Goal: Task Accomplishment & Management: Manage account settings

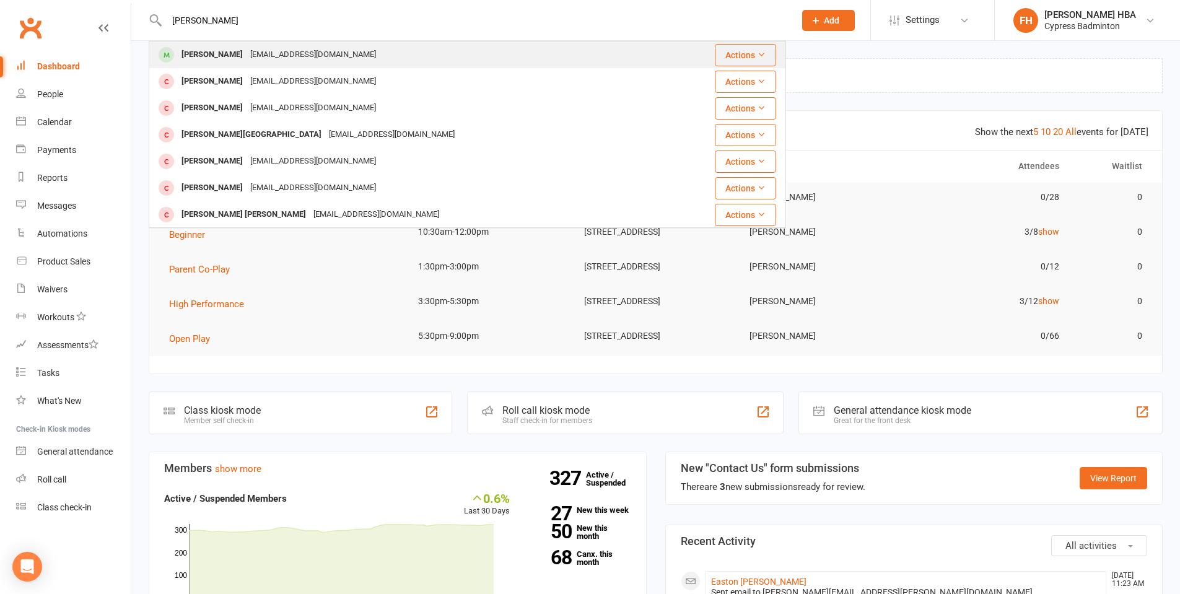
type input "hemanya"
click at [221, 45] on div "Hemanya Kosuru K.ramprathap@gmail.com" at bounding box center [408, 54] width 517 height 25
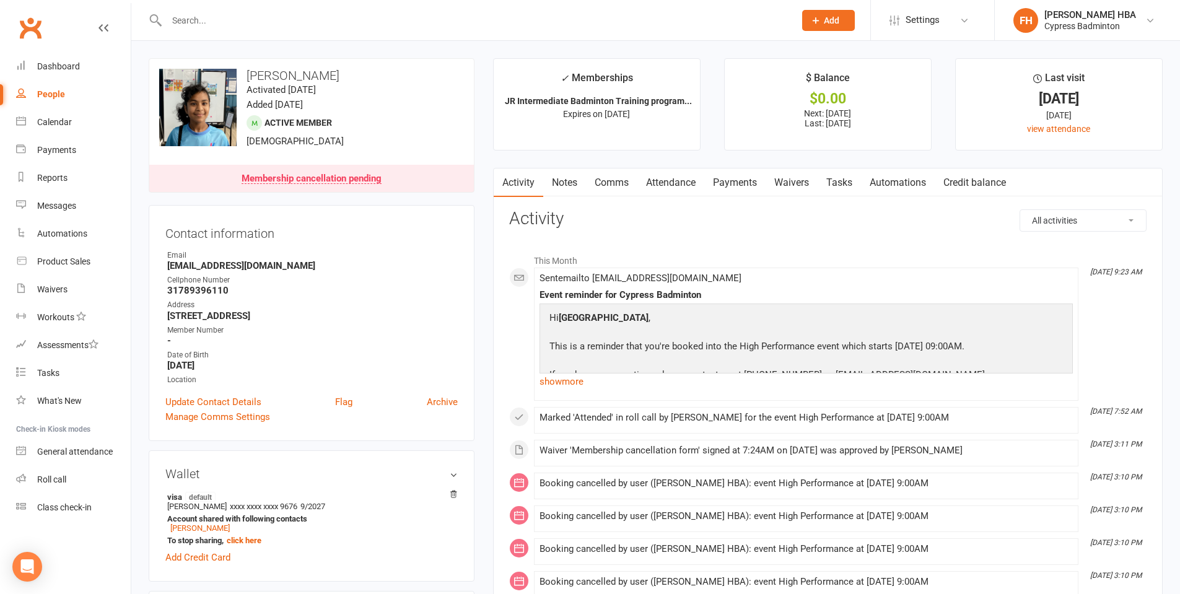
click at [688, 182] on link "Attendance" at bounding box center [671, 183] width 67 height 29
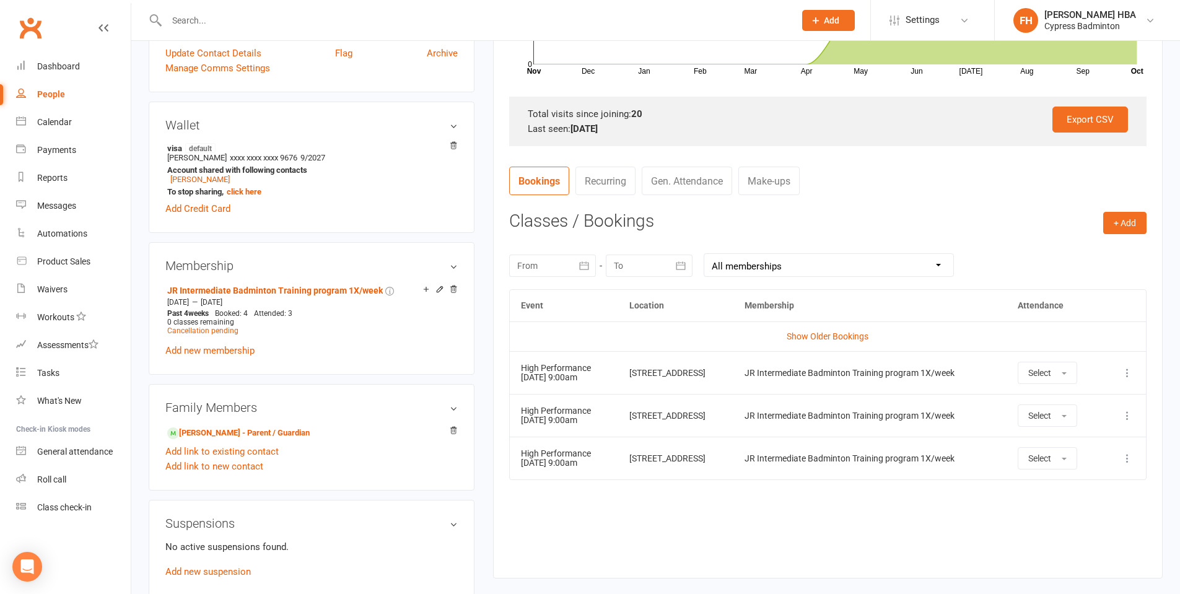
scroll to position [372, 0]
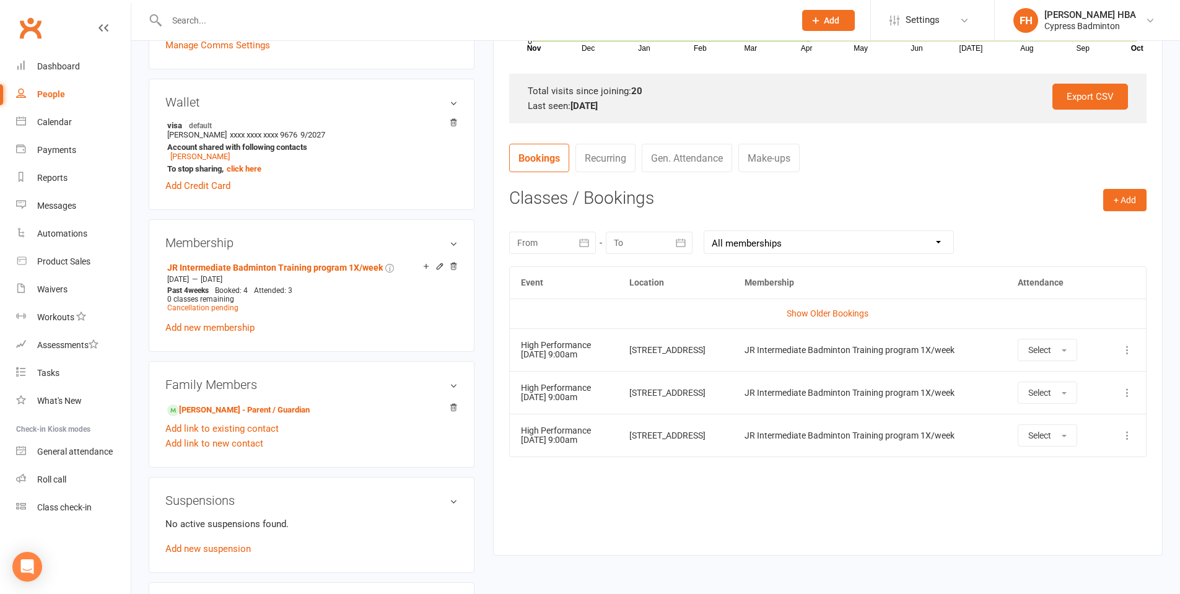
click at [1133, 348] on icon at bounding box center [1128, 350] width 12 height 12
click at [1059, 418] on link "Remove booking" at bounding box center [1073, 423] width 123 height 25
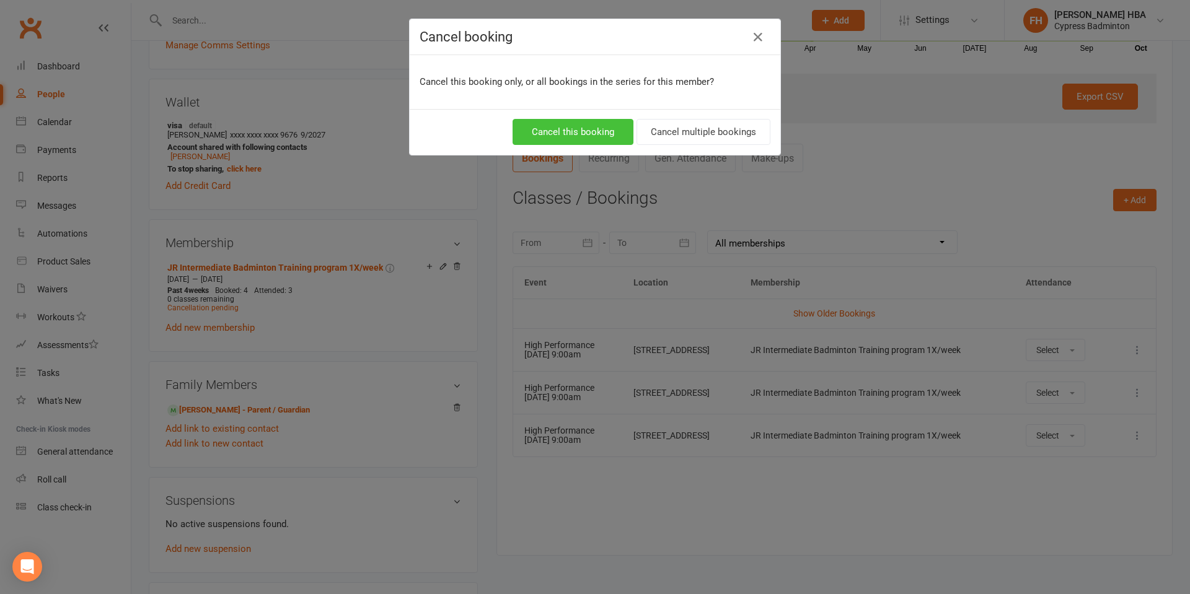
click at [598, 142] on button "Cancel this booking" at bounding box center [572, 132] width 121 height 26
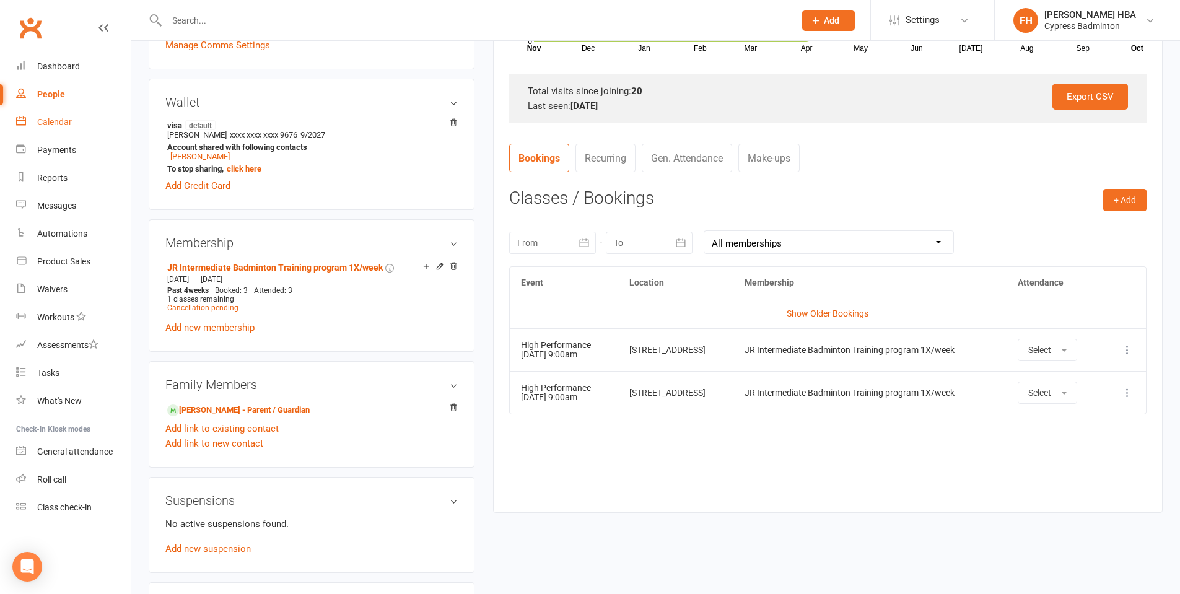
click at [84, 115] on link "Calendar" at bounding box center [73, 122] width 115 height 28
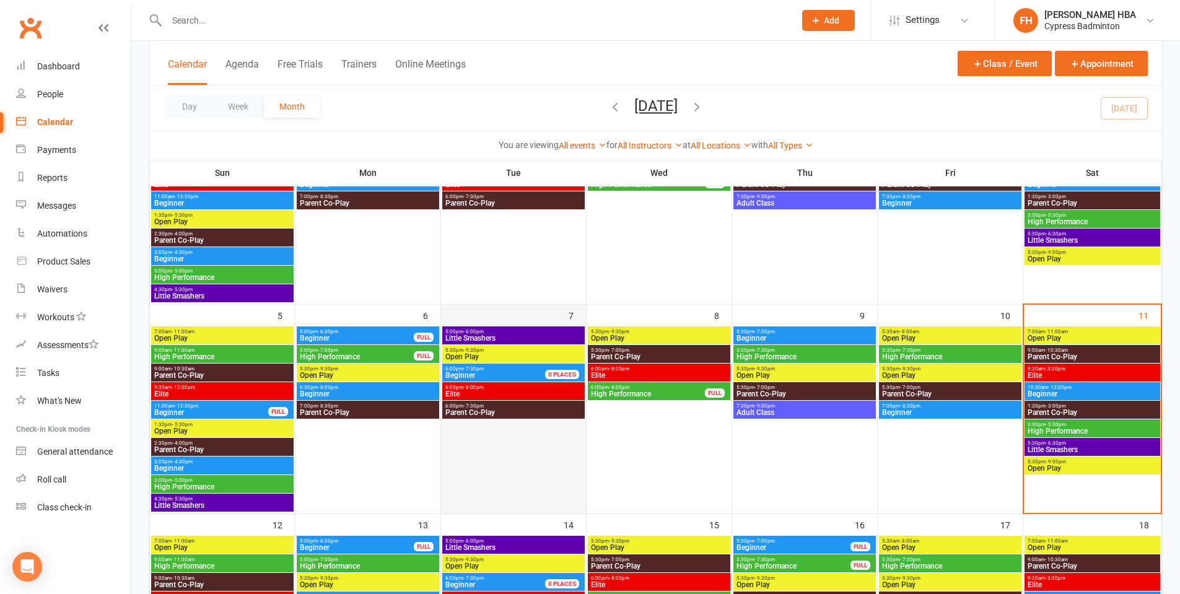
scroll to position [186, 0]
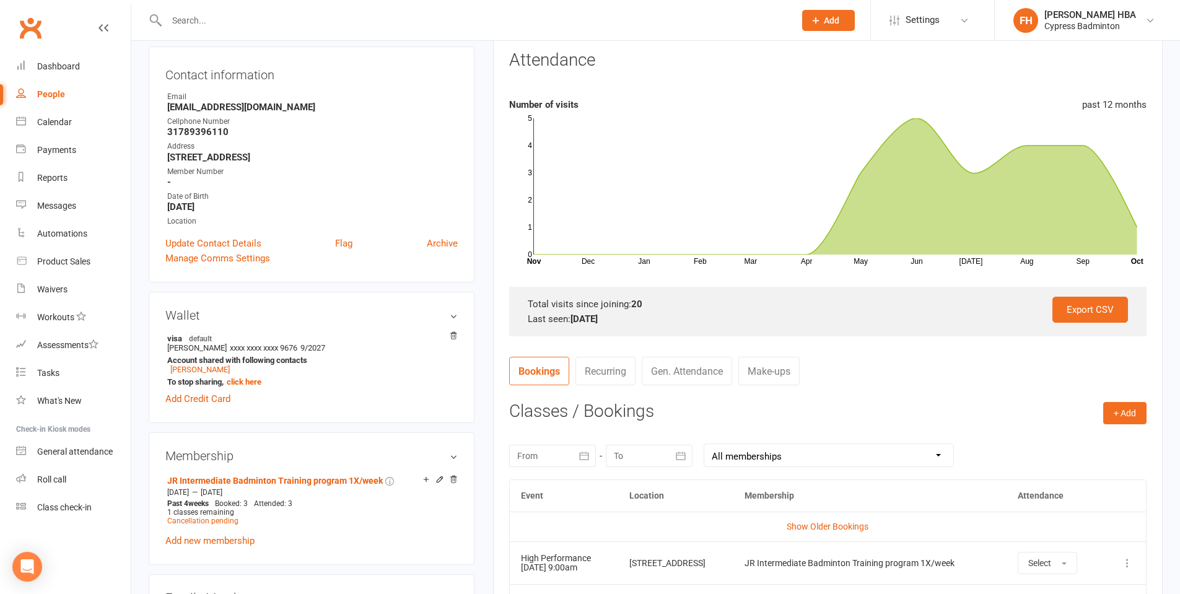
scroll to position [186, 0]
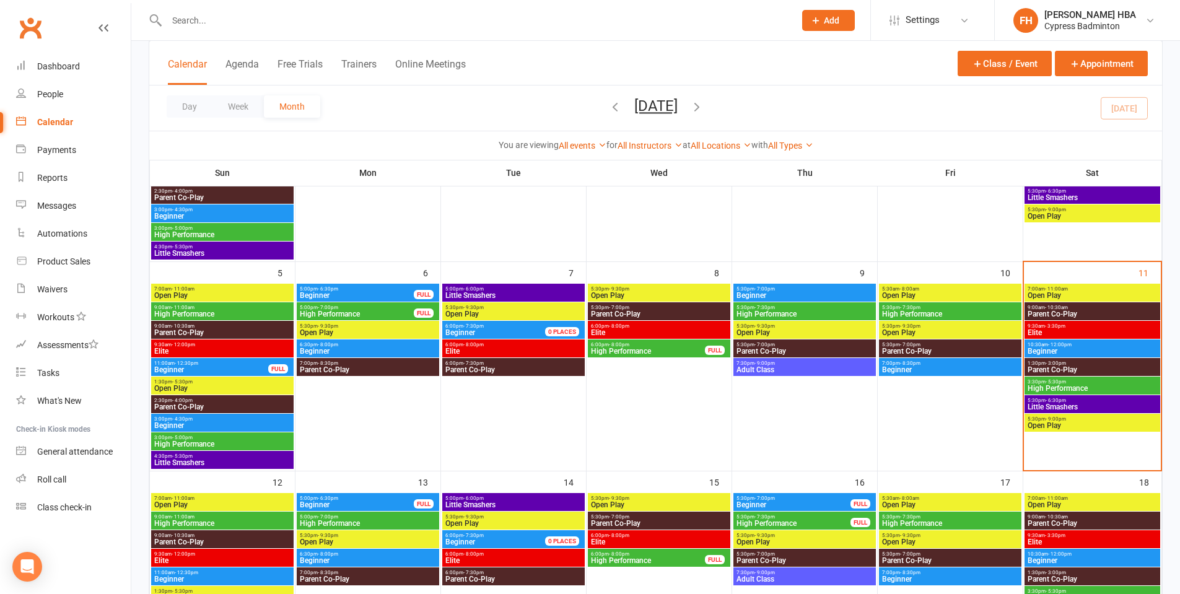
scroll to position [248, 0]
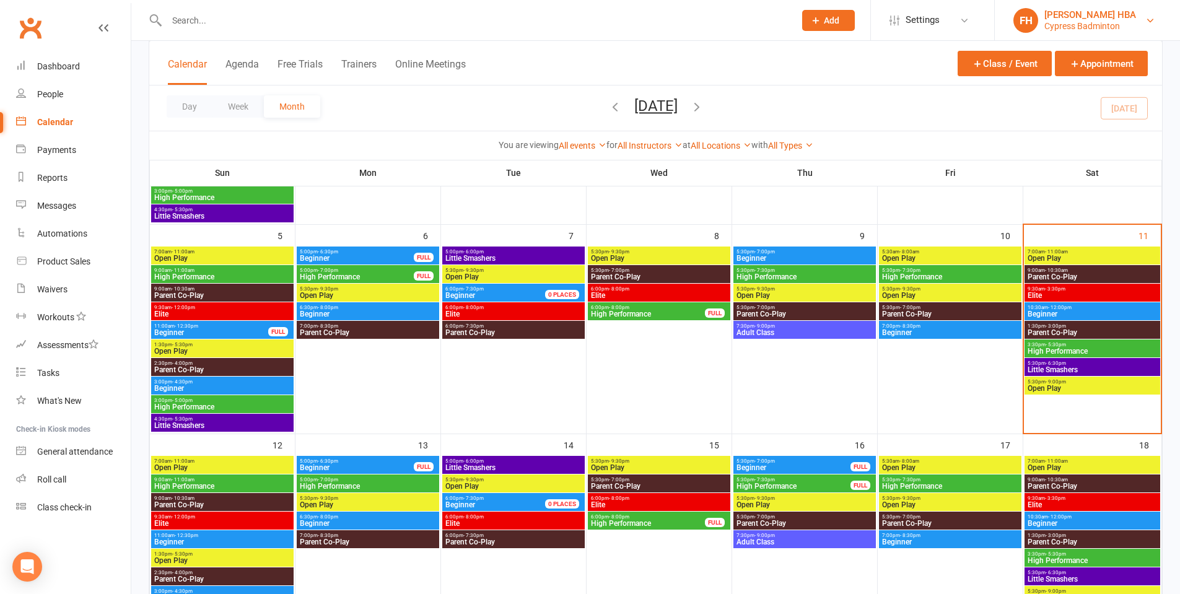
click at [1055, 14] on div "[PERSON_NAME] HBA" at bounding box center [1091, 14] width 92 height 11
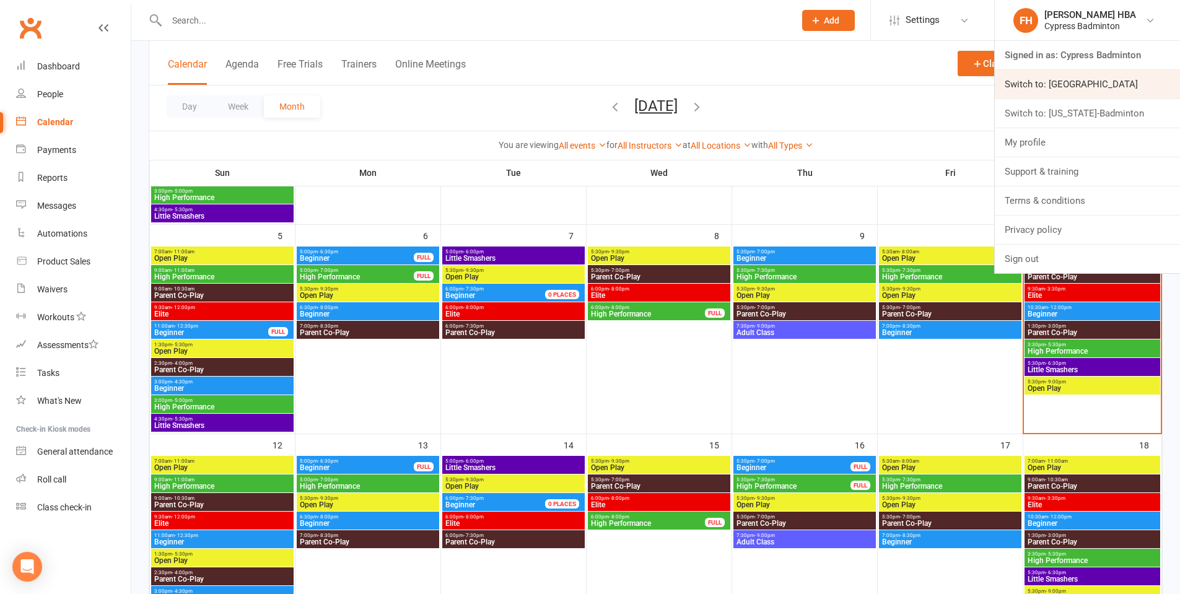
click at [1050, 88] on link "Switch to: Houston Badminton Academy" at bounding box center [1087, 84] width 185 height 29
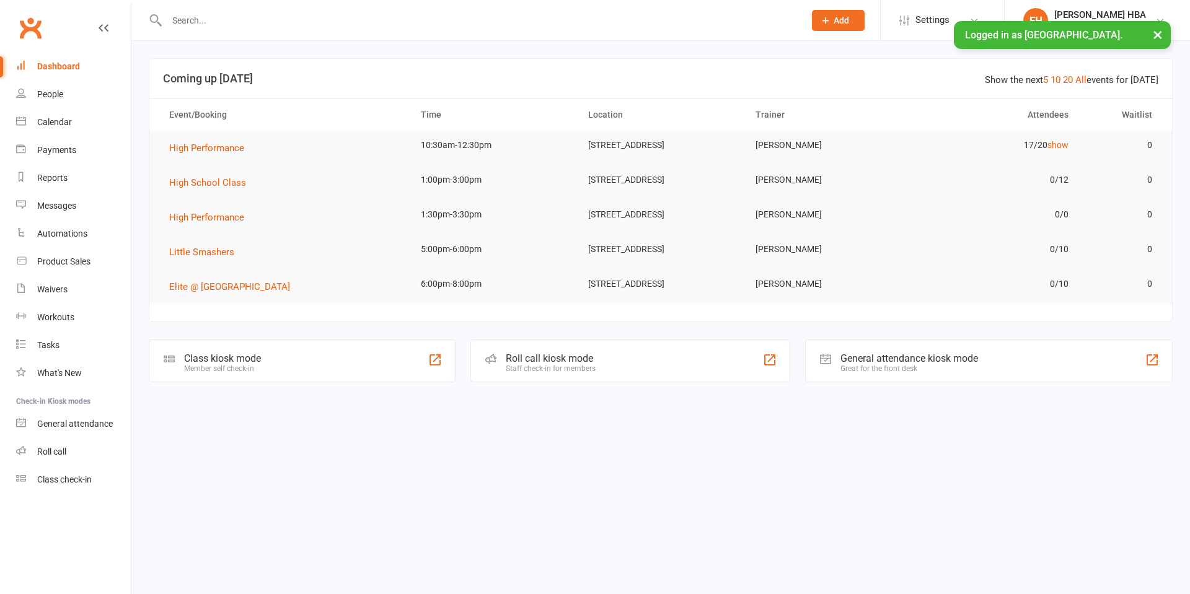
click at [529, 20] on input "text" at bounding box center [479, 20] width 633 height 17
click at [66, 293] on div "Waivers" at bounding box center [52, 289] width 30 height 10
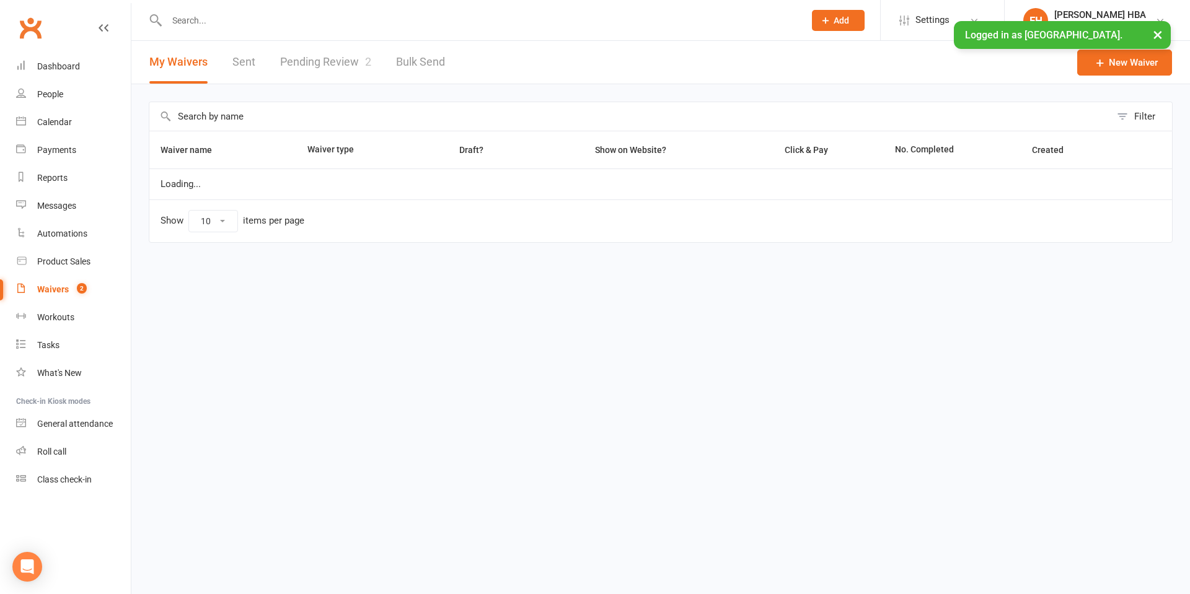
click at [289, 58] on link "Pending Review 2" at bounding box center [325, 62] width 91 height 43
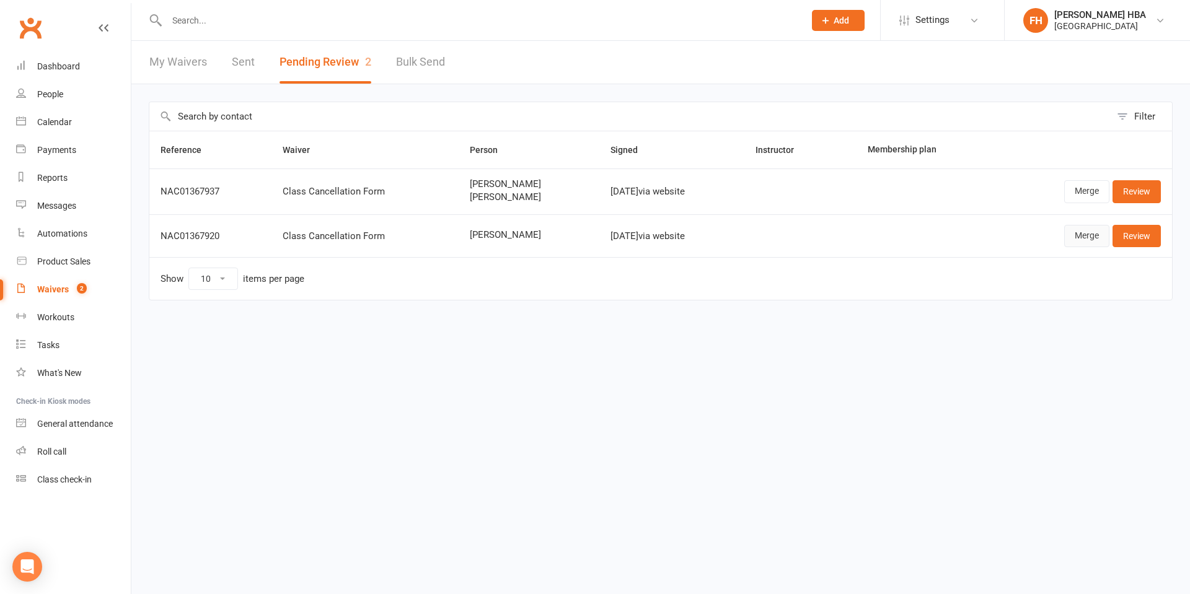
click at [1099, 238] on link "Merge" at bounding box center [1086, 236] width 45 height 22
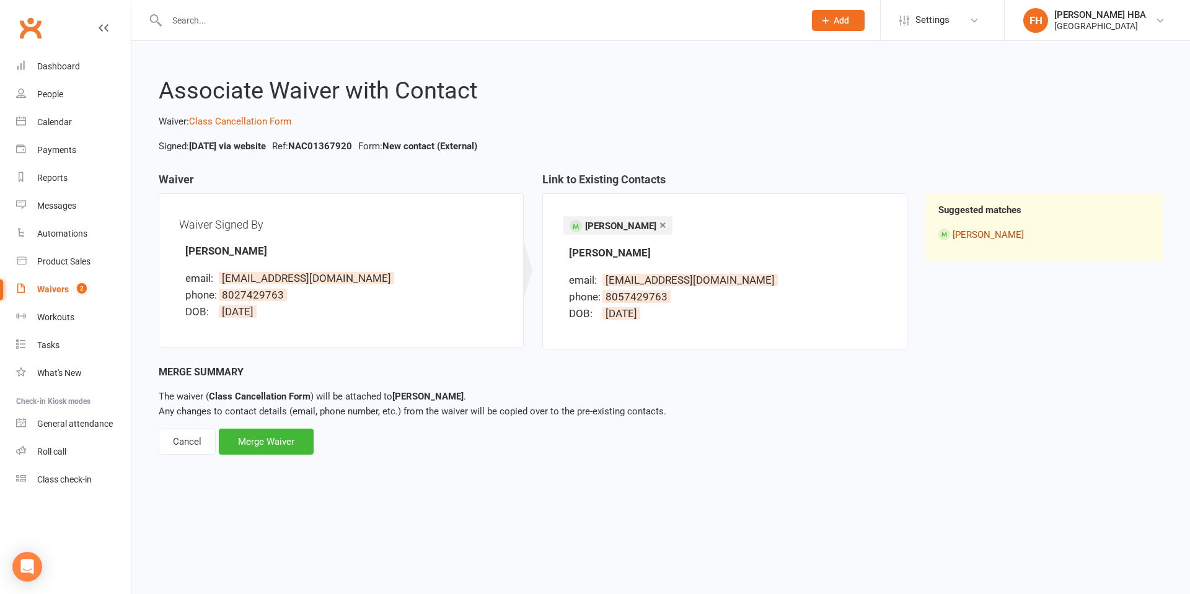
click at [959, 237] on link "Anuja Kumar" at bounding box center [987, 234] width 71 height 11
click at [962, 237] on link "Anuja Kumar" at bounding box center [987, 234] width 71 height 11
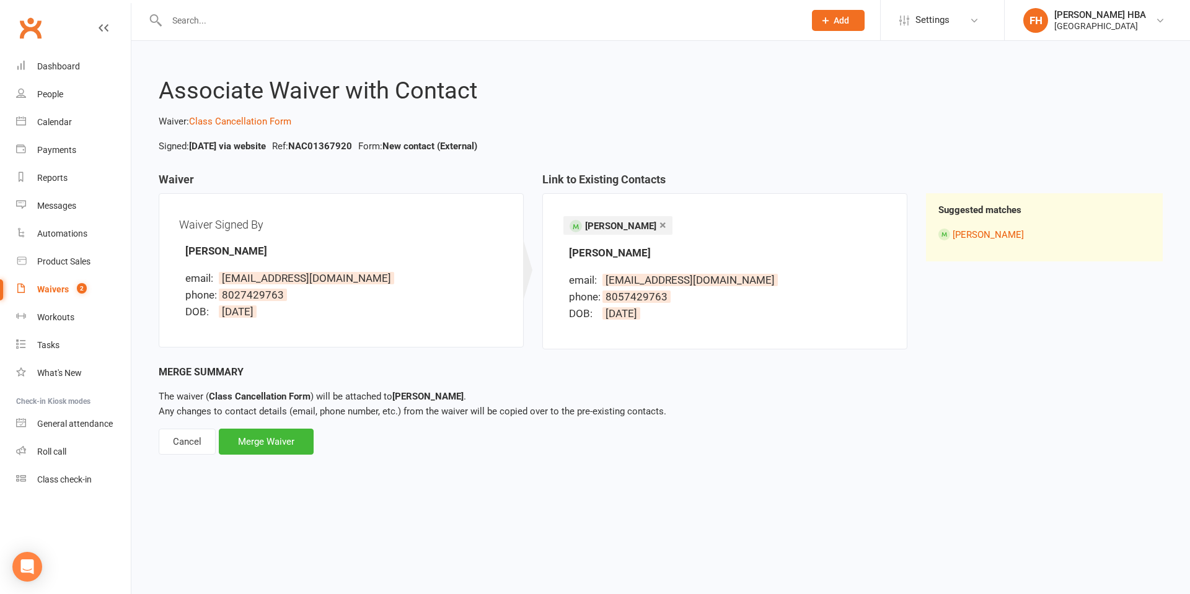
click at [374, 25] on input "text" at bounding box center [479, 20] width 633 height 17
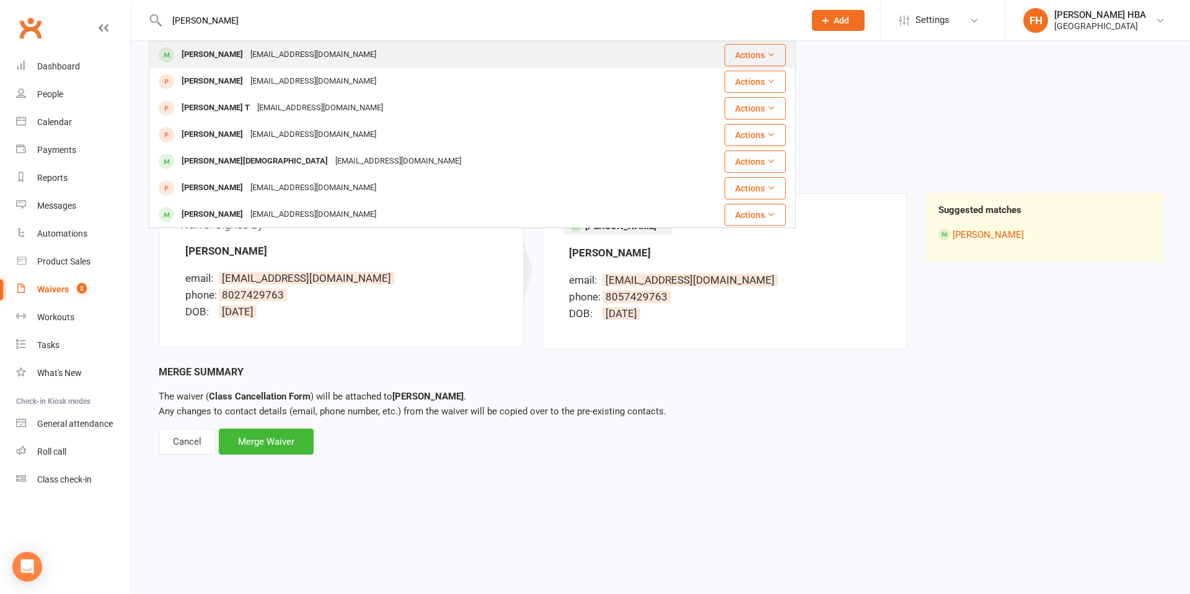
type input "anuja"
click at [306, 52] on div "Nithyakaliappan86@gmail.com" at bounding box center [313, 55] width 133 height 18
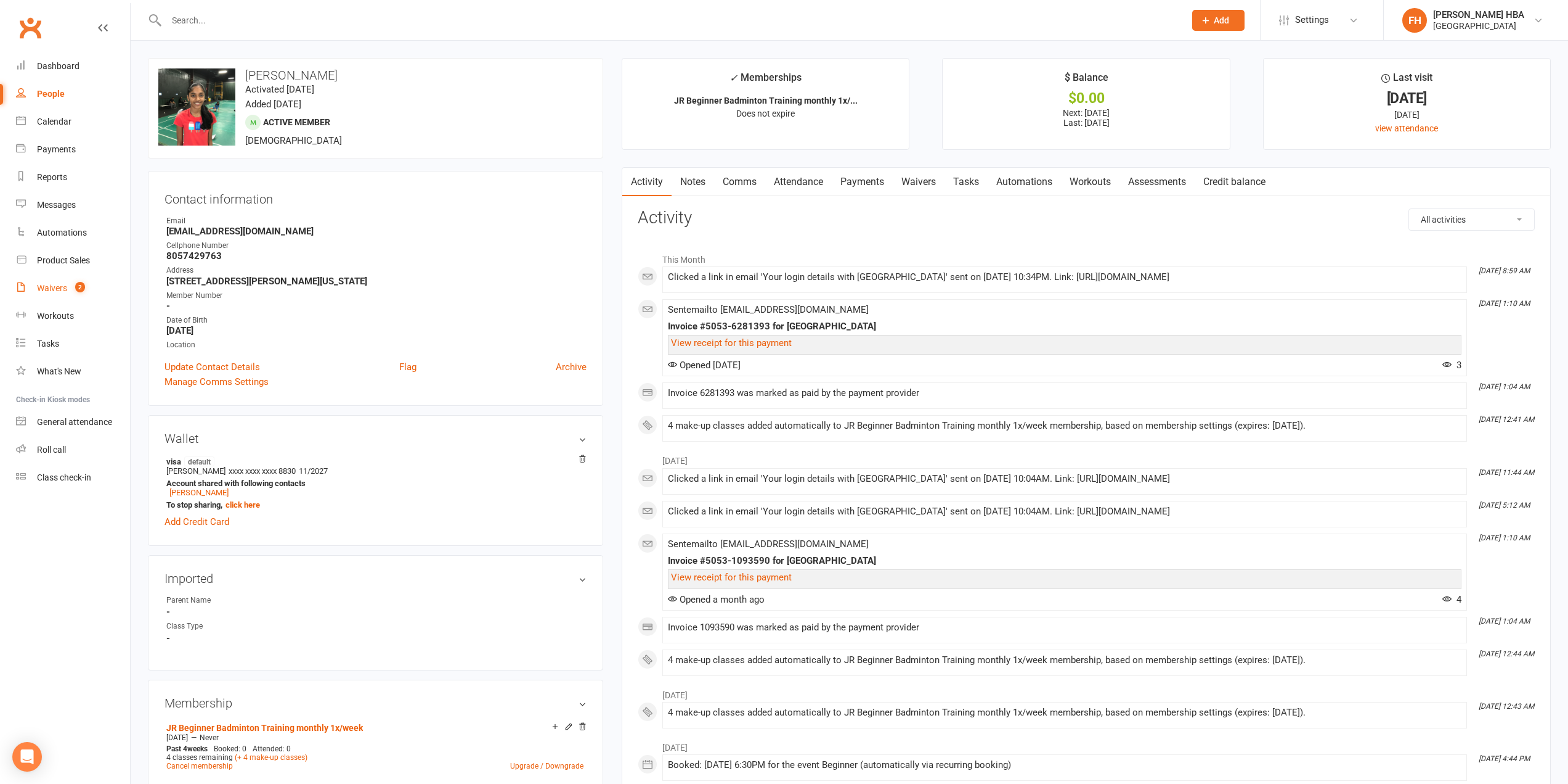
click at [846, 182] on link "Payments" at bounding box center [862, 182] width 61 height 29
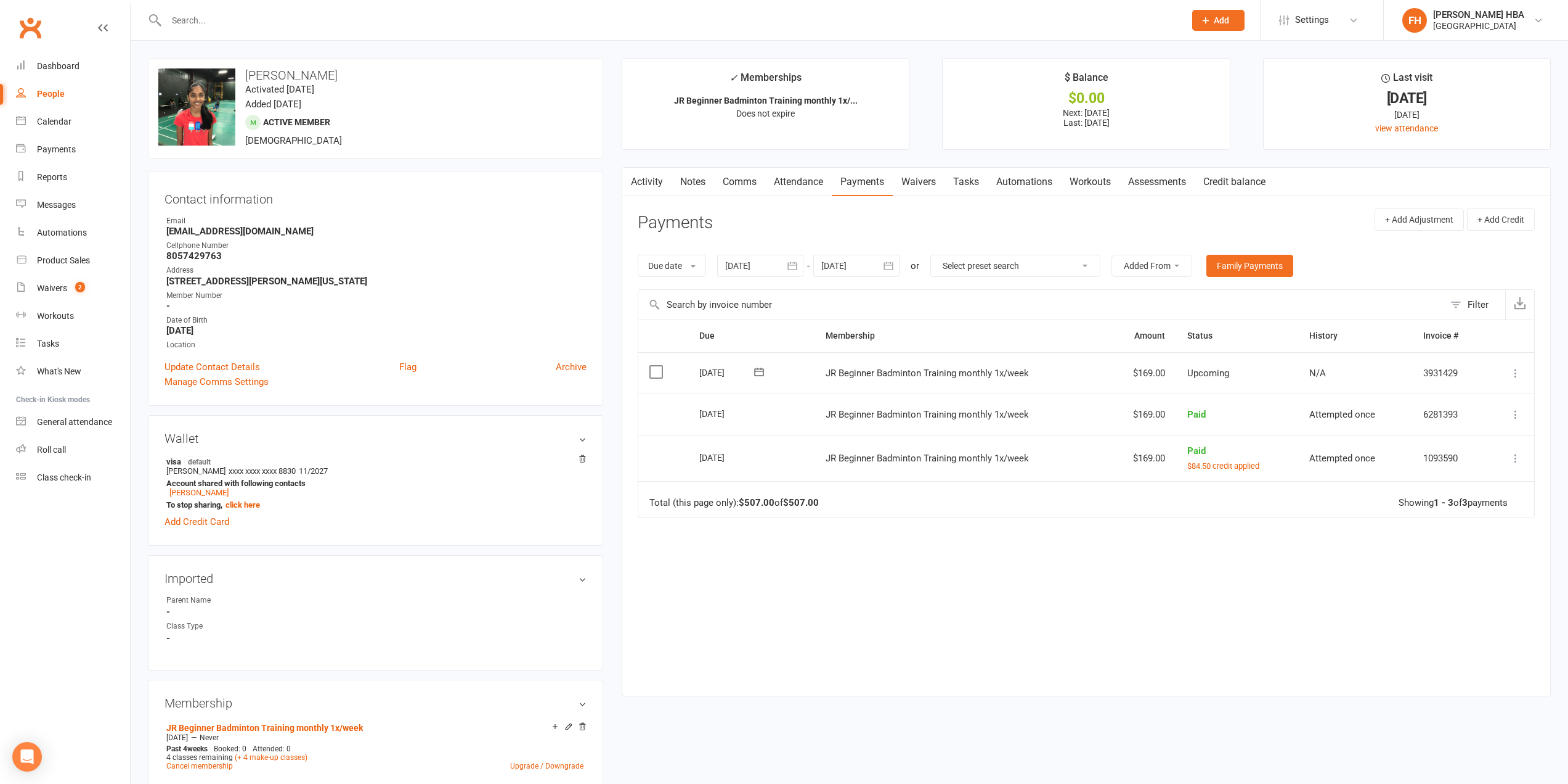
click at [861, 258] on div at bounding box center [856, 266] width 87 height 22
click at [868, 460] on span "30" at bounding box center [863, 460] width 10 height 10
type input "30 Nov 2025"
click at [809, 185] on link "Attendance" at bounding box center [798, 182] width 67 height 29
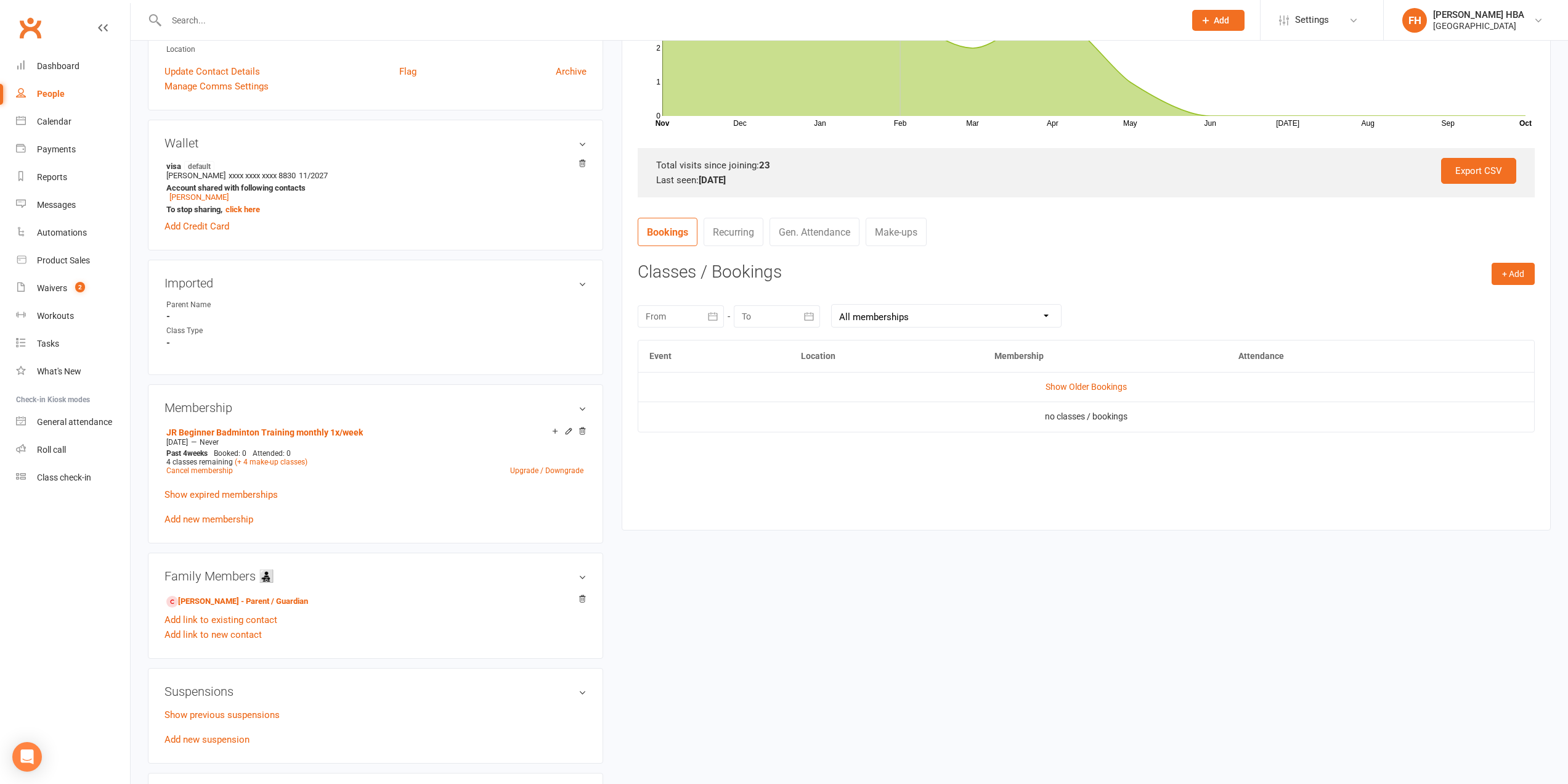
scroll to position [308, 0]
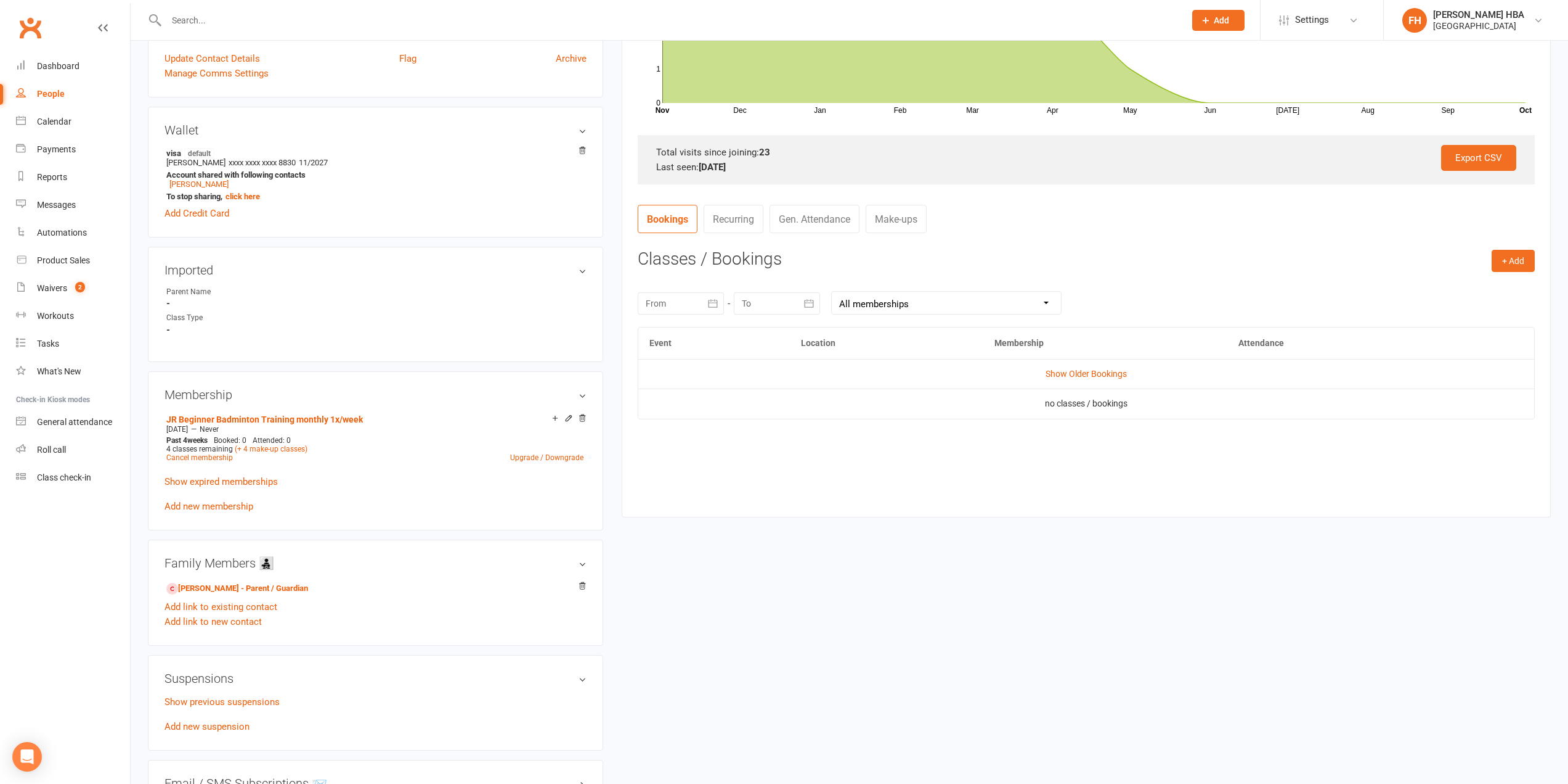
drag, startPoint x: 655, startPoint y: 444, endPoint x: 664, endPoint y: 488, distance: 44.9
click at [655, 444] on div "Event Location Membership Attendance Show Older Bookings no classes / bookings" at bounding box center [1086, 412] width 897 height 171
click at [205, 457] on link "Cancel membership" at bounding box center [199, 457] width 67 height 9
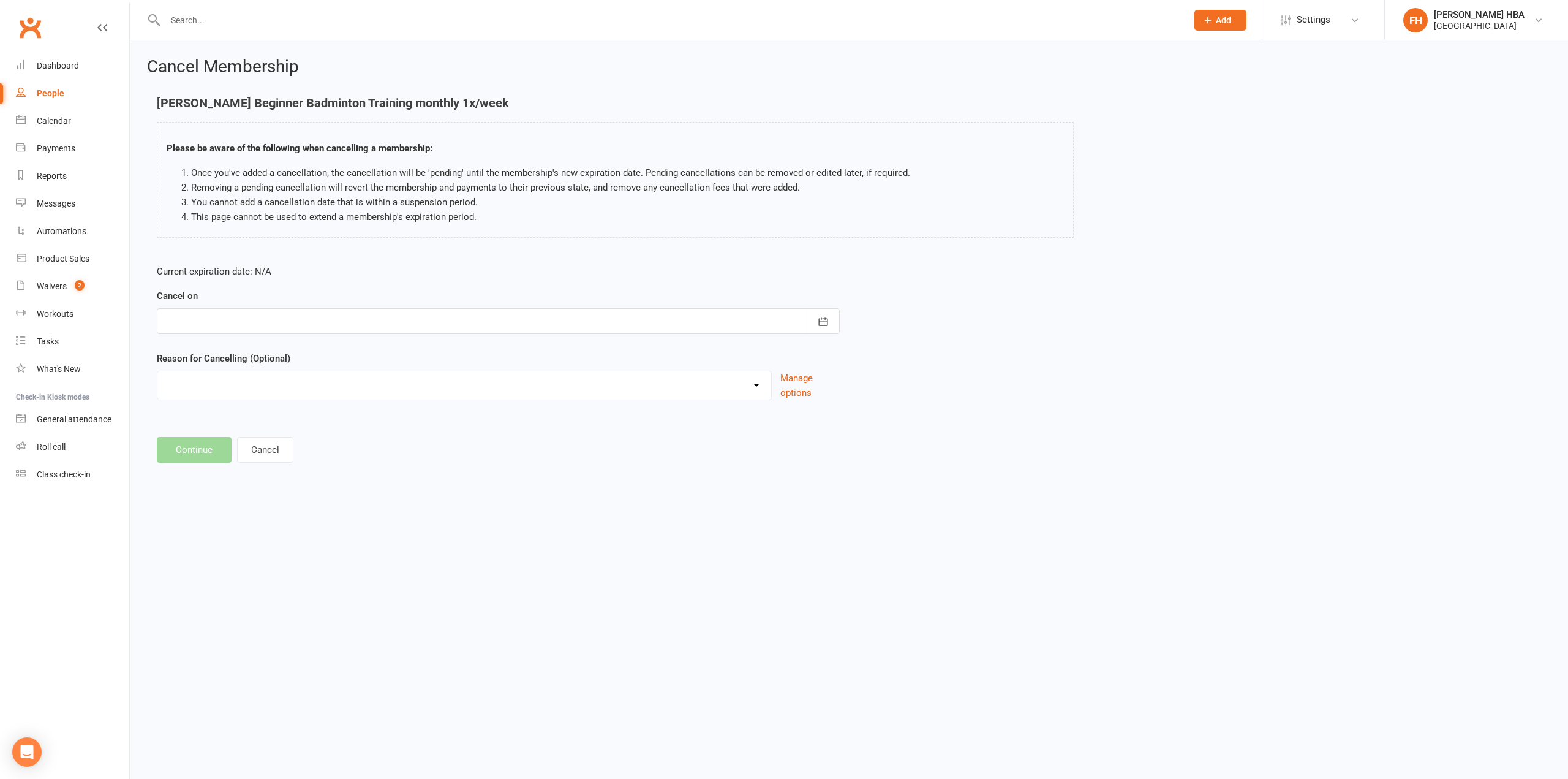
click at [762, 327] on div at bounding box center [498, 321] width 683 height 26
click at [312, 516] on span "06" at bounding box center [314, 515] width 10 height 10
type input "06 Nov 2025"
click at [263, 389] on select "Membership sync Other reason" at bounding box center [464, 384] width 614 height 25
select select "1"
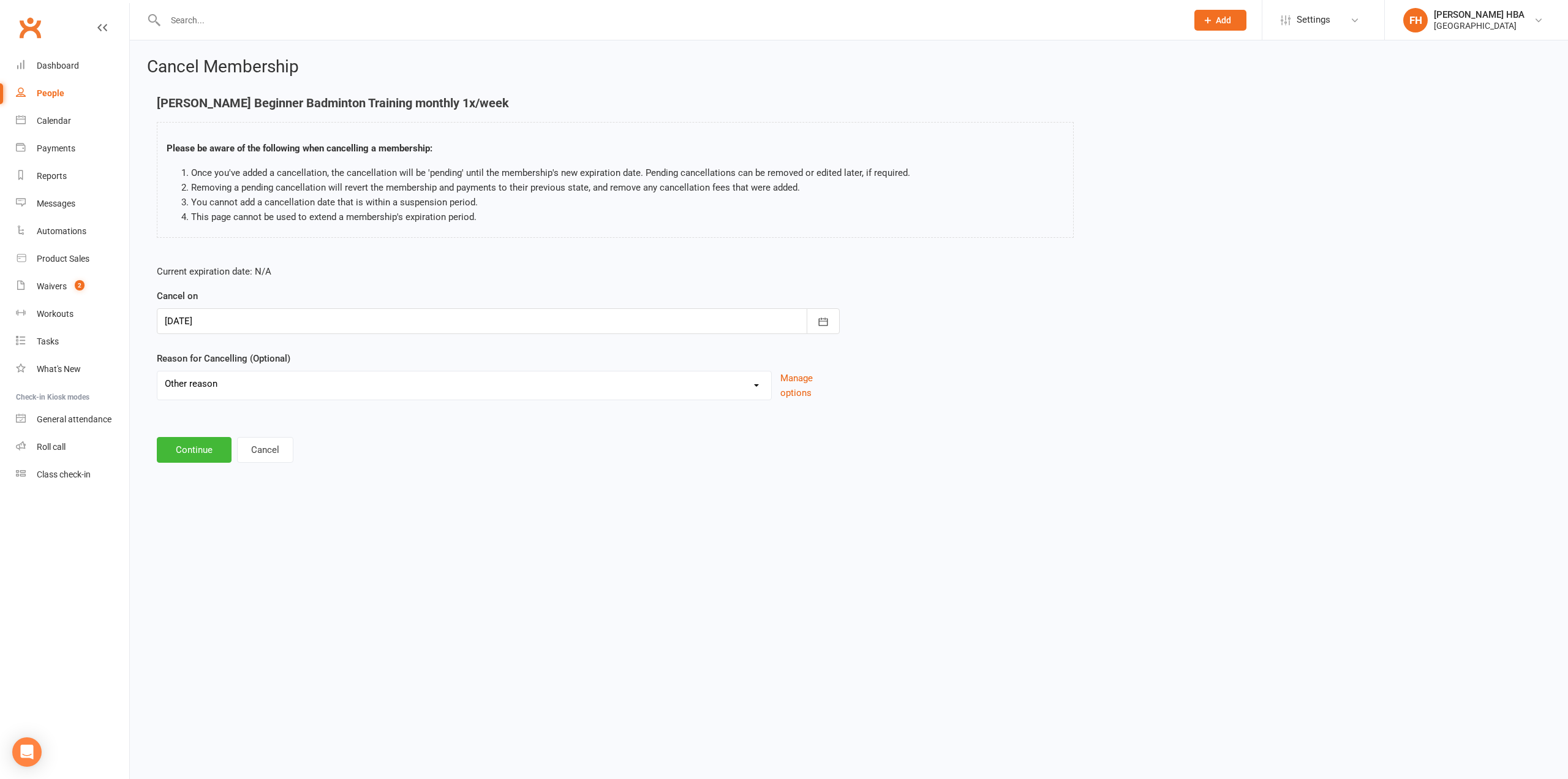
click at [157, 372] on select "Membership sync Other reason" at bounding box center [464, 384] width 614 height 25
click at [265, 444] on input at bounding box center [498, 450] width 683 height 26
click at [252, 450] on input at bounding box center [498, 450] width 683 height 26
paste input "Doctor suggested to 6 month rest"
type input "Doctor suggested to 6 month rest"
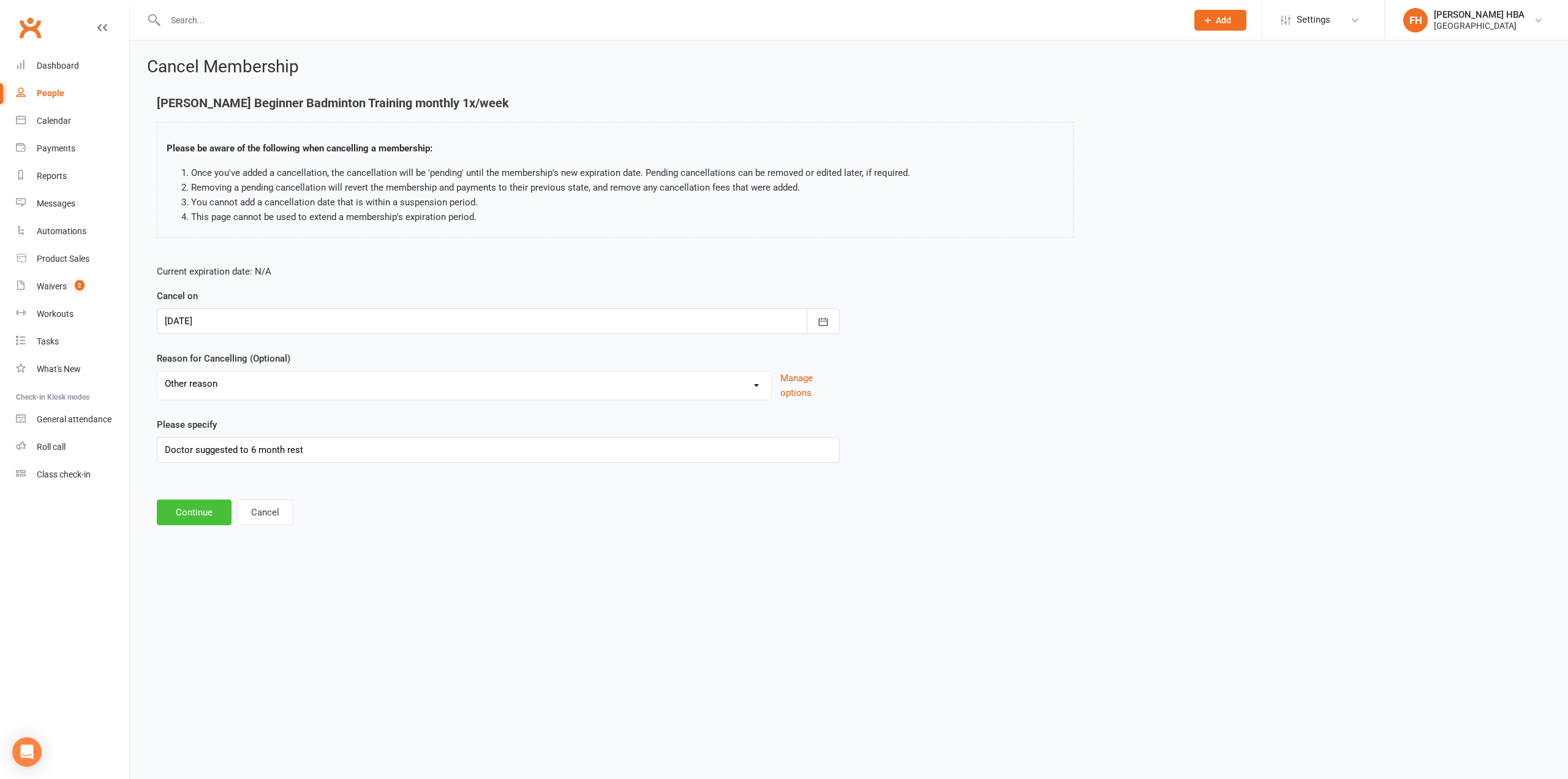
click at [194, 513] on button "Continue" at bounding box center [195, 512] width 75 height 26
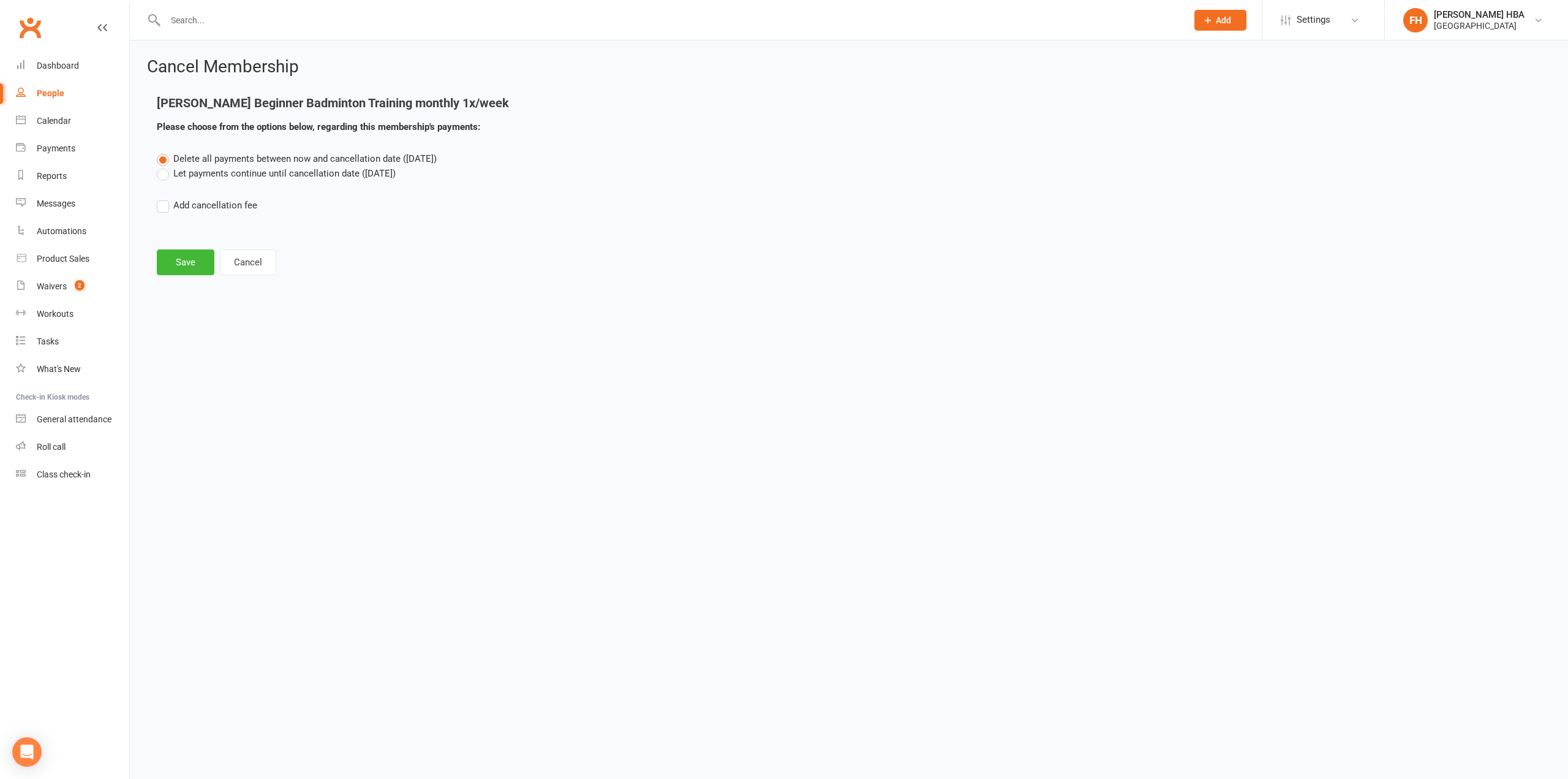
click at [189, 179] on label "Let payments continue until cancellation date (Nov 6, 2025)" at bounding box center [277, 173] width 239 height 15
click at [165, 166] on input "Let payments continue until cancellation date (Nov 6, 2025)" at bounding box center [161, 166] width 8 height 0
click at [175, 269] on button "Save" at bounding box center [186, 262] width 57 height 26
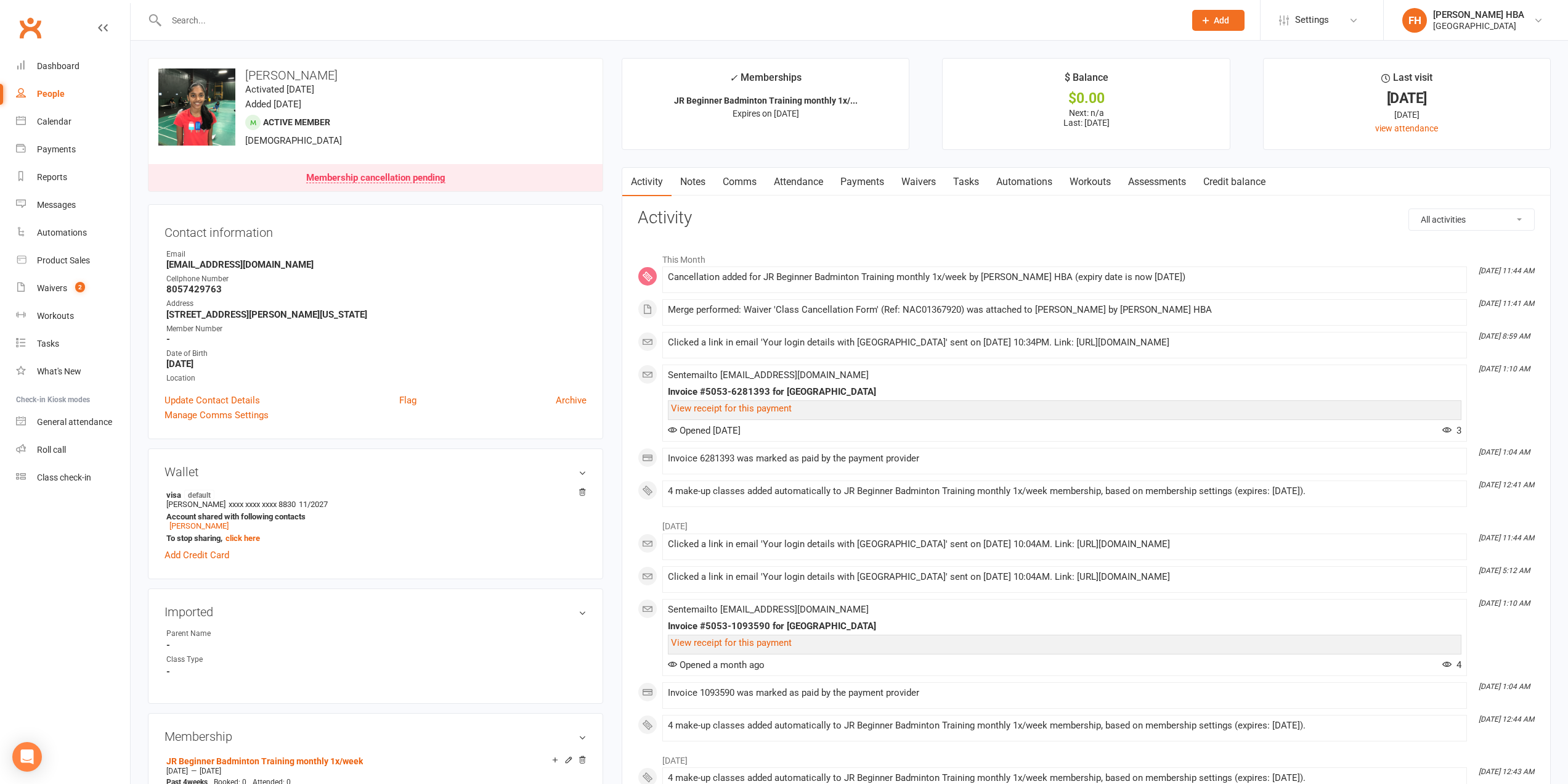
click at [1182, 6] on li "FH Farinha HBA Houston Badminton Academy Signed in as: Houston Badminton Academ…" at bounding box center [1476, 20] width 185 height 40
click at [1182, 11] on div "[PERSON_NAME] HBA" at bounding box center [1479, 14] width 91 height 11
click at [1182, 87] on link "Switch to: Cypress Badminton" at bounding box center [1476, 84] width 184 height 29
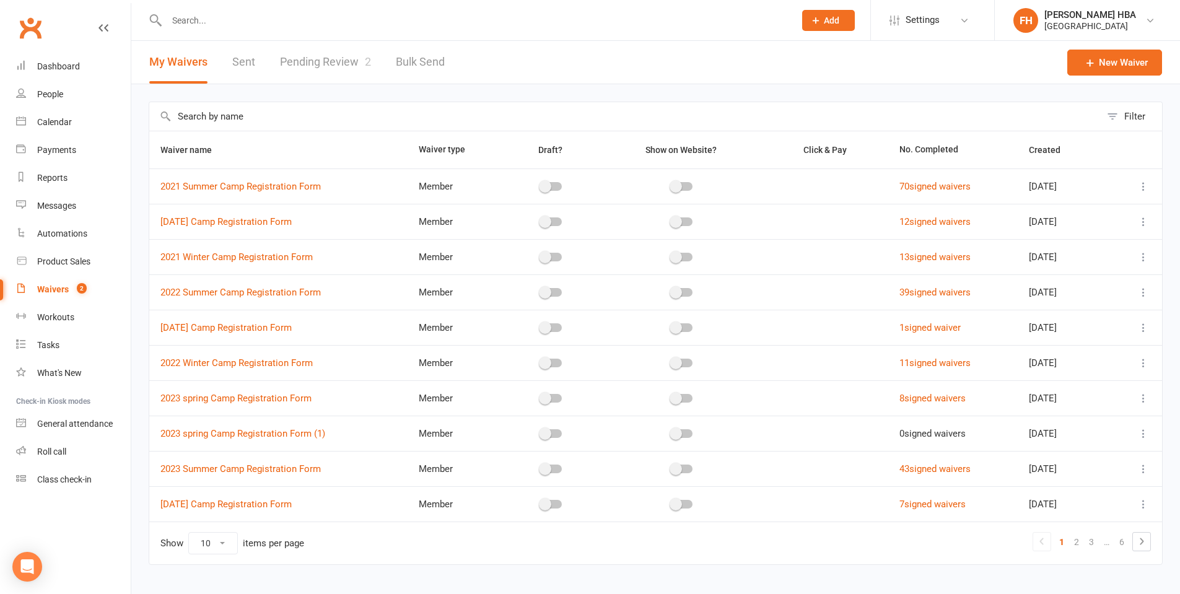
click at [347, 46] on link "Pending Review 2" at bounding box center [325, 62] width 91 height 43
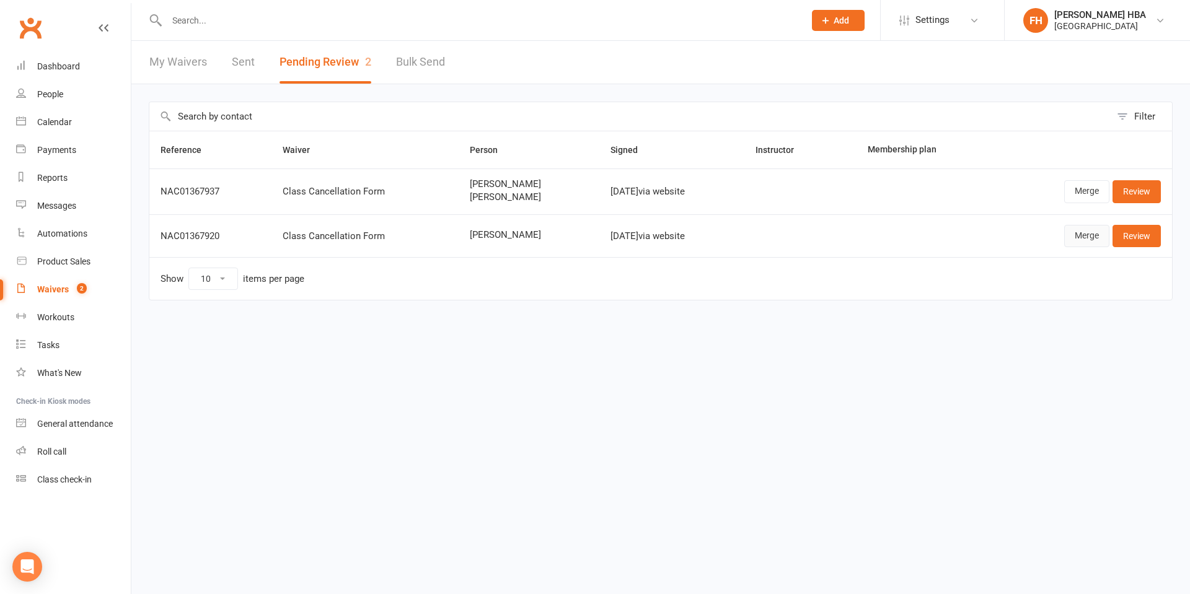
click at [1086, 241] on link "Merge" at bounding box center [1086, 236] width 45 height 22
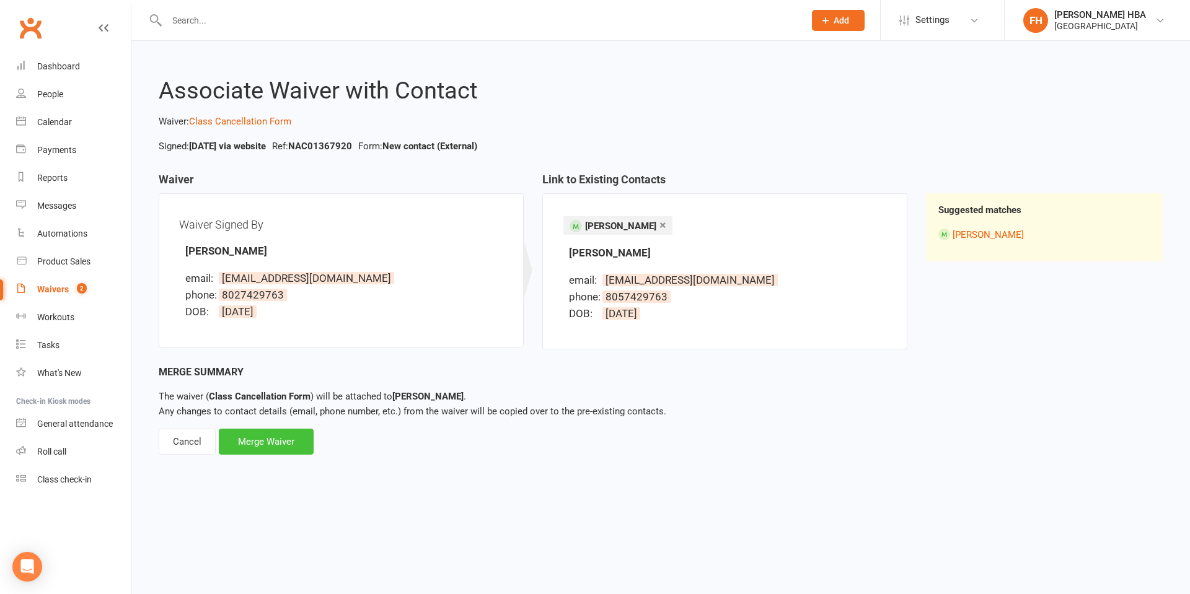
click at [278, 441] on div "Merge Waiver" at bounding box center [266, 442] width 95 height 26
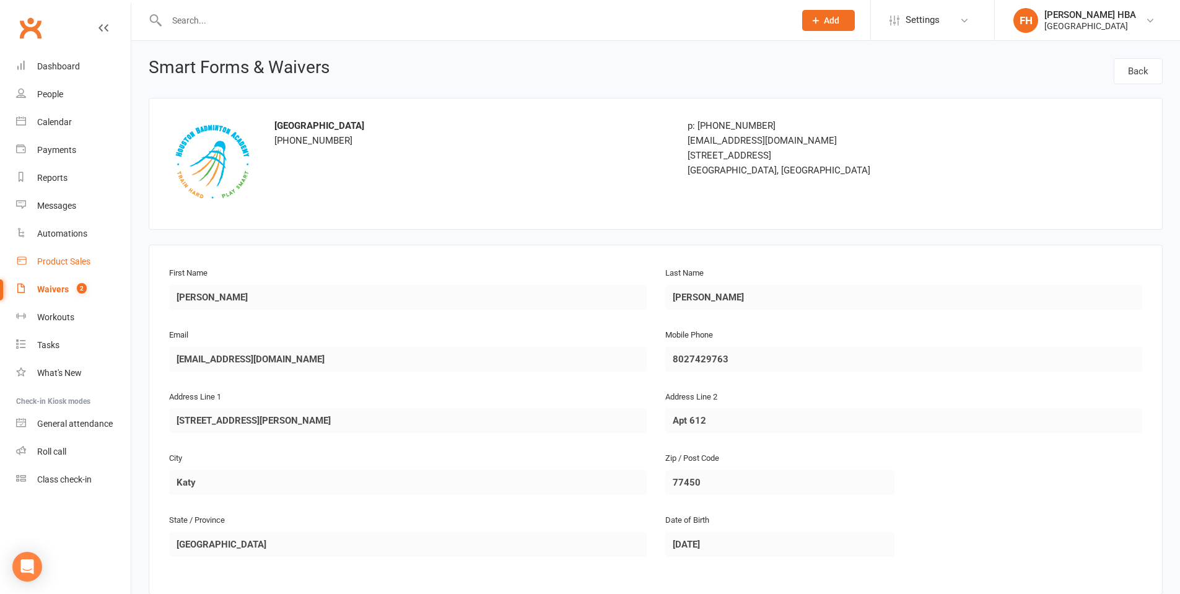
drag, startPoint x: 63, startPoint y: 281, endPoint x: 74, endPoint y: 248, distance: 34.5
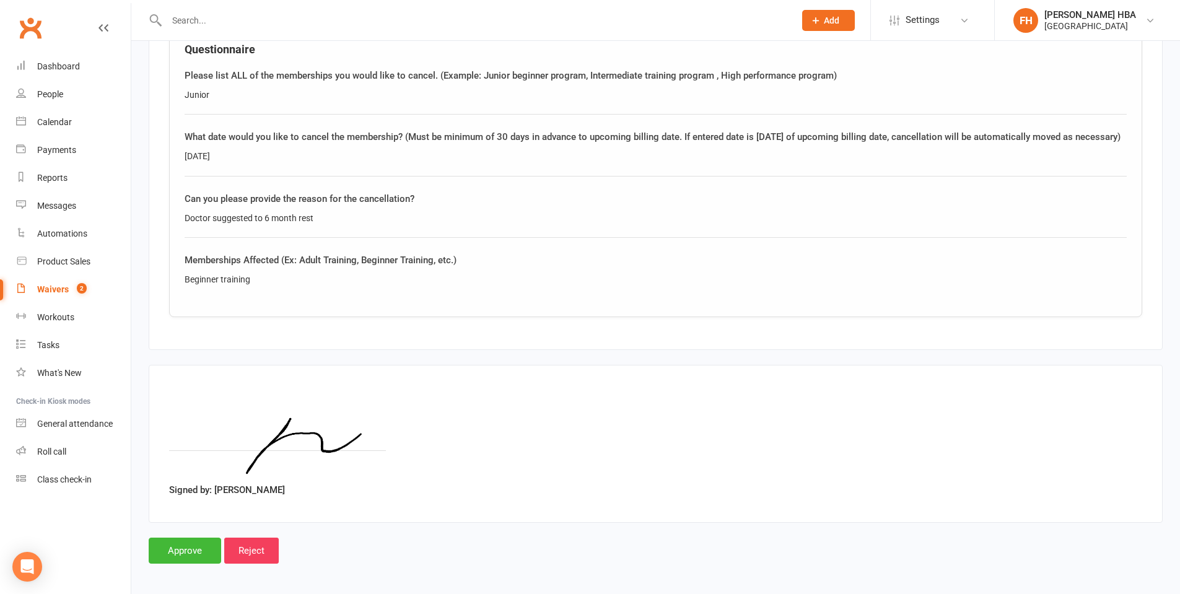
scroll to position [647, 0]
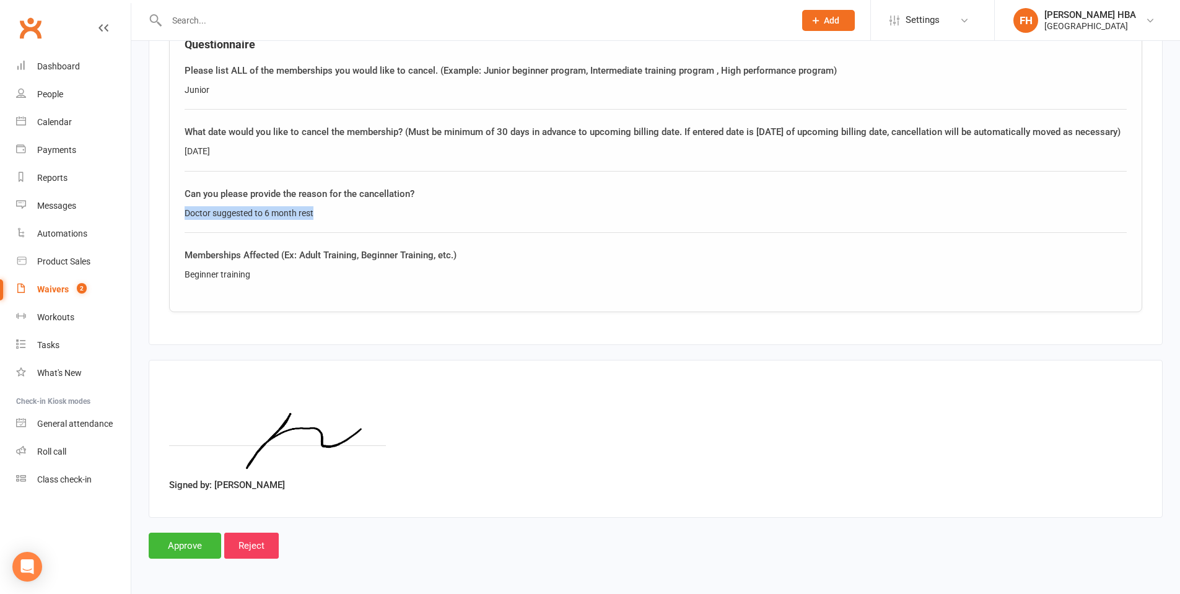
drag, startPoint x: 335, startPoint y: 210, endPoint x: 167, endPoint y: 211, distance: 168.6
click at [167, 211] on fieldset "Anuja Kumar Questionnaire Please list ALL of the memberships you would like to …" at bounding box center [656, 161] width 1014 height 367
copy div "Doctor suggested to 6 month rest"
click at [186, 548] on input "Approve" at bounding box center [185, 546] width 73 height 26
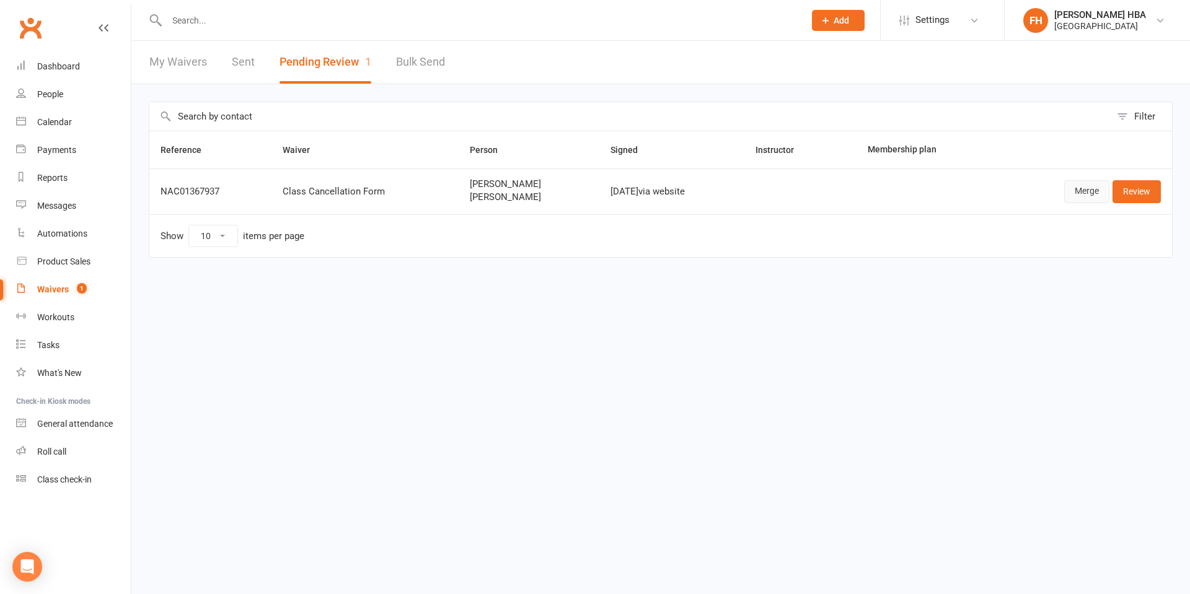
click at [1073, 187] on link "Merge" at bounding box center [1086, 191] width 45 height 22
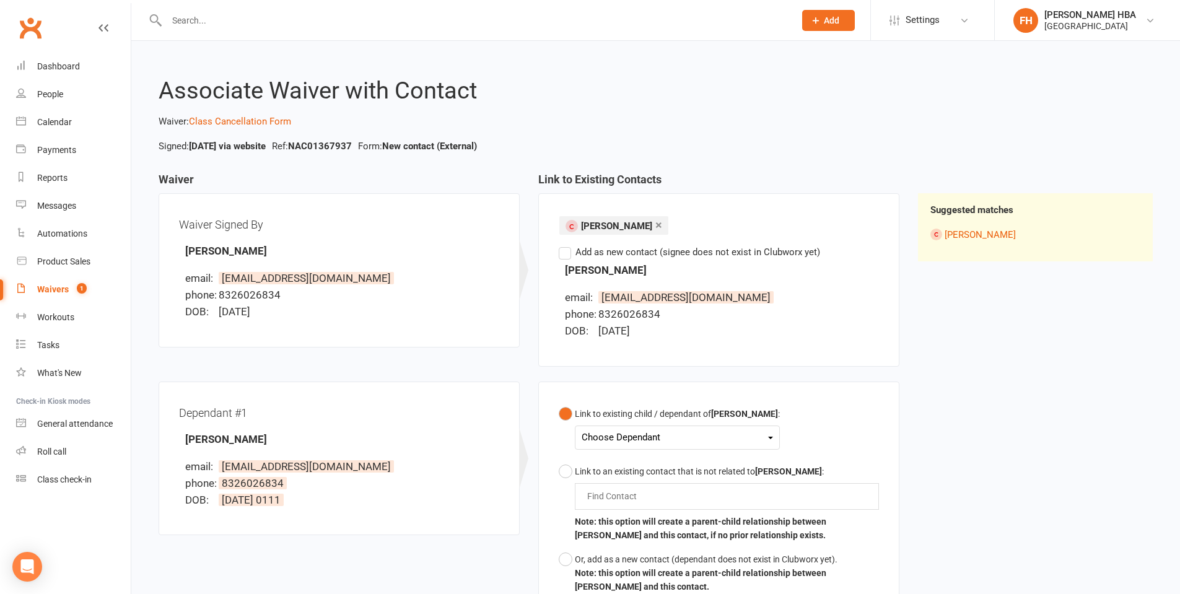
click at [615, 446] on div "Choose Dependant" at bounding box center [677, 437] width 191 height 17
click at [621, 493] on link "Rianna Ganta" at bounding box center [643, 493] width 123 height 27
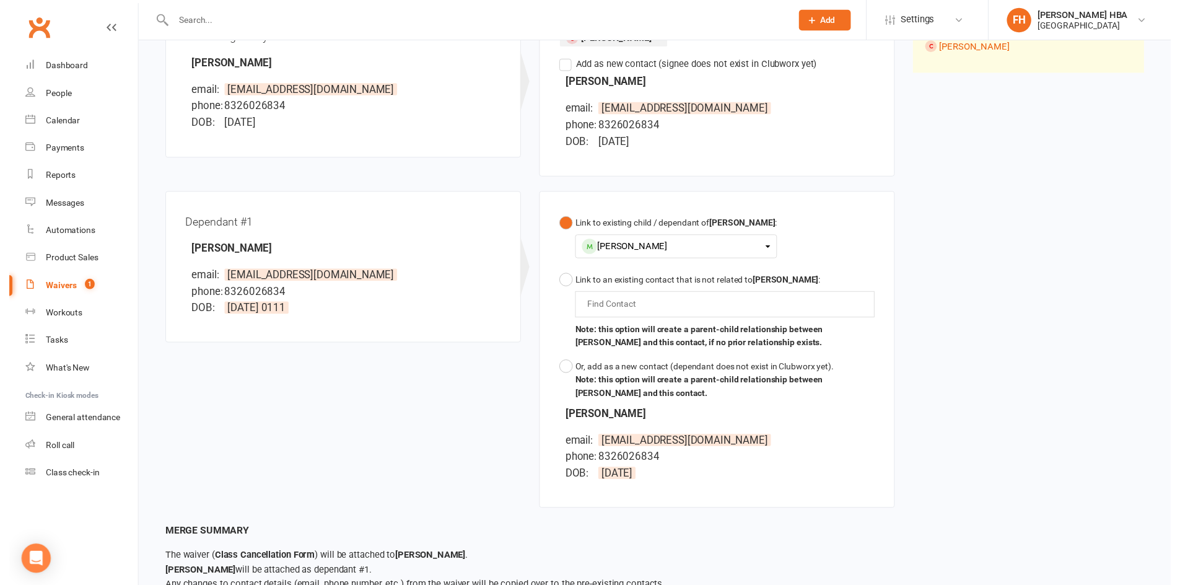
scroll to position [268, 0]
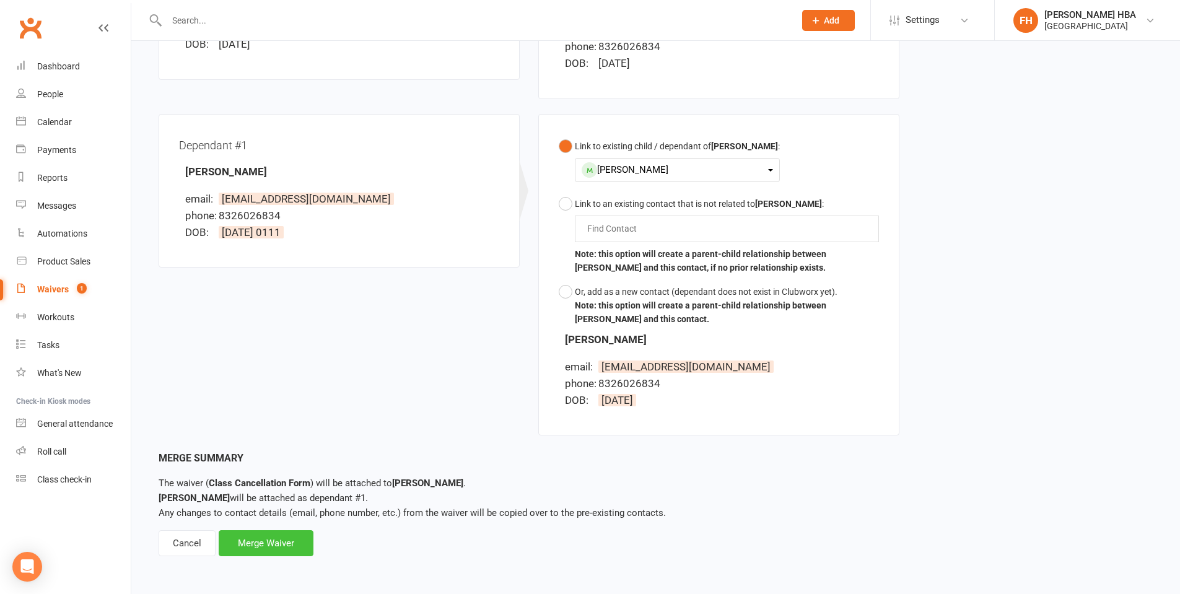
click at [286, 553] on div "Merge Waiver" at bounding box center [266, 543] width 95 height 26
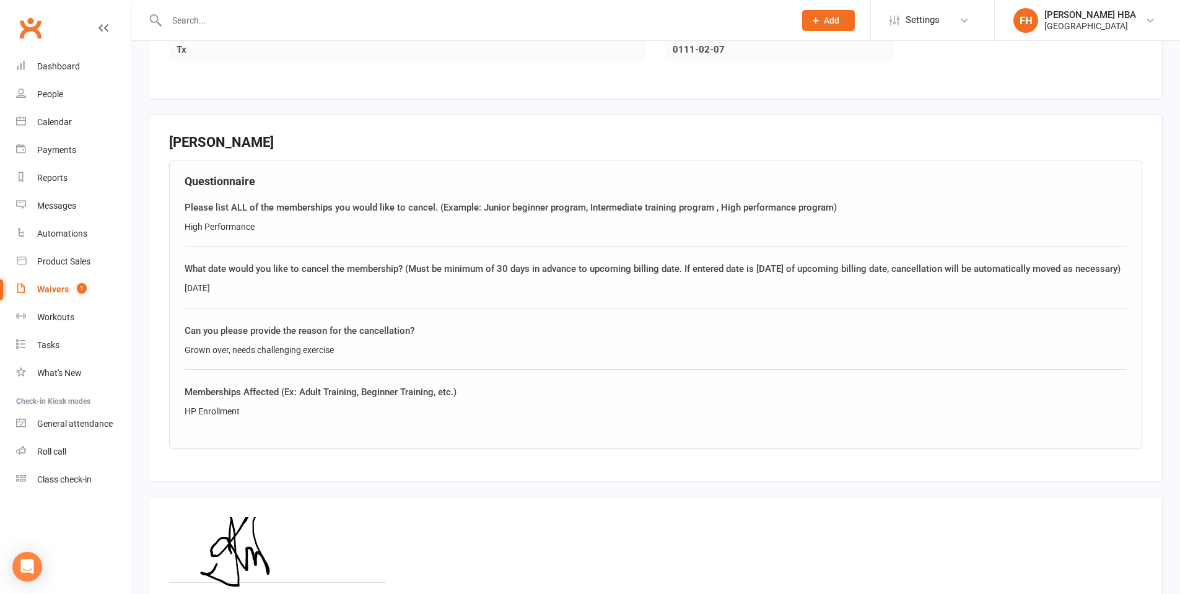
scroll to position [932, 0]
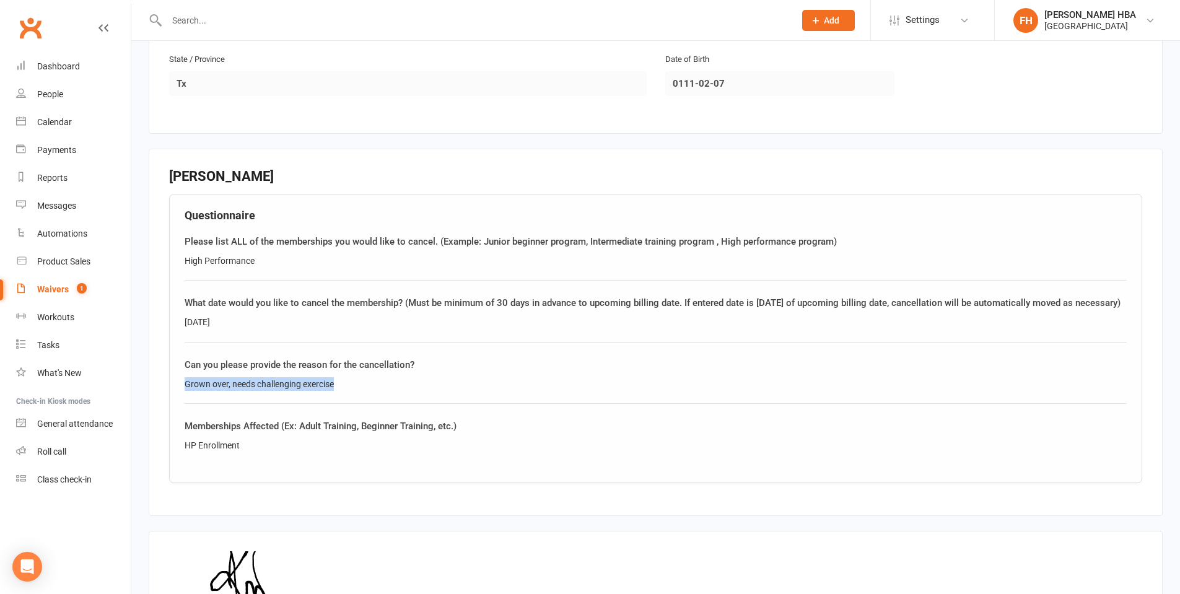
drag, startPoint x: 348, startPoint y: 399, endPoint x: 181, endPoint y: 400, distance: 167.3
click at [181, 400] on div "Questionnaire Please list ALL of the memberships you would like to cancel. (Exa…" at bounding box center [656, 338] width 974 height 289
copy div "Grown over, needs challenging exercise"
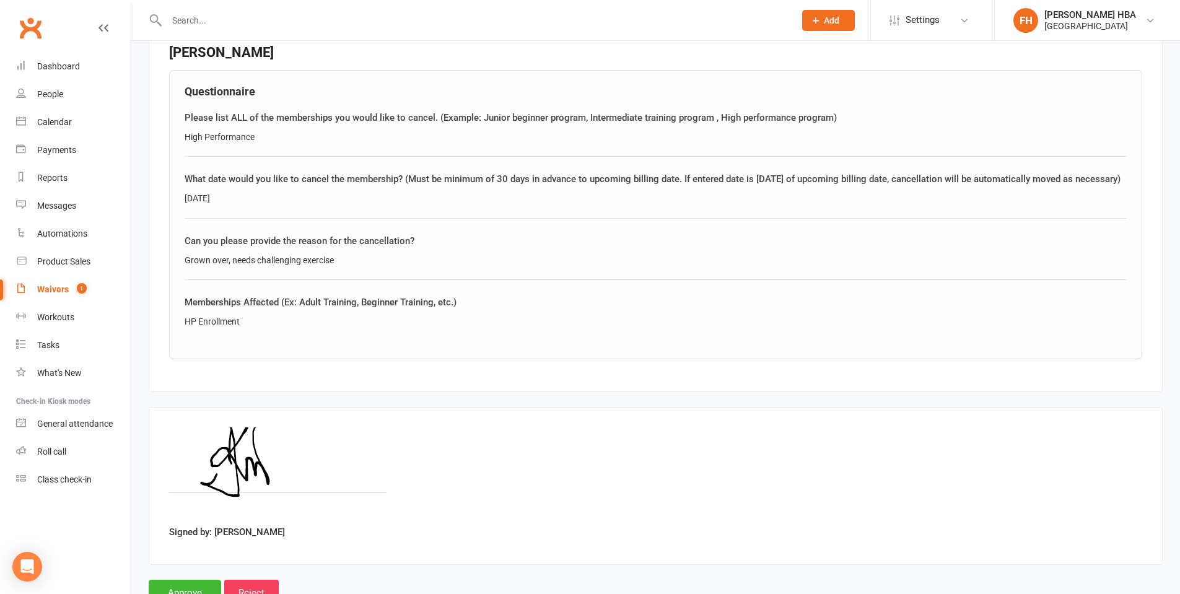
click at [371, 205] on div "November 9th, 2025" at bounding box center [656, 198] width 943 height 14
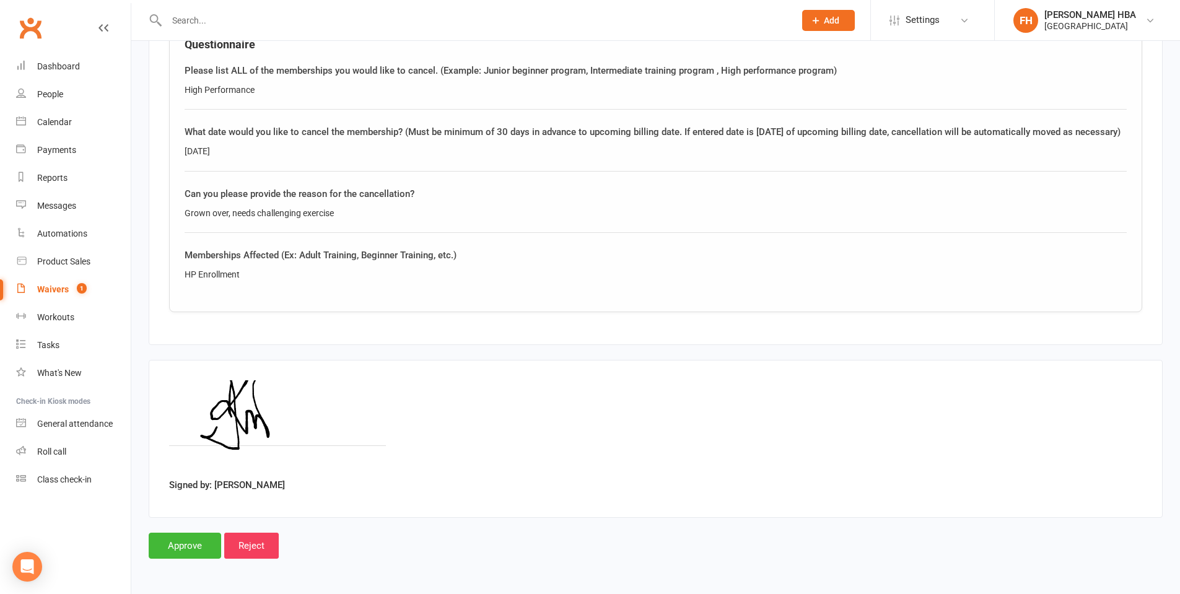
scroll to position [1118, 0]
click at [190, 553] on input "Approve" at bounding box center [185, 546] width 73 height 26
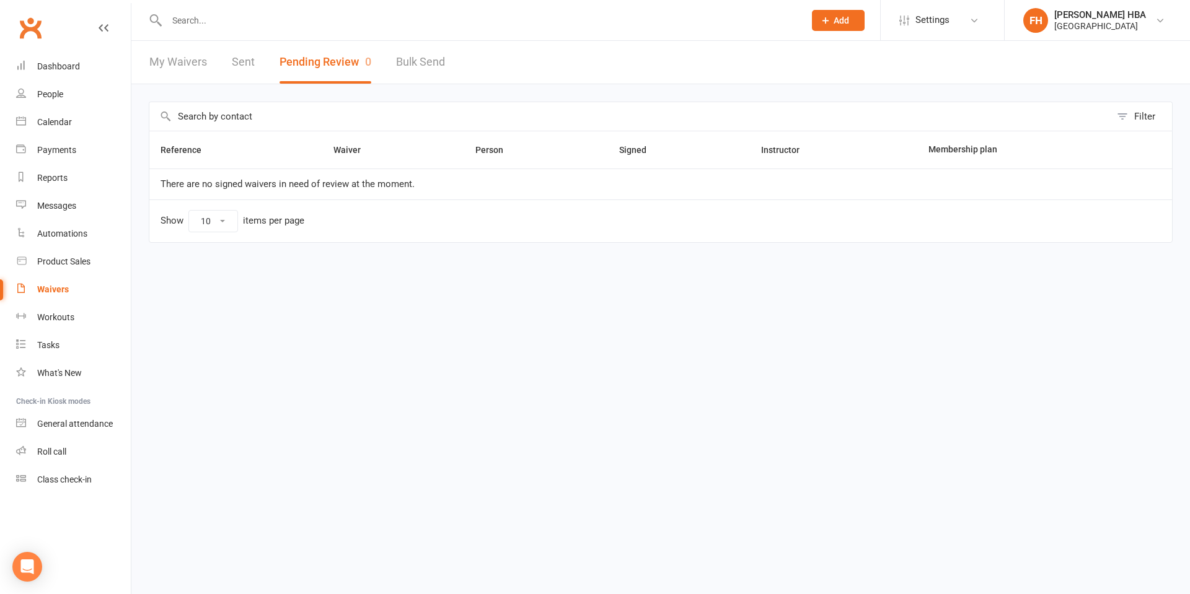
click at [61, 289] on div "Waivers" at bounding box center [53, 289] width 32 height 10
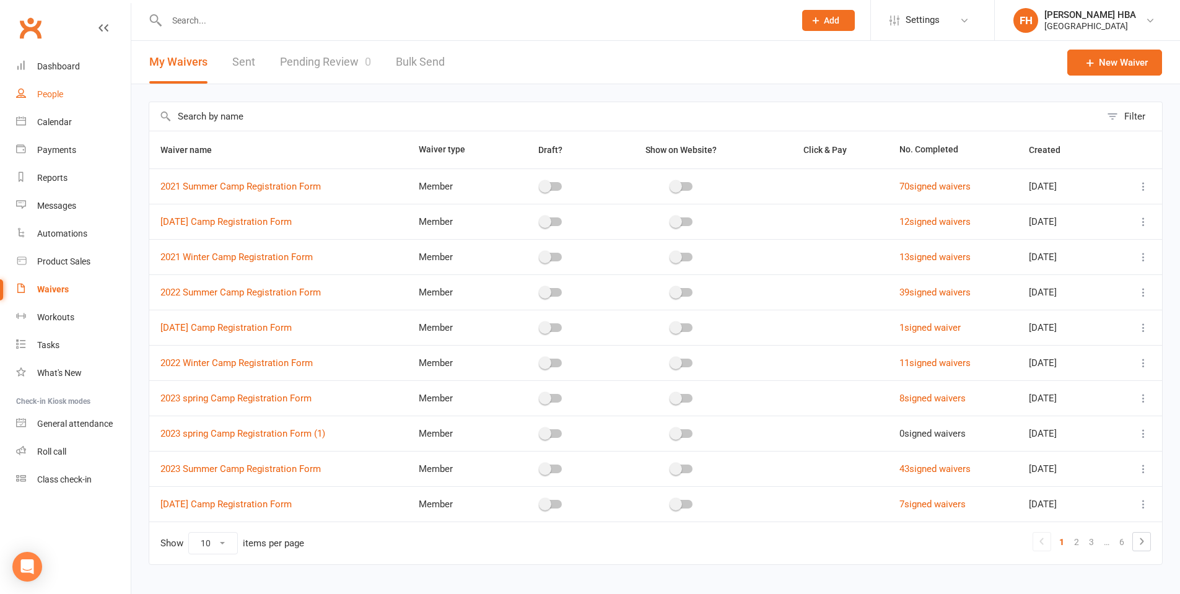
click at [47, 93] on div "People" at bounding box center [50, 94] width 26 height 10
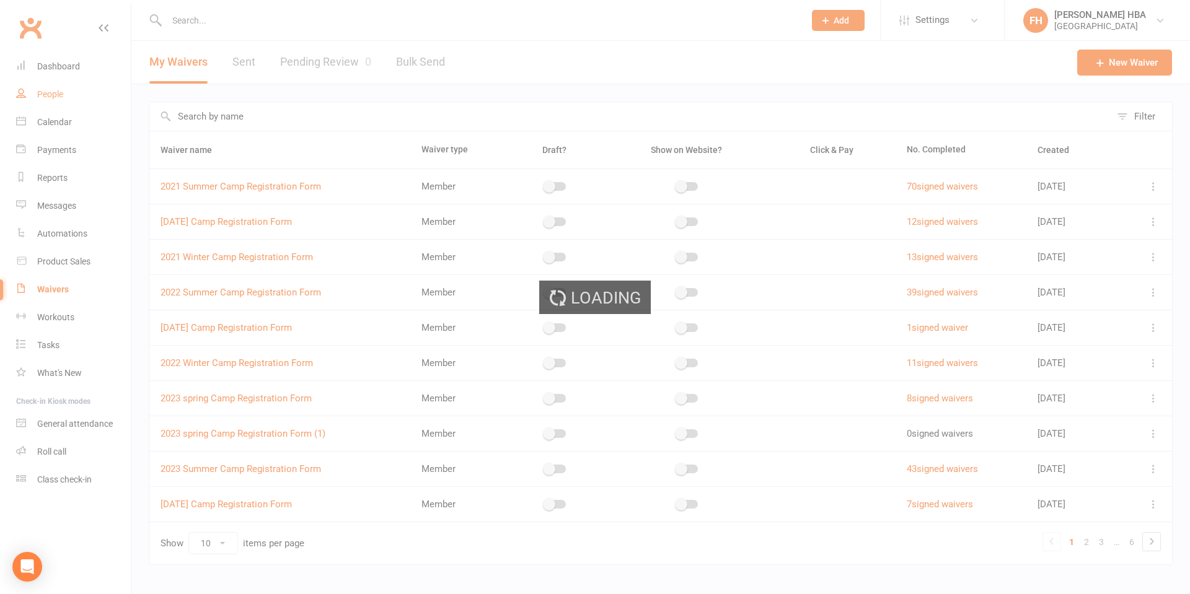
select select "100"
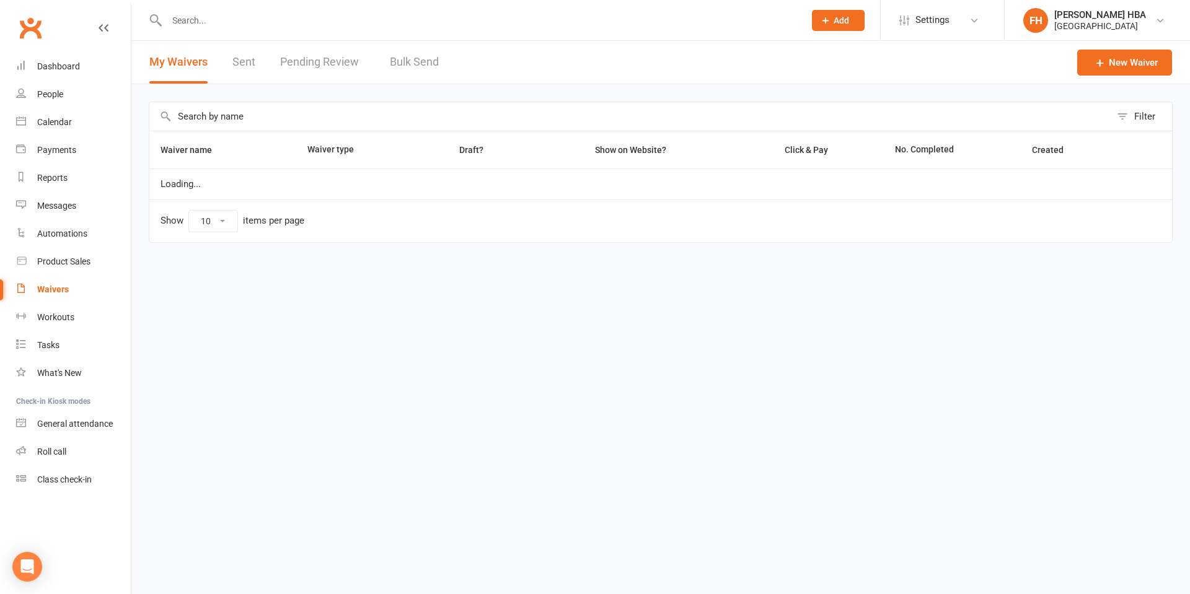
drag, startPoint x: 328, startPoint y: 29, endPoint x: 311, endPoint y: 74, distance: 48.2
click at [326, 30] on div at bounding box center [472, 20] width 647 height 40
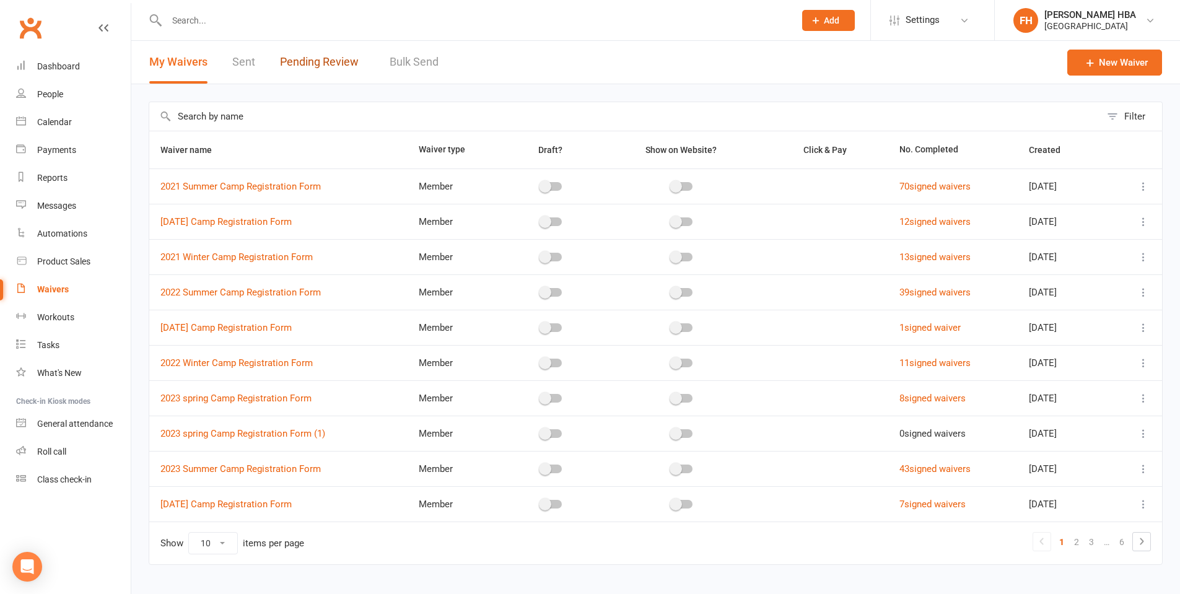
click at [312, 74] on link "Pending Review" at bounding box center [322, 62] width 85 height 43
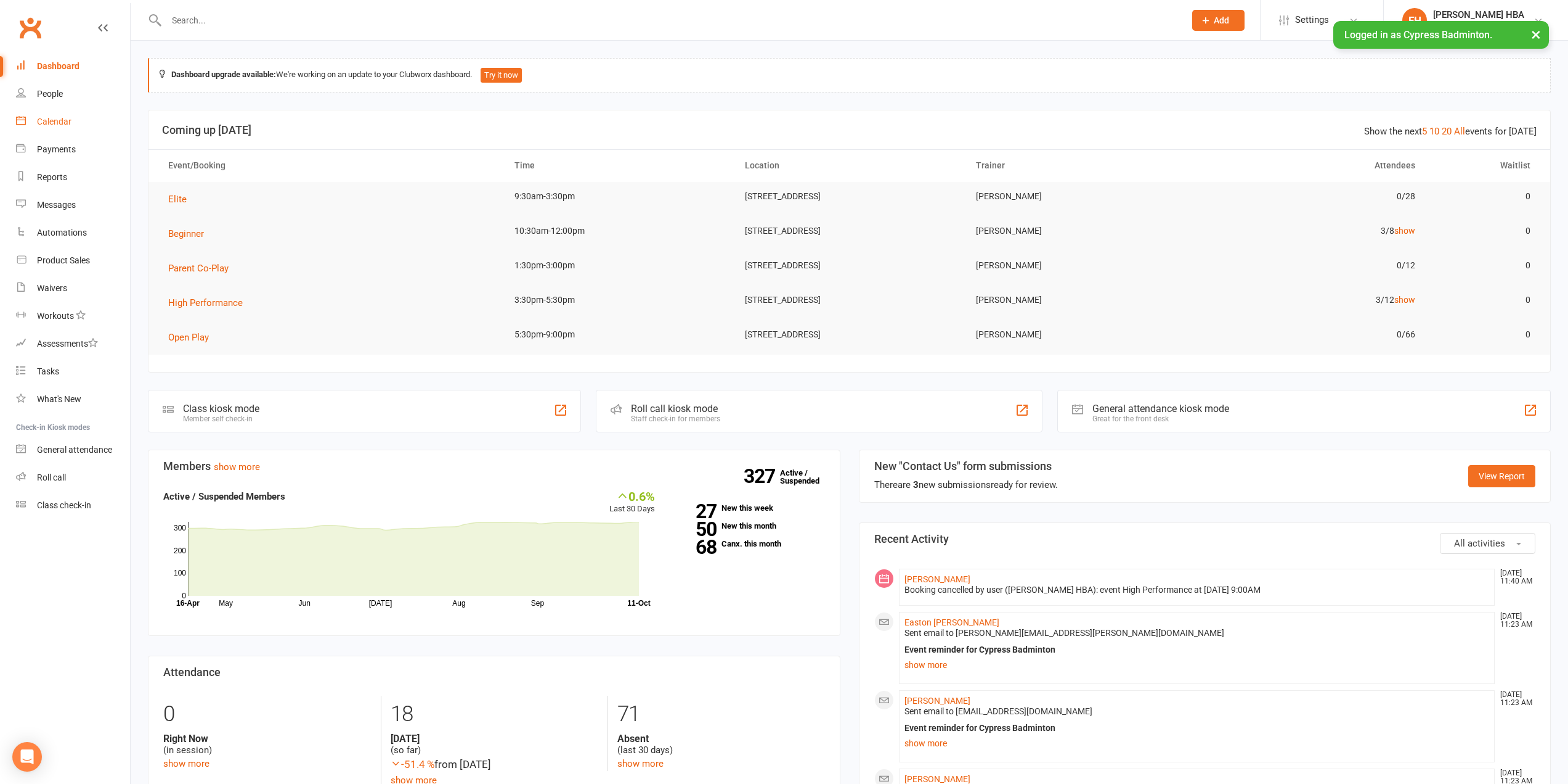
click at [56, 122] on div "Calendar" at bounding box center [54, 121] width 35 height 10
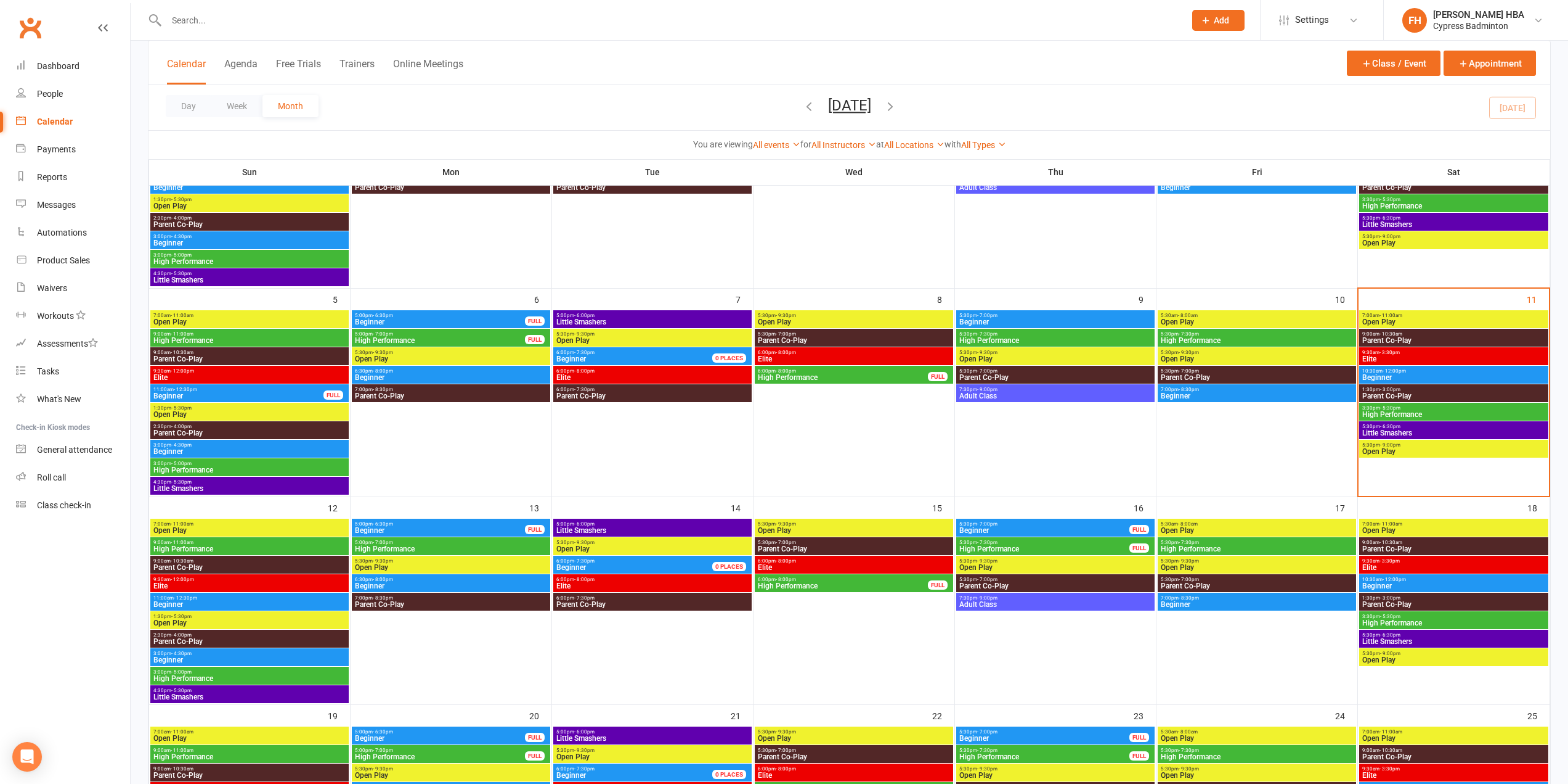
scroll to position [185, 0]
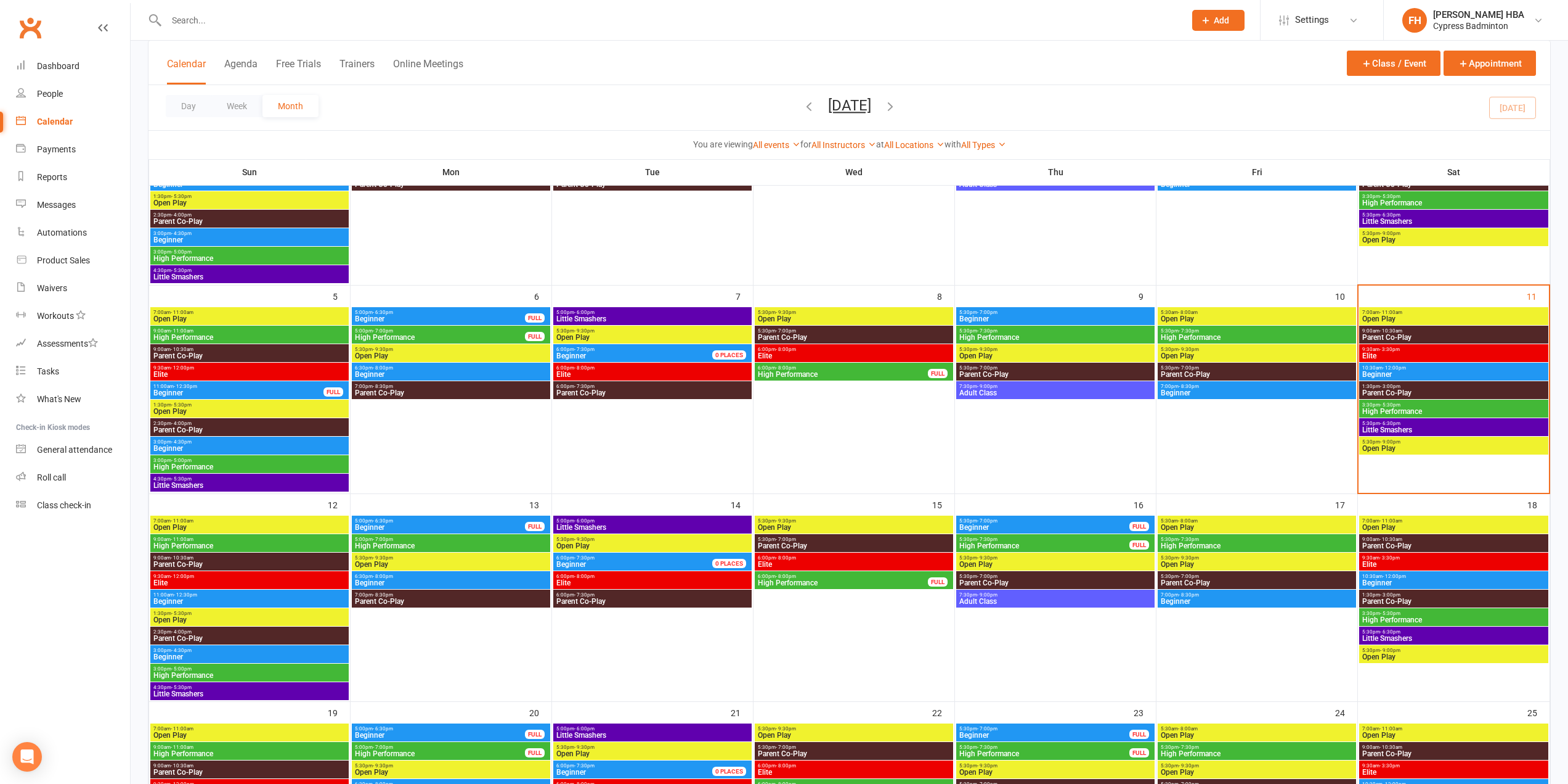
click at [1190, 543] on span "High Performance" at bounding box center [1257, 545] width 194 height 7
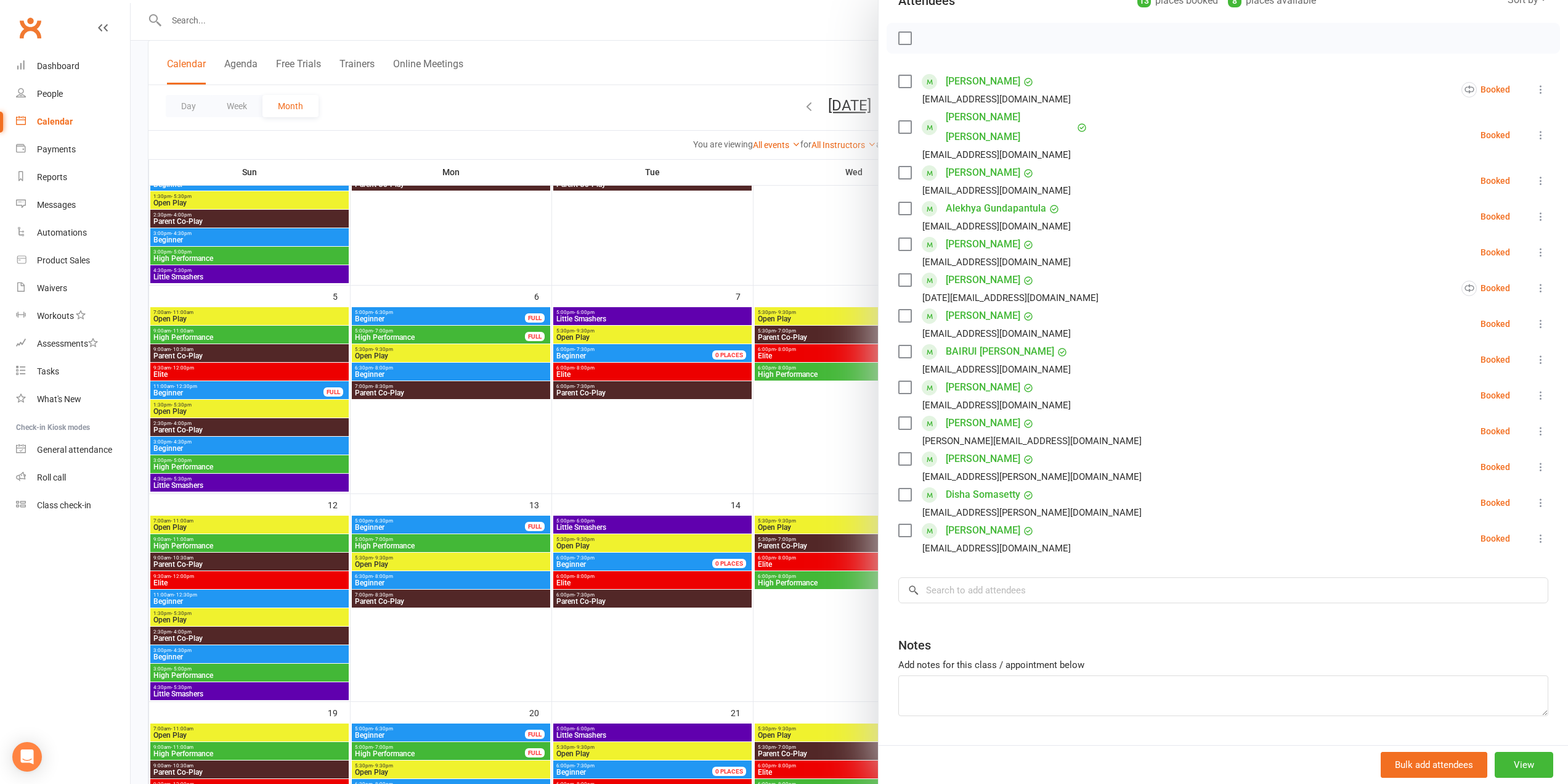
scroll to position [171, 0]
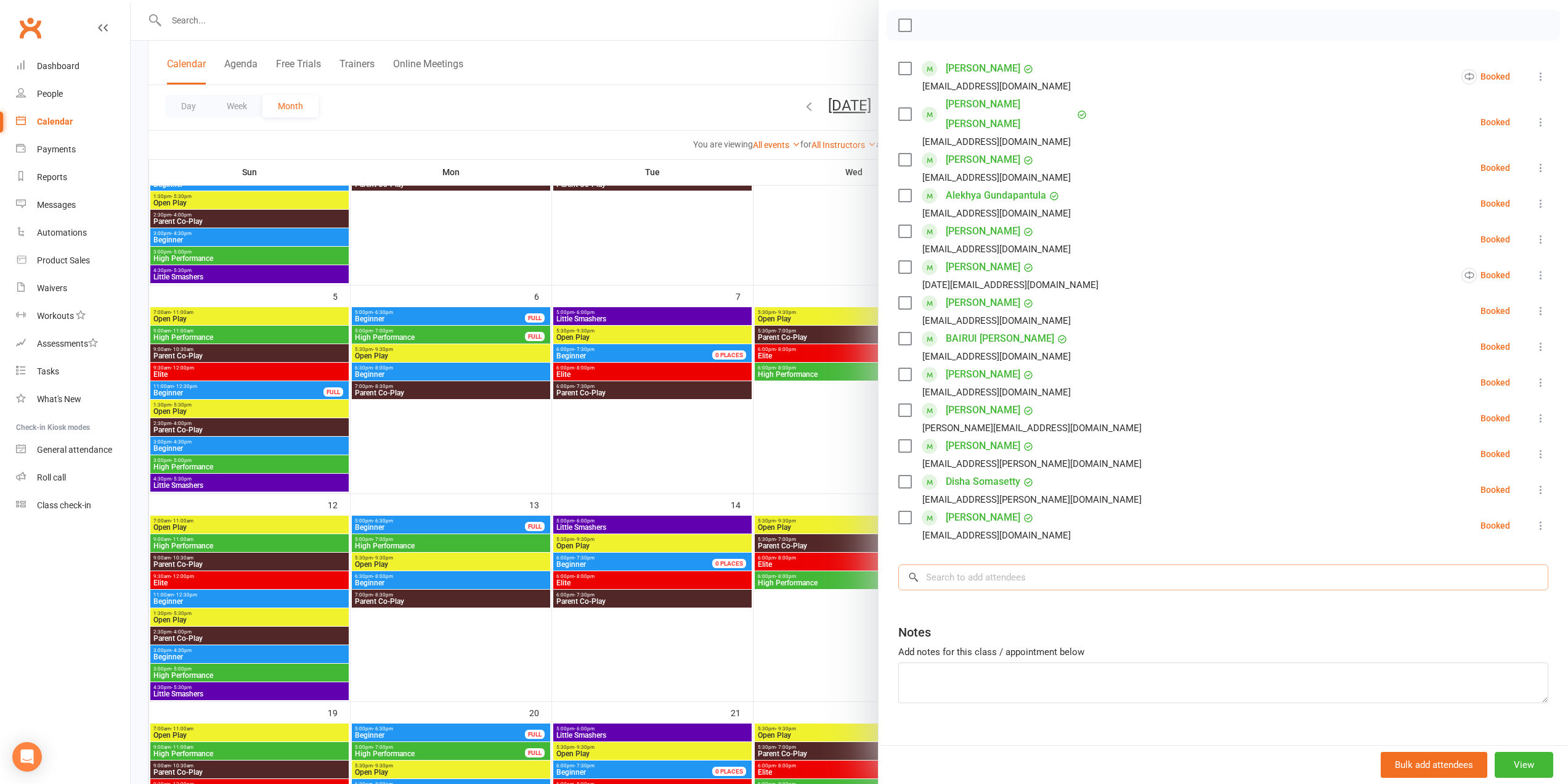
click at [1124, 564] on input "search" at bounding box center [1223, 577] width 650 height 26
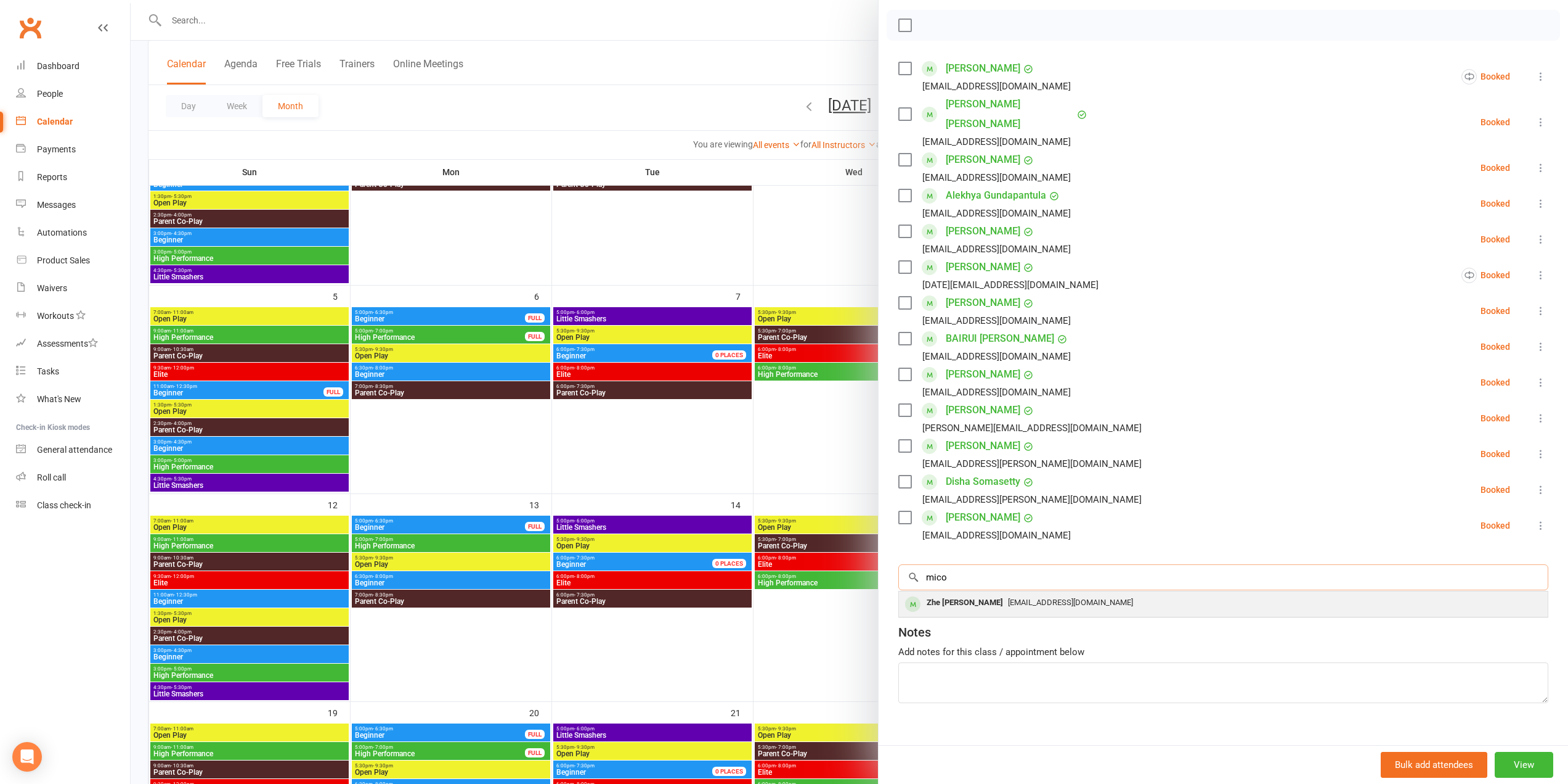
type input "mico"
click at [1083, 591] on div "Zhe Mico Loh lohyuh@hotmail.com" at bounding box center [1223, 603] width 649 height 25
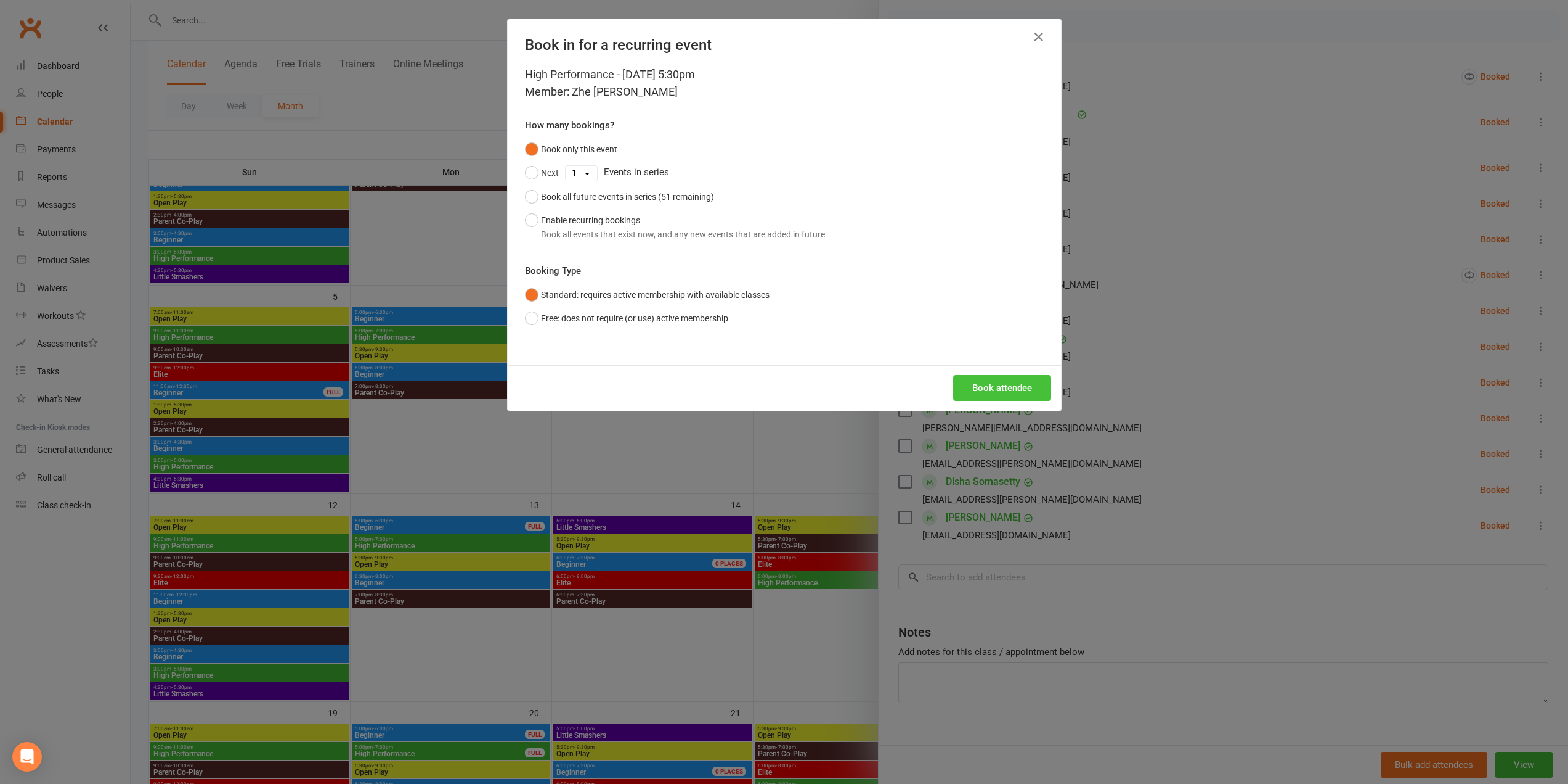
click at [979, 378] on button "Book attendee" at bounding box center [1002, 388] width 98 height 26
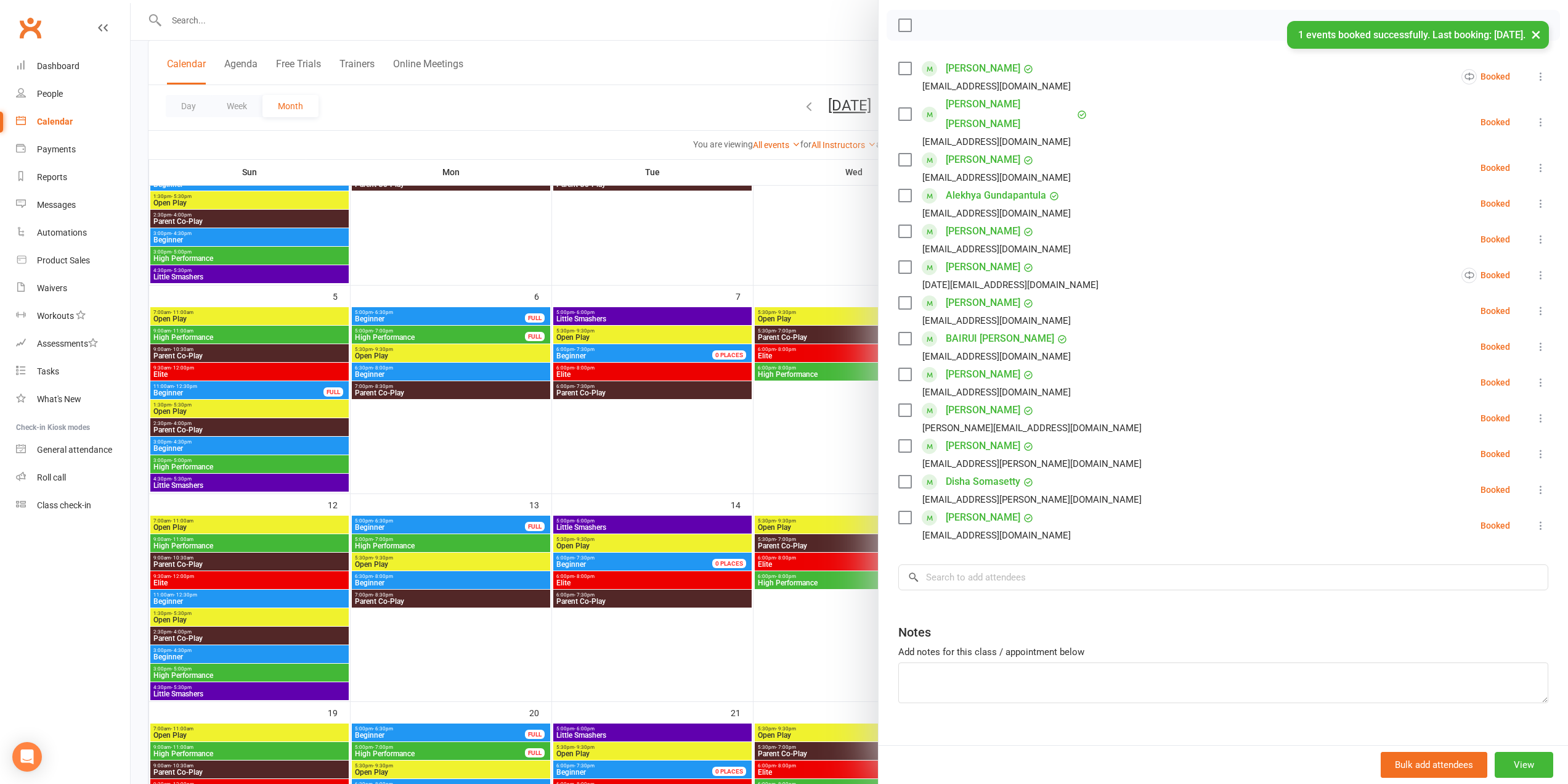
click at [805, 522] on div at bounding box center [849, 392] width 1438 height 784
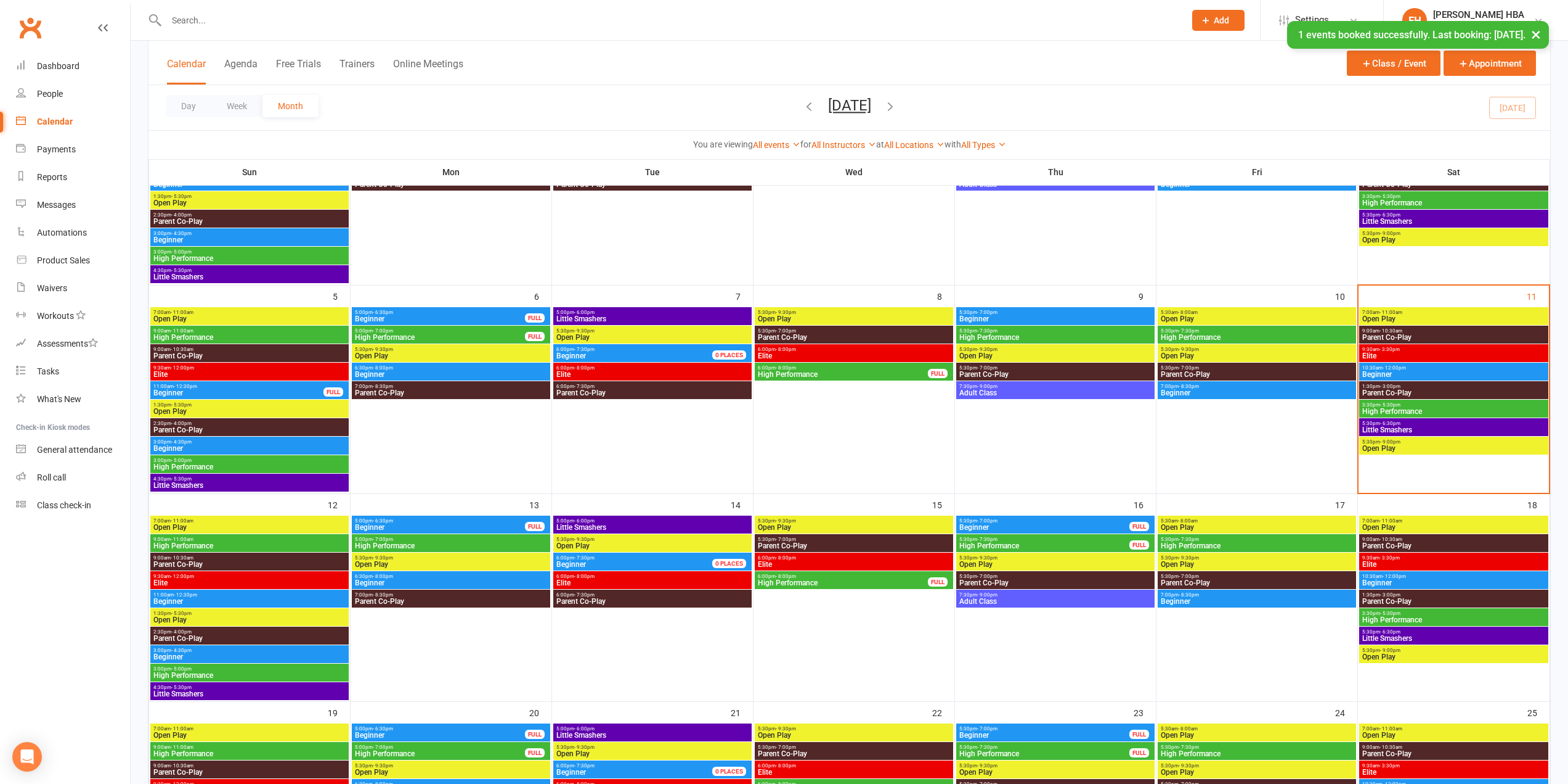
click at [1180, 599] on span "Beginner" at bounding box center [1257, 600] width 194 height 7
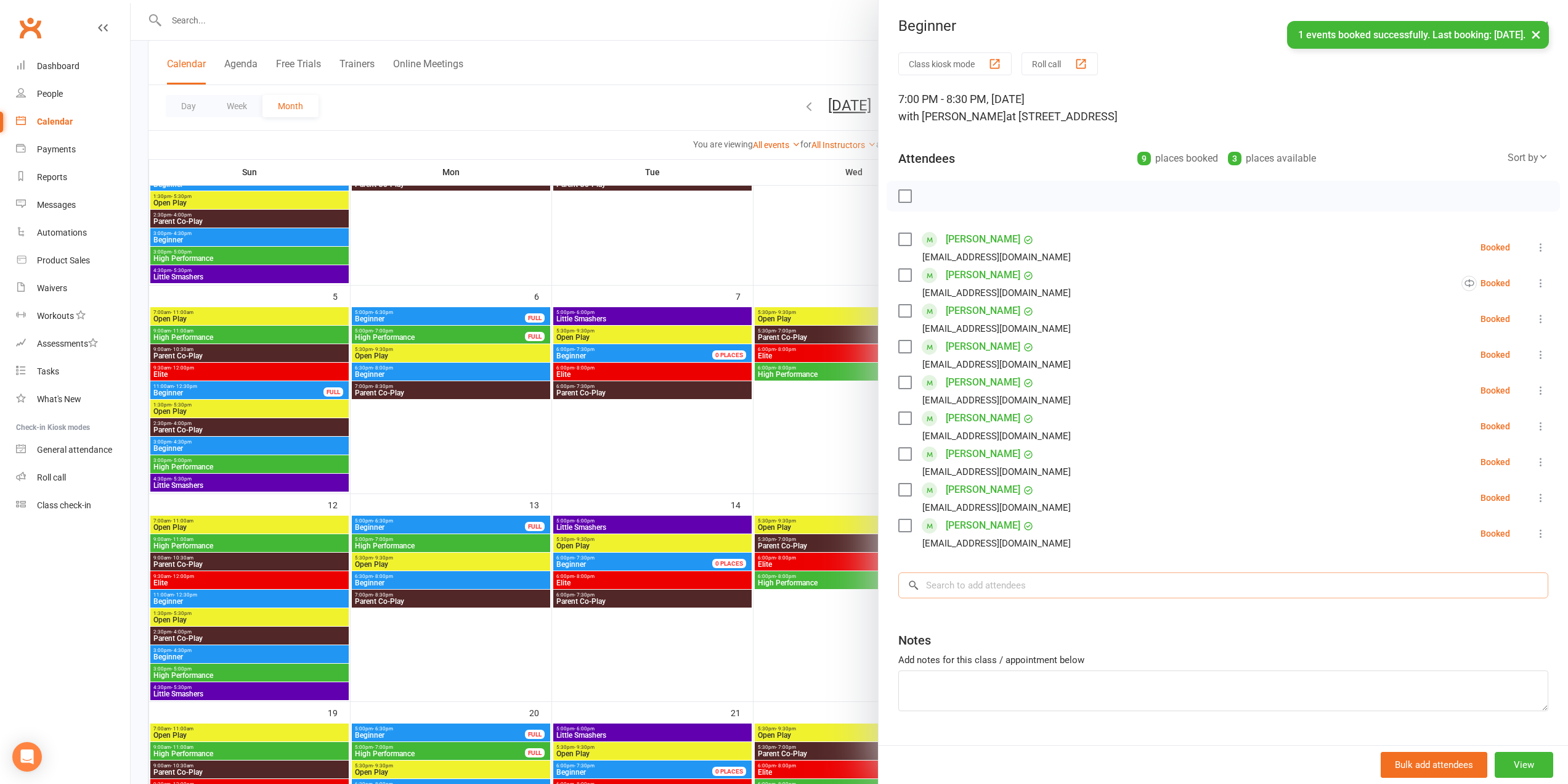
click at [1158, 583] on input "search" at bounding box center [1223, 585] width 650 height 26
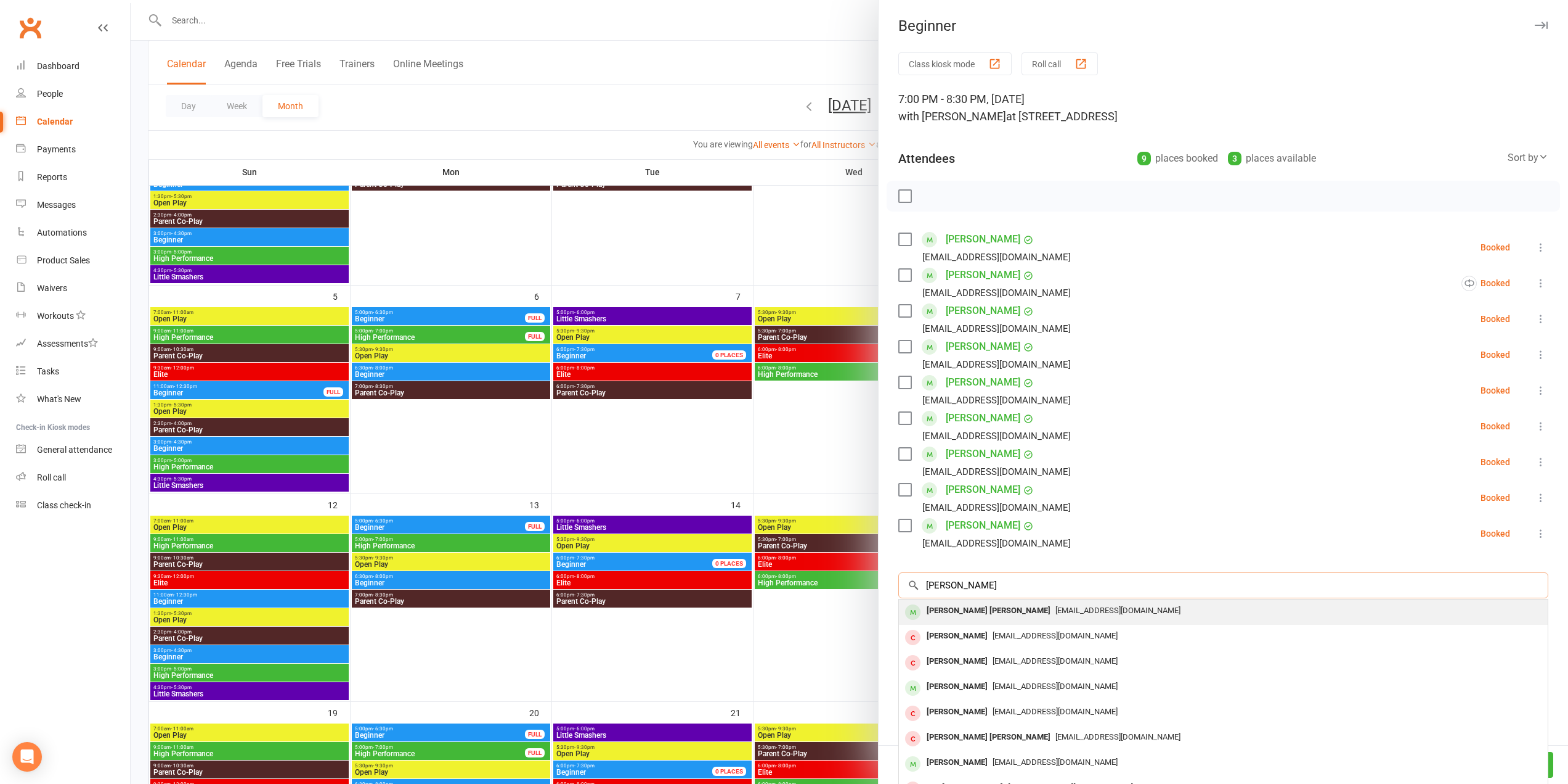
type input "mason"
click at [1047, 605] on div "lohyuh@hotmail.com" at bounding box center [1223, 611] width 639 height 18
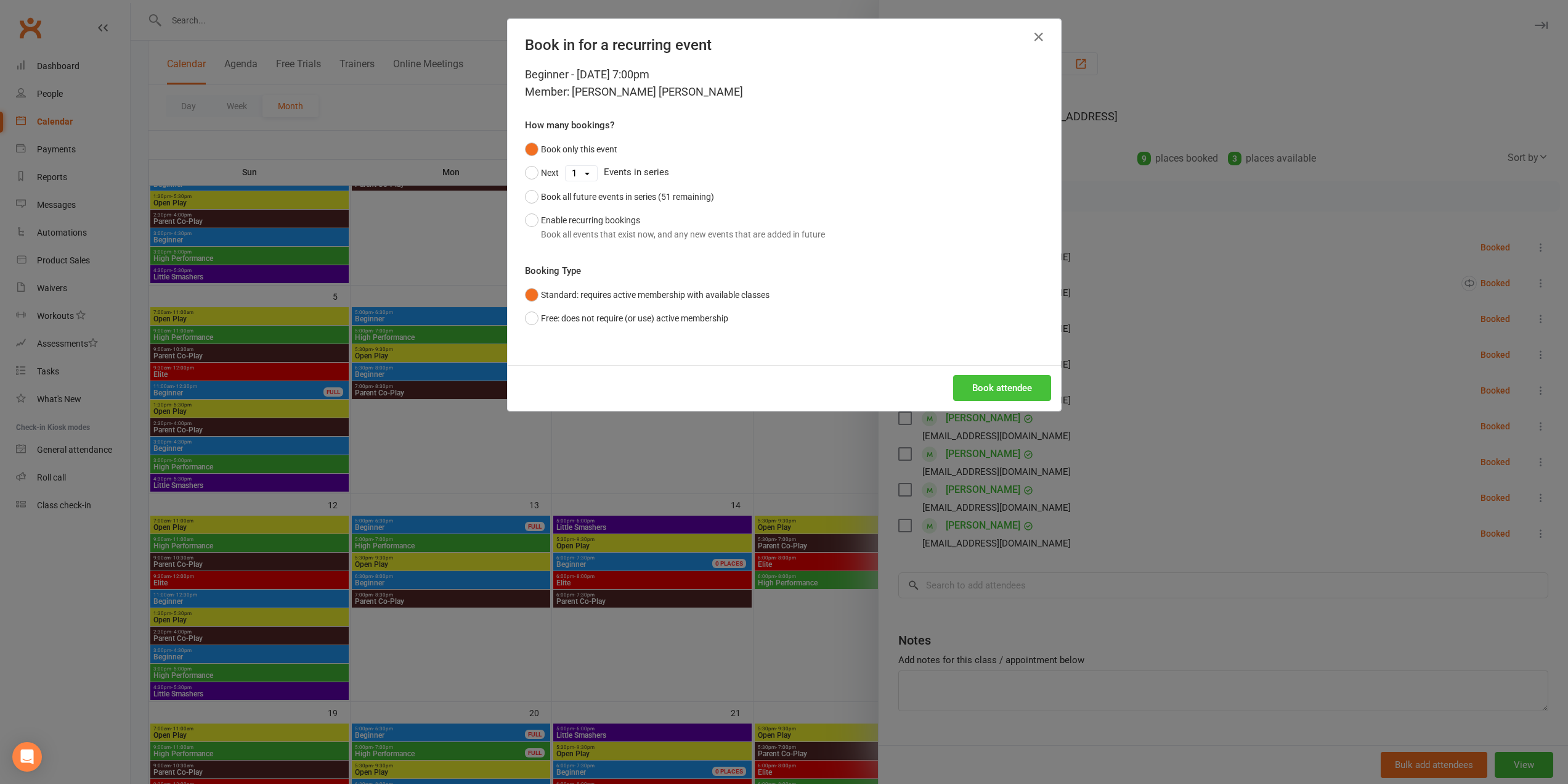
click at [1028, 392] on button "Book attendee" at bounding box center [1002, 388] width 98 height 26
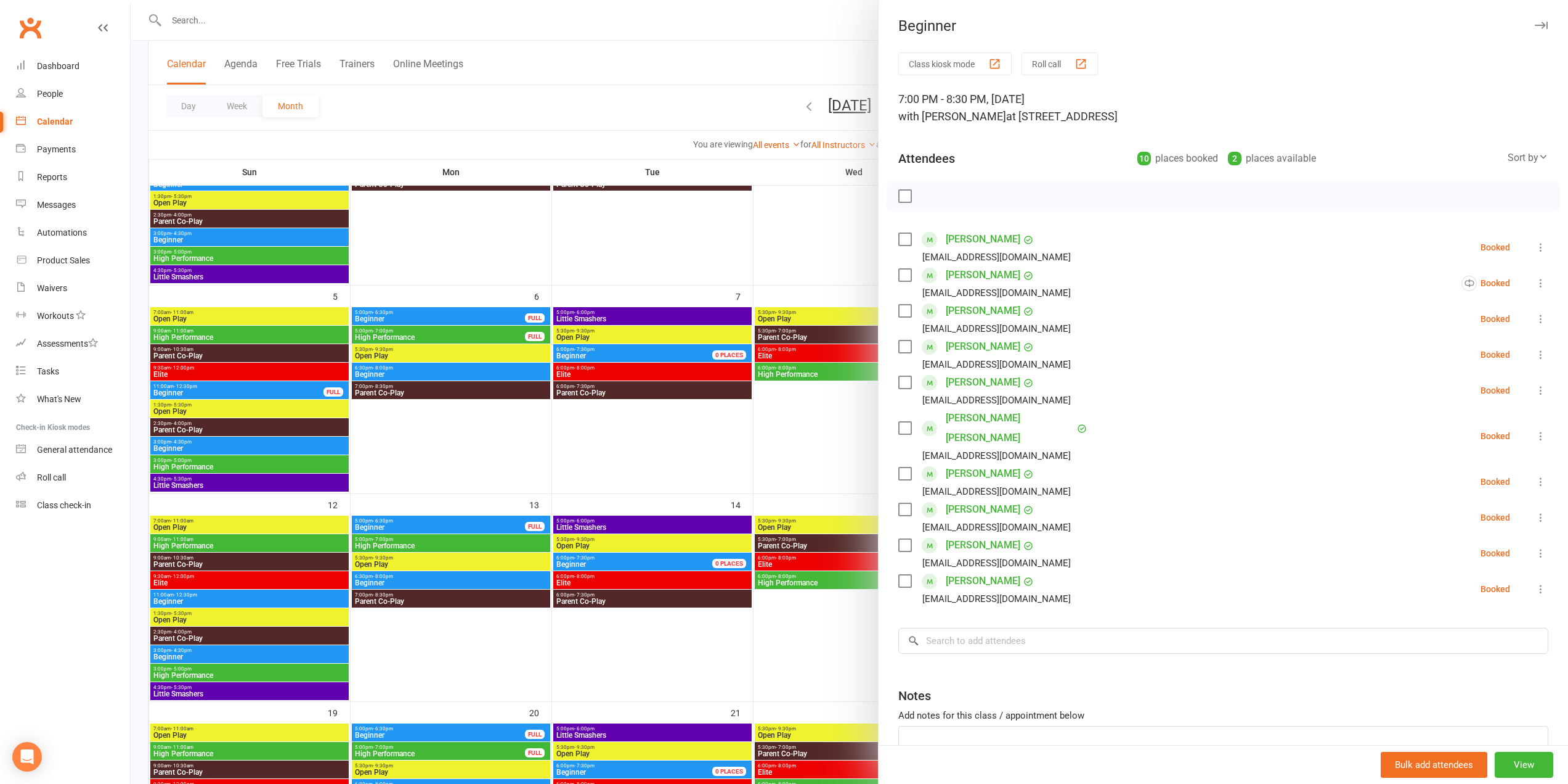
click at [464, 234] on div at bounding box center [849, 392] width 1438 height 784
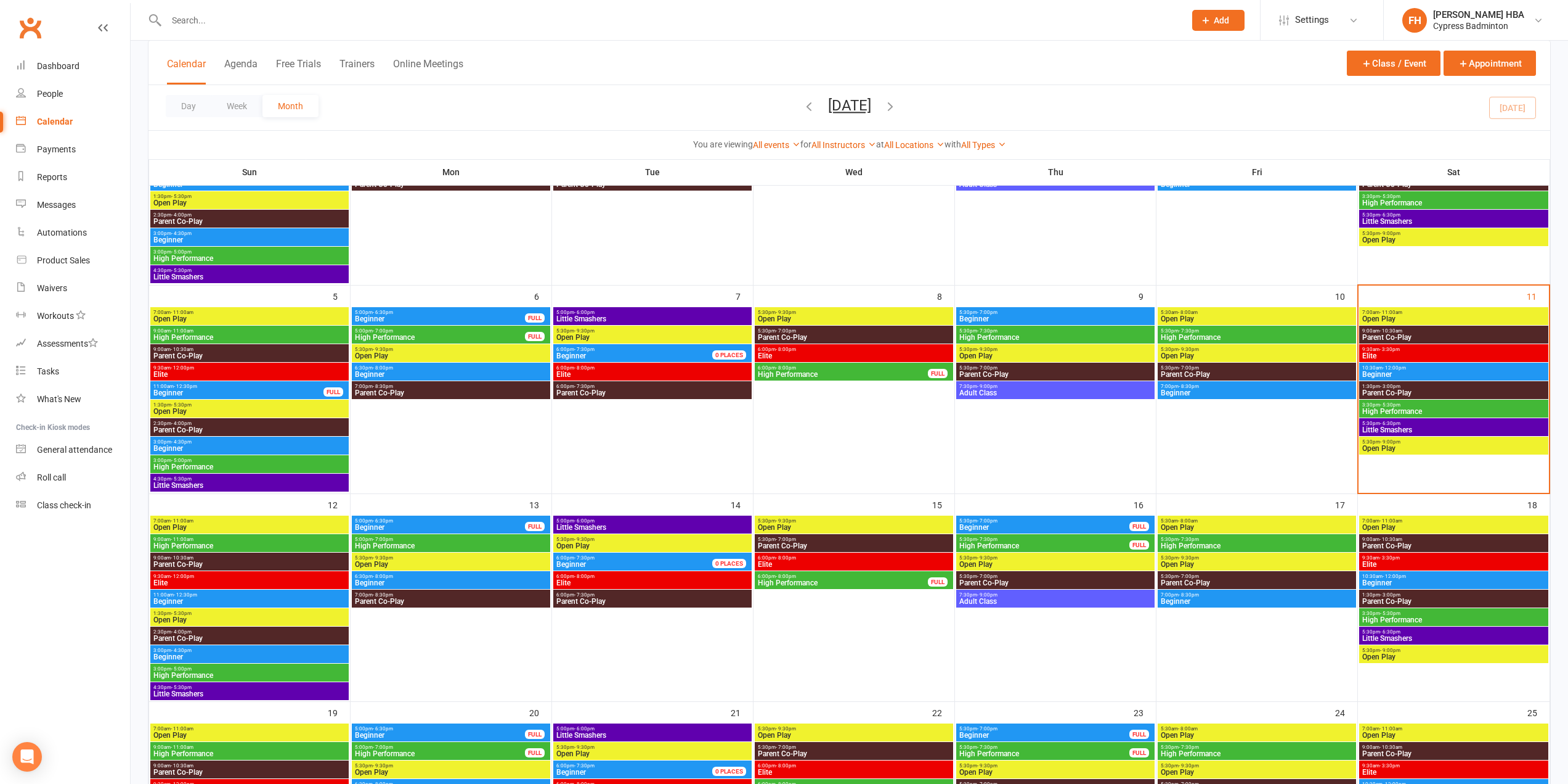
click at [938, 24] on input "text" at bounding box center [669, 20] width 1013 height 17
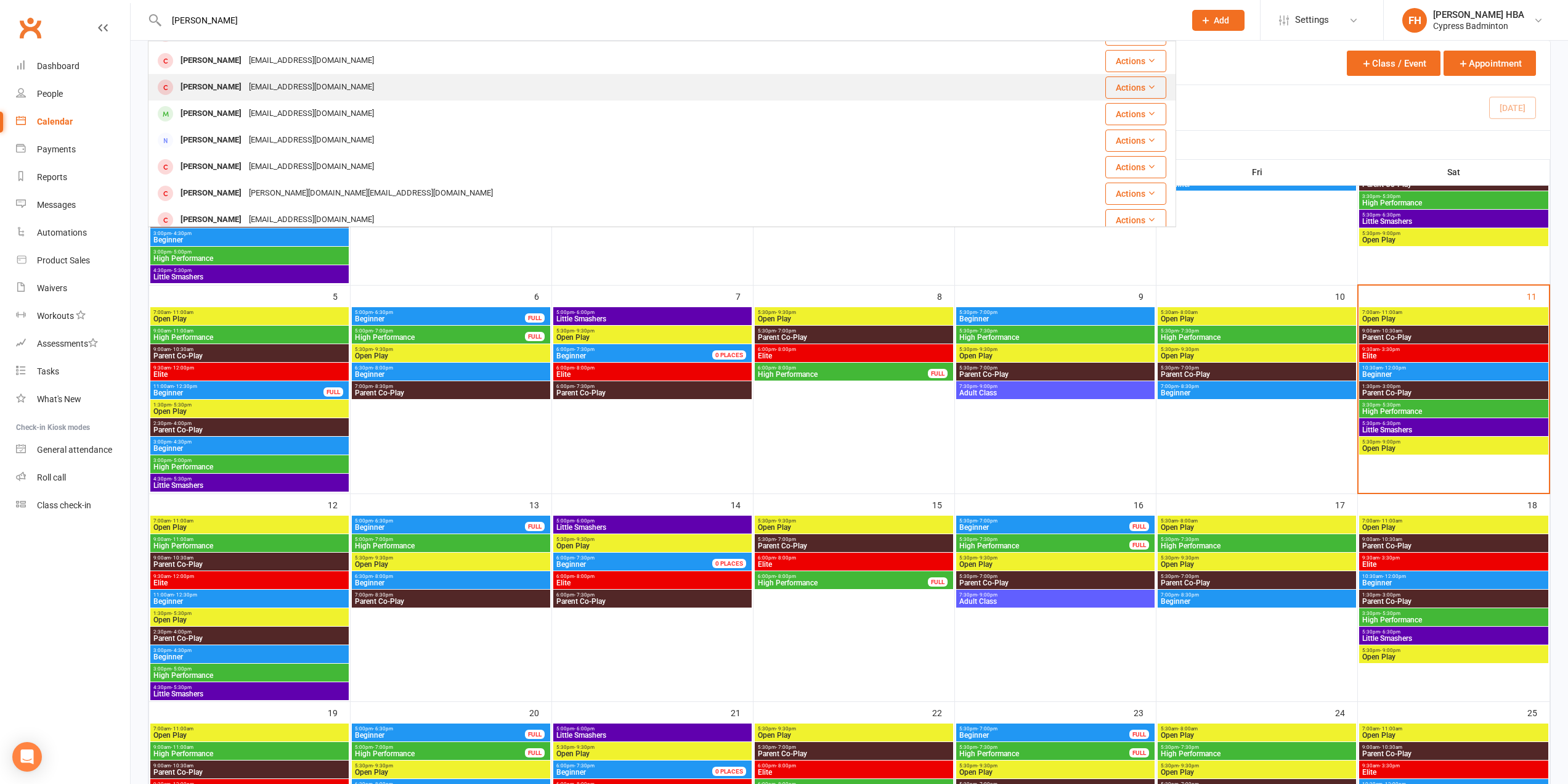
scroll to position [284, 0]
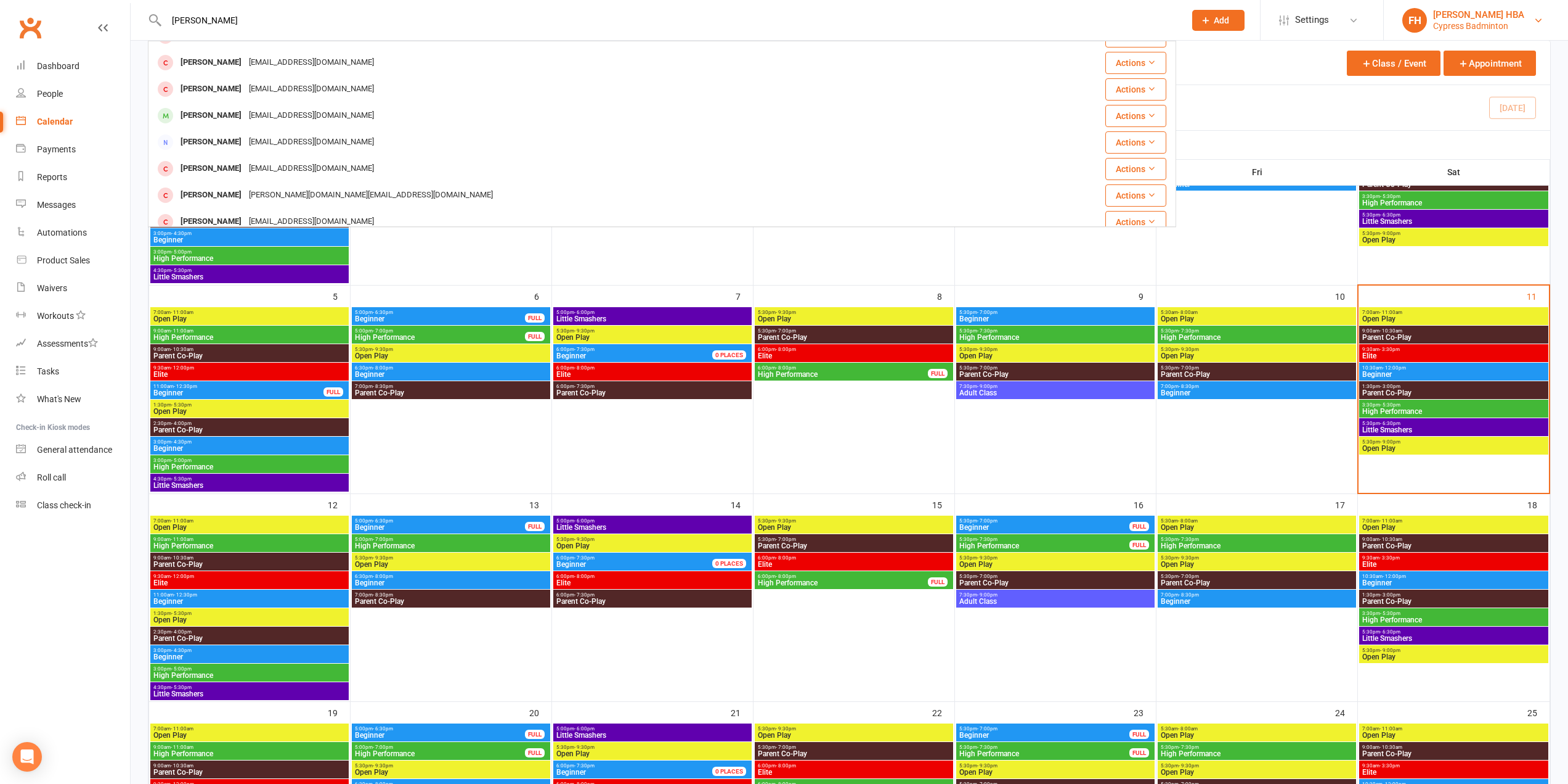
type input "nathan"
click at [1465, 8] on link "FH Farinha HBA Cypress Badminton" at bounding box center [1476, 20] width 147 height 25
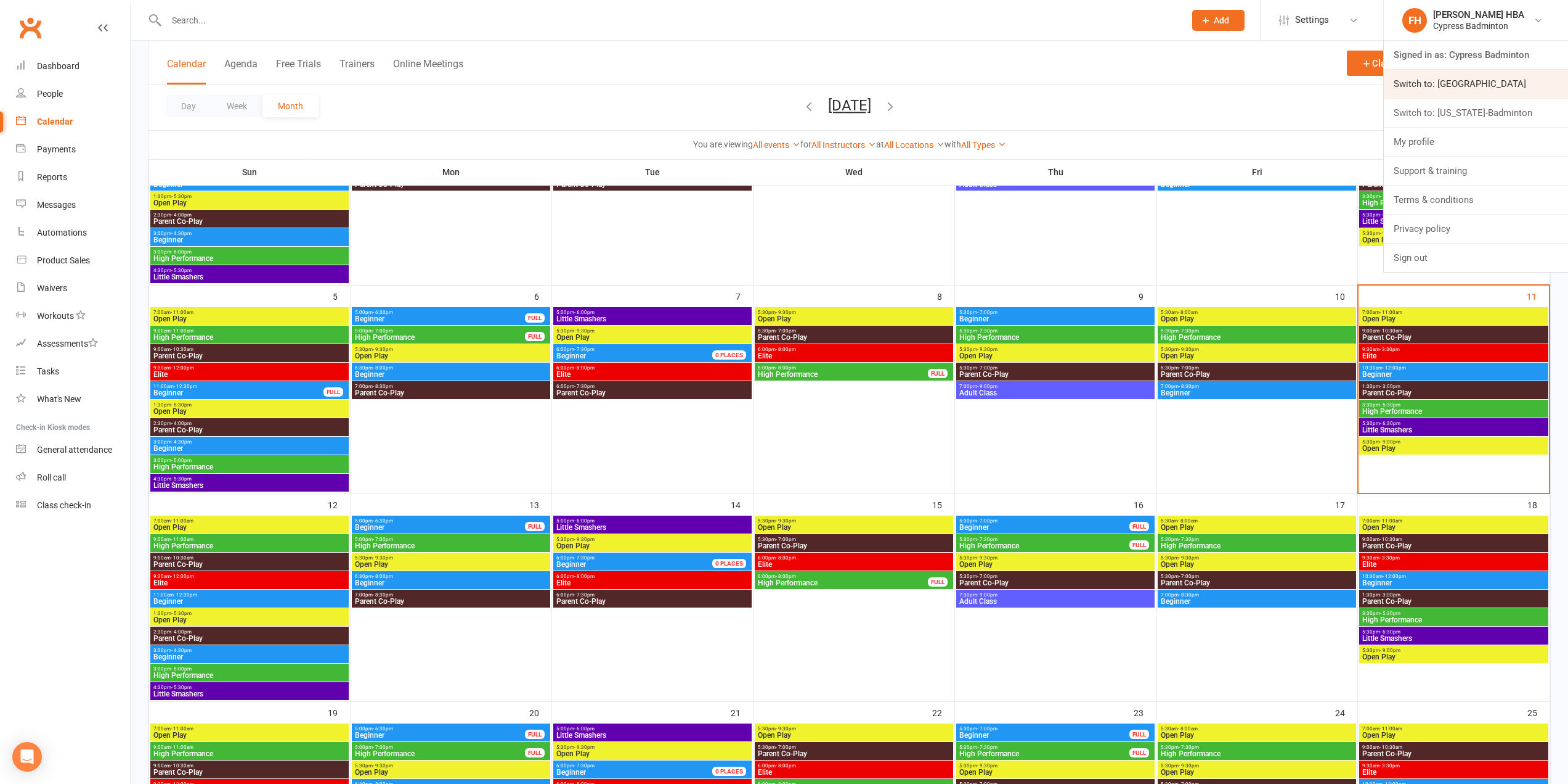
click at [1459, 90] on link "Switch to: Houston Badminton Academy" at bounding box center [1476, 84] width 184 height 29
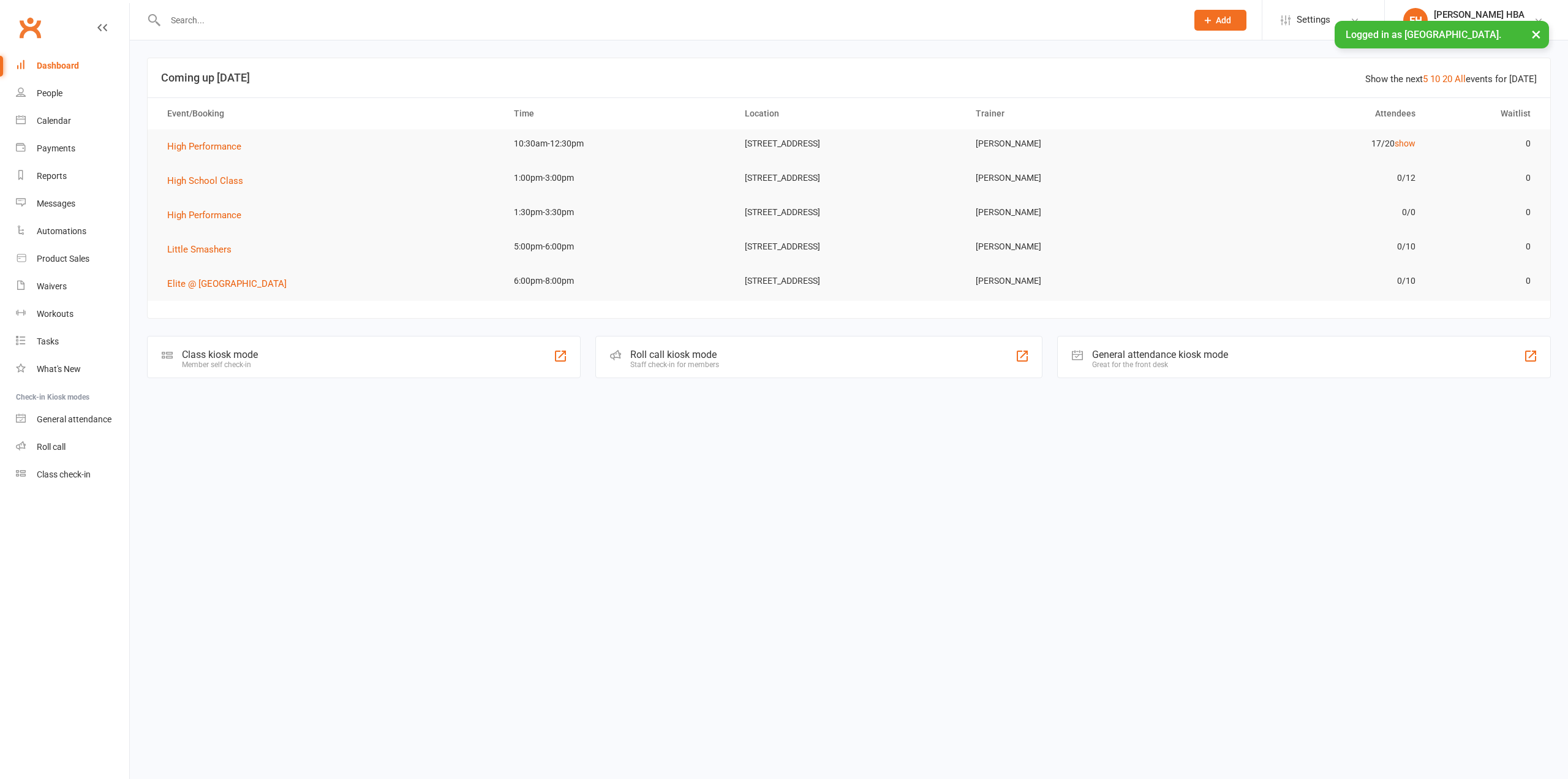
click at [443, 20] on input "text" at bounding box center [670, 20] width 1017 height 17
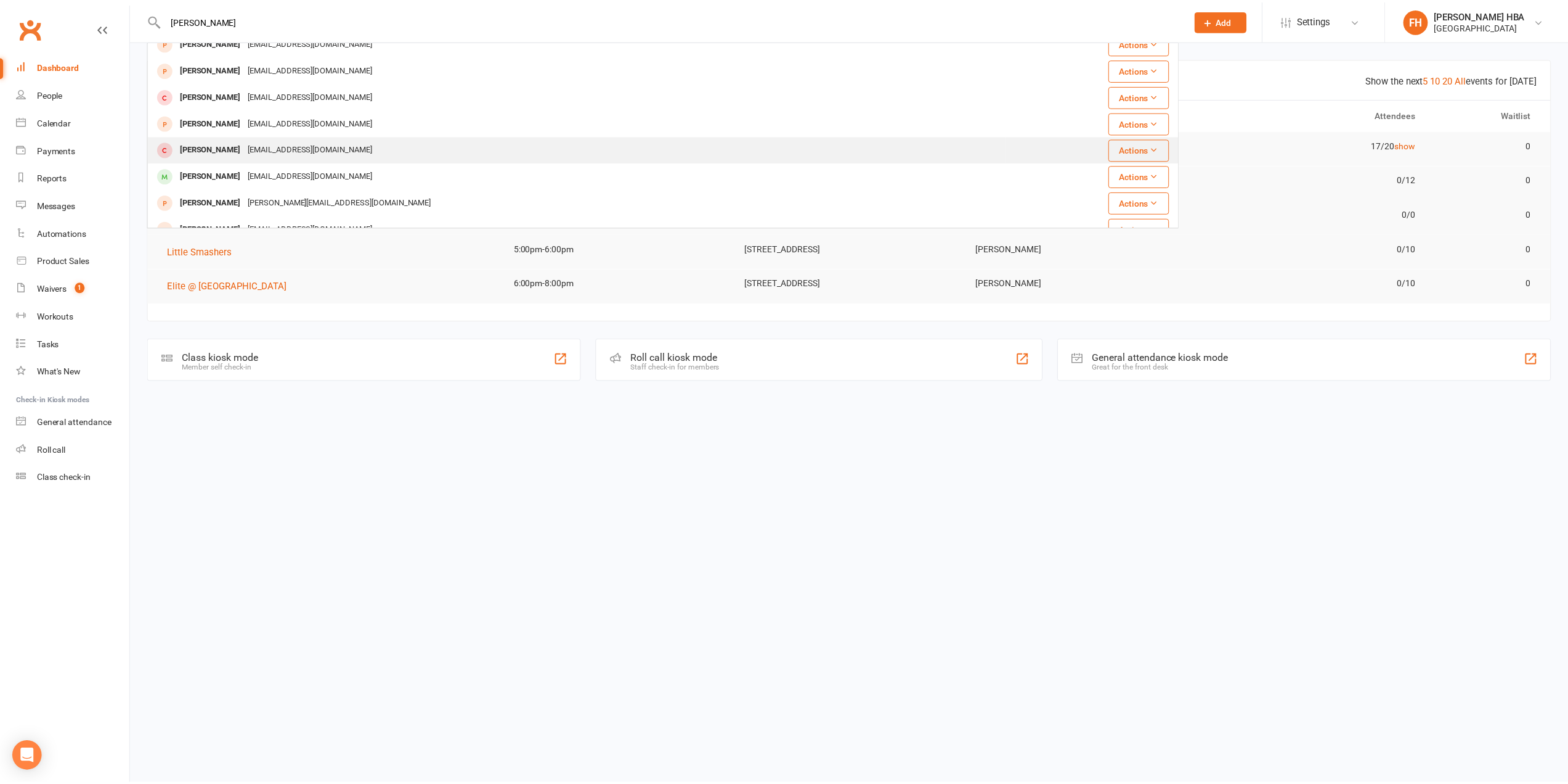
scroll to position [62, 0]
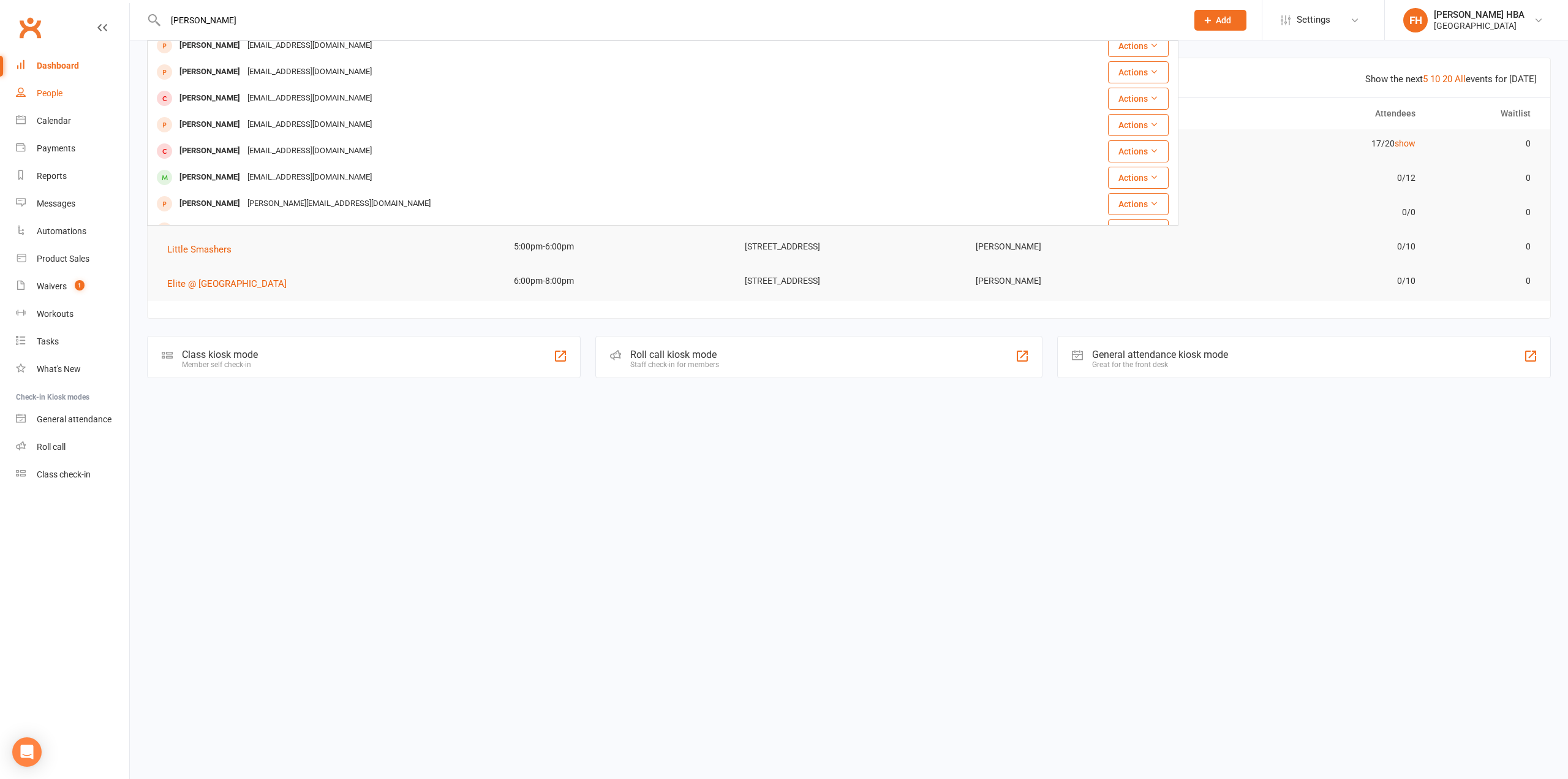
type input "[PERSON_NAME]"
click at [43, 89] on div "People" at bounding box center [49, 93] width 26 height 10
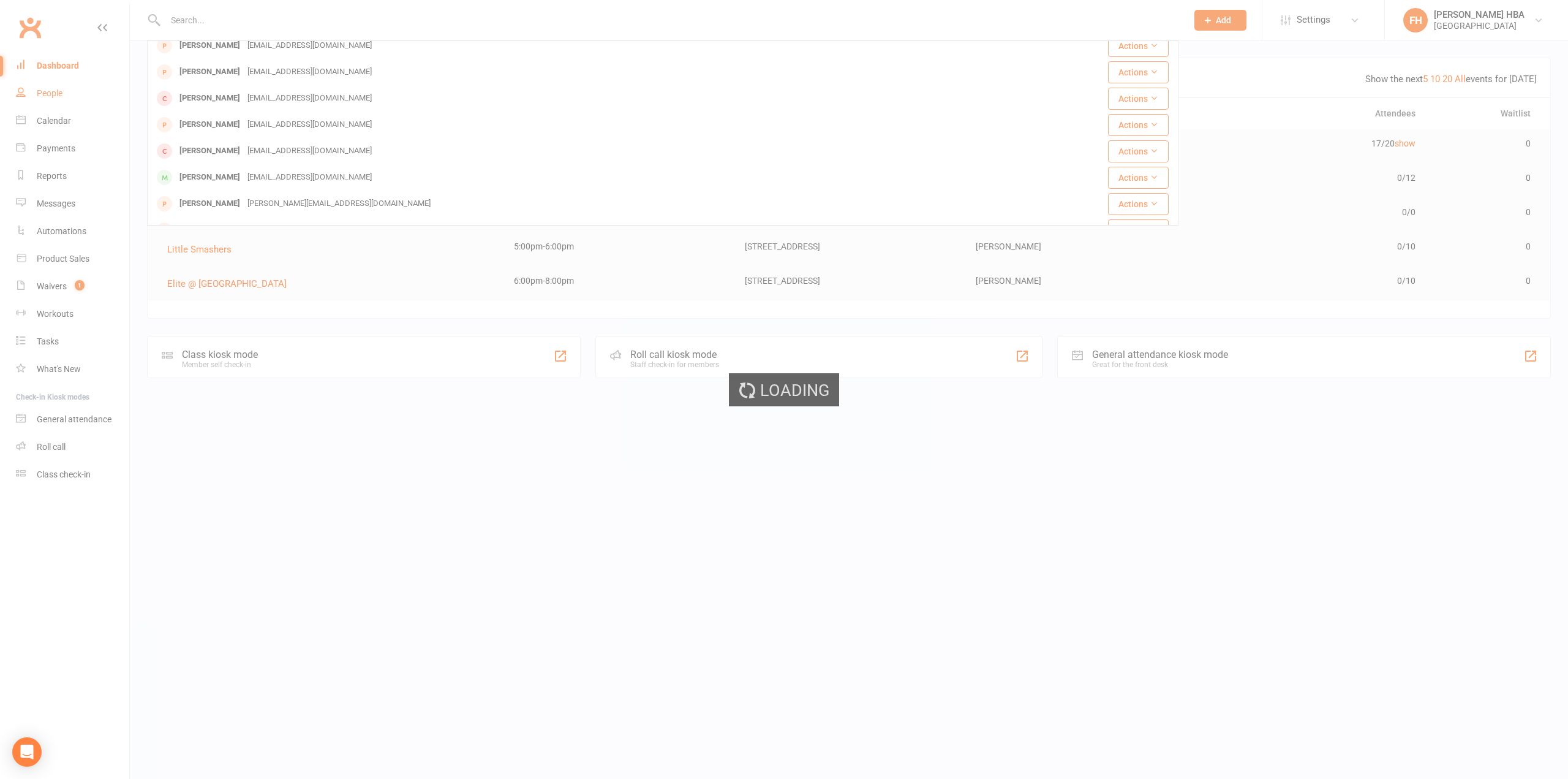
select select "100"
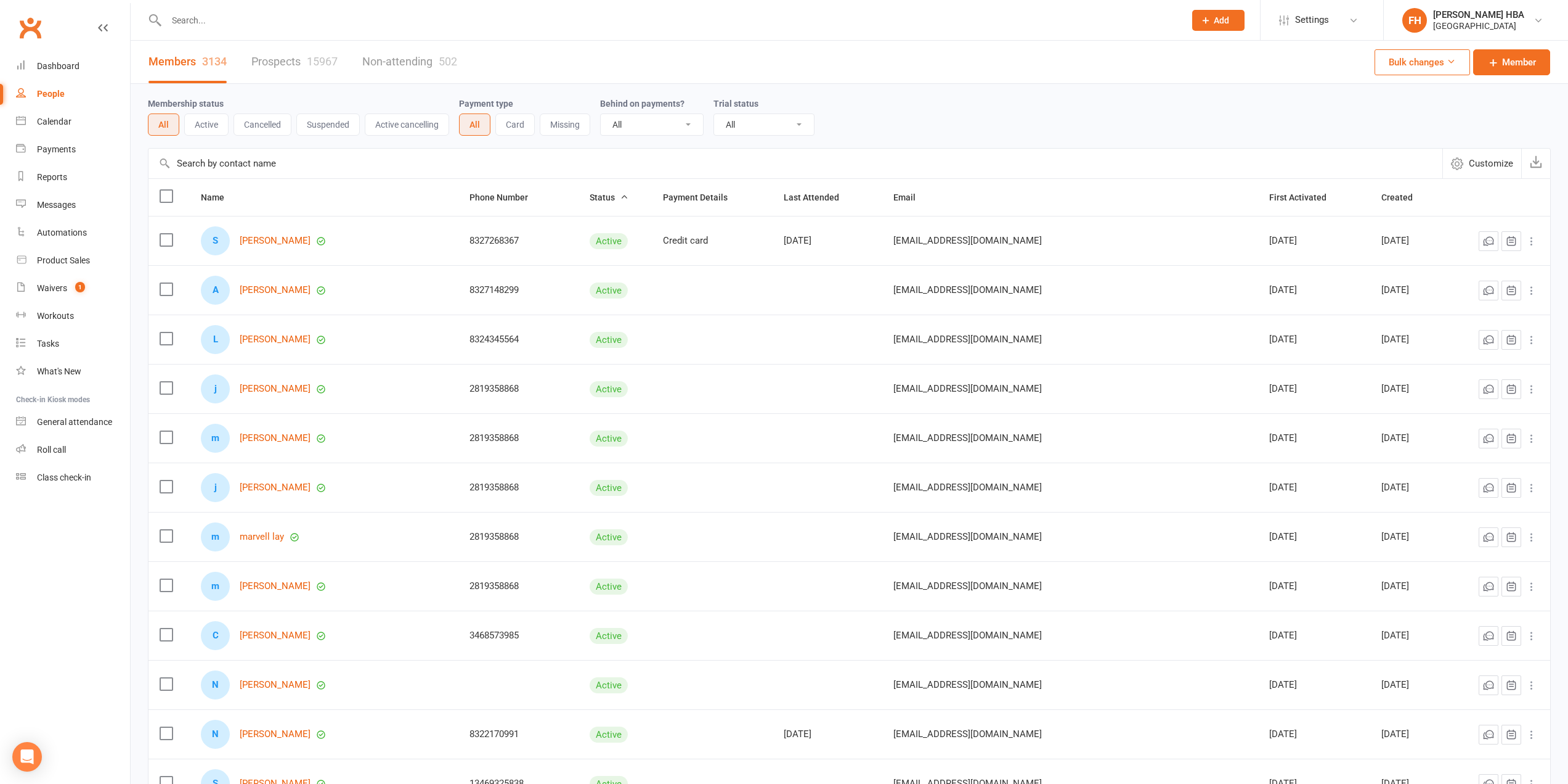
click at [328, 161] on input "text" at bounding box center [794, 163] width 1294 height 30
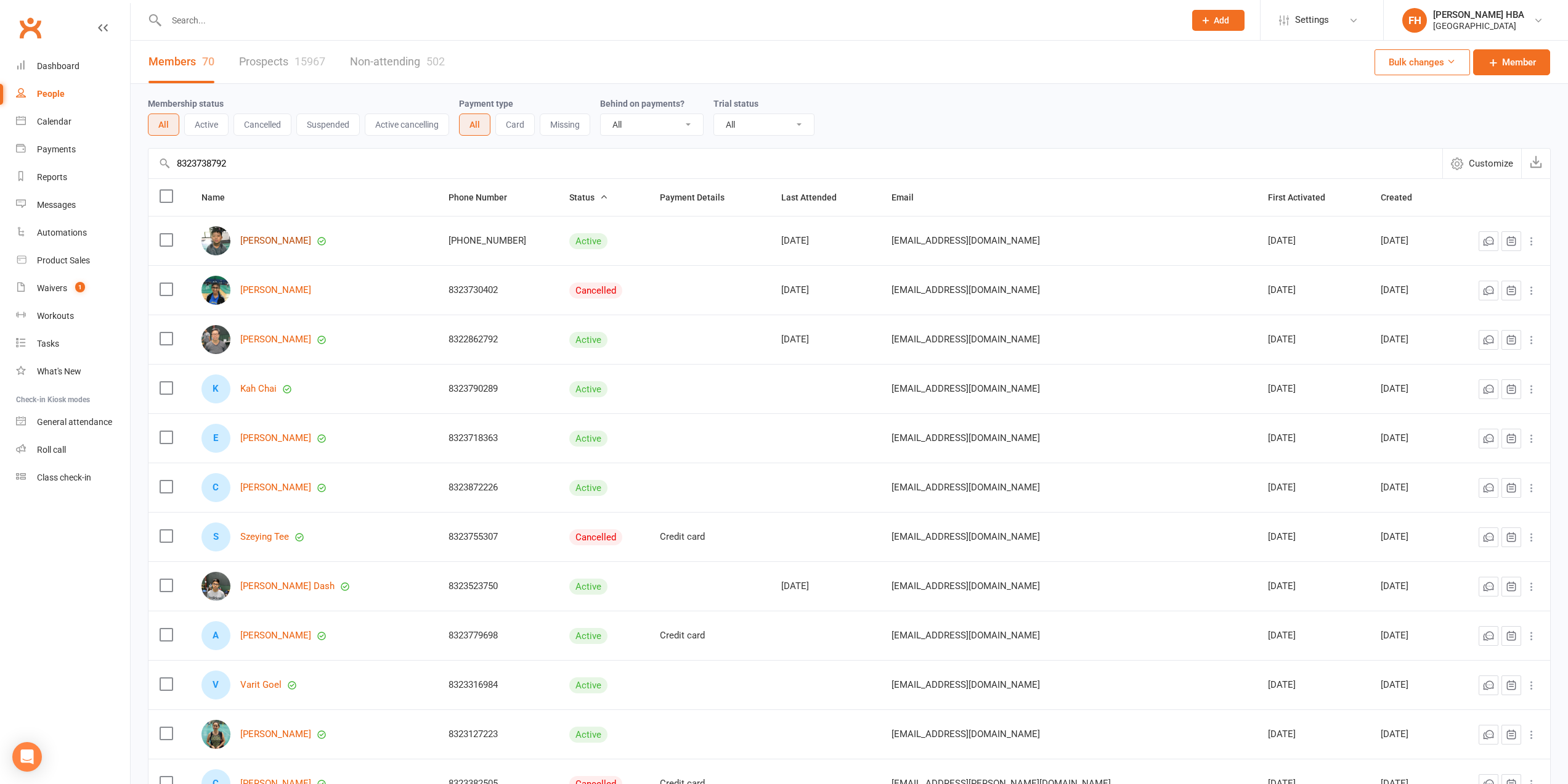
type input "8323738792"
click at [271, 246] on link "[PERSON_NAME]" at bounding box center [275, 241] width 71 height 11
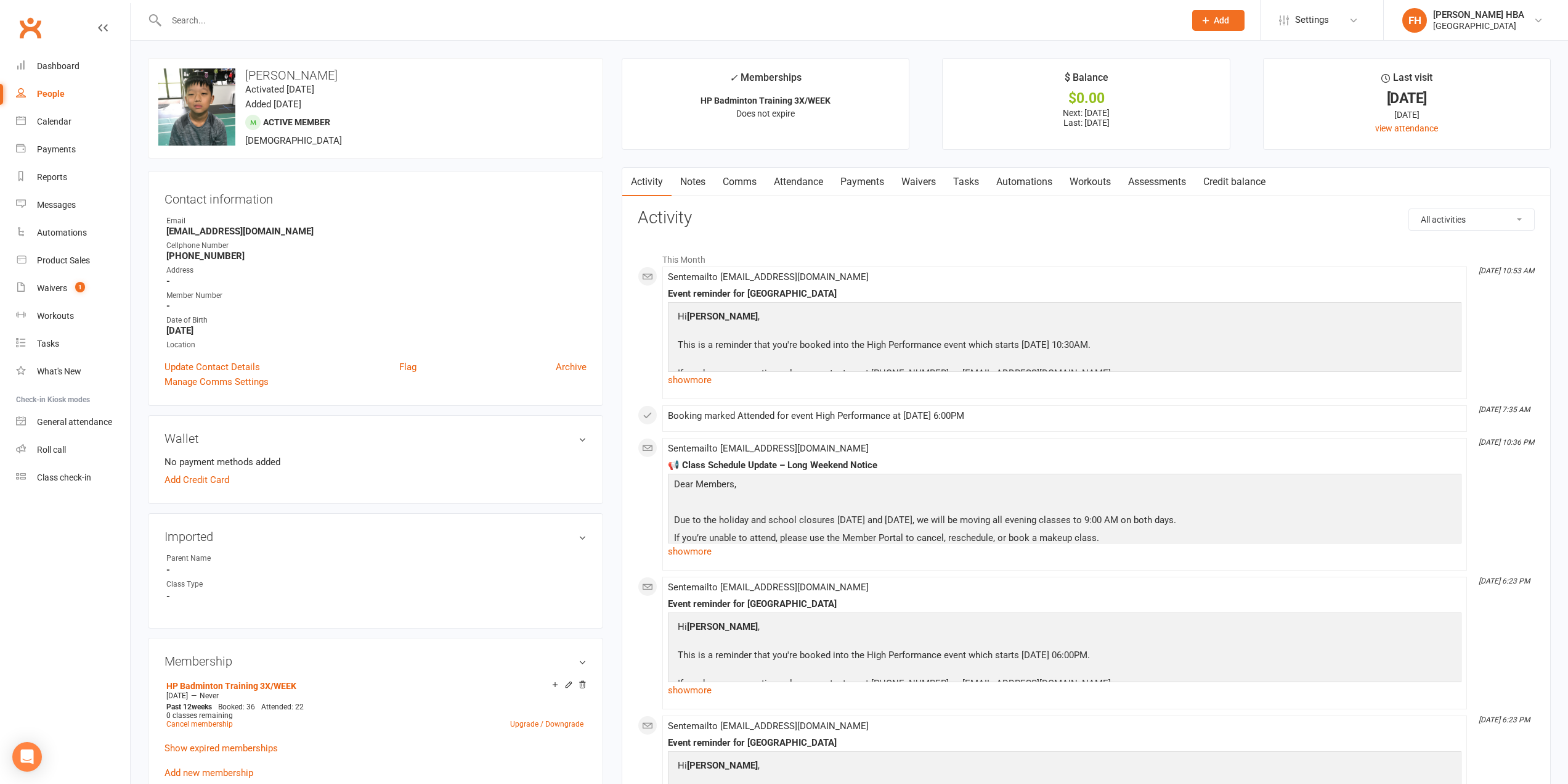
click at [807, 171] on link "Attendance" at bounding box center [798, 182] width 67 height 29
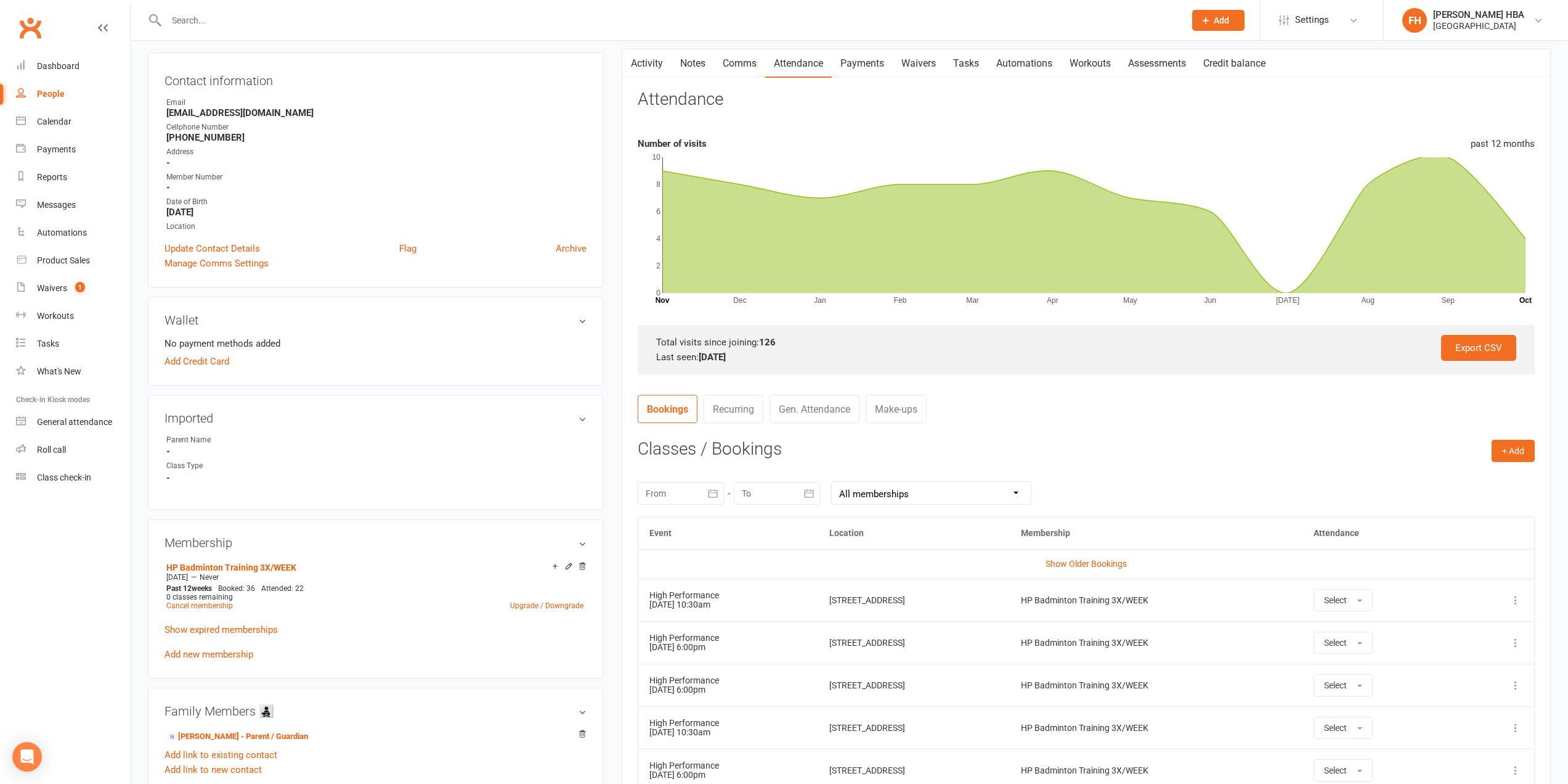
scroll to position [185, 0]
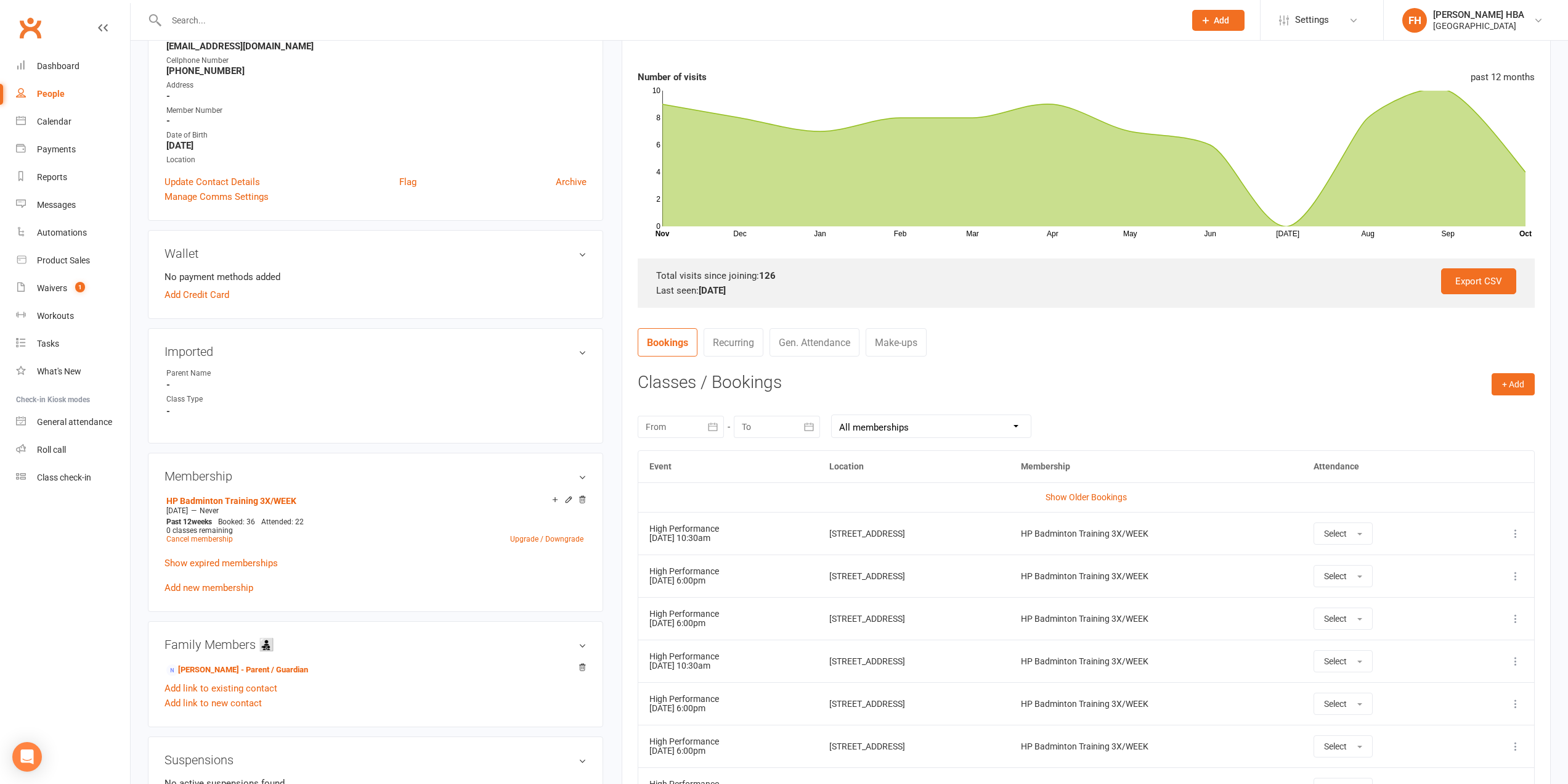
click at [1510, 530] on icon at bounding box center [1515, 533] width 12 height 12
click at [1472, 606] on link "Remove booking" at bounding box center [1462, 606] width 122 height 25
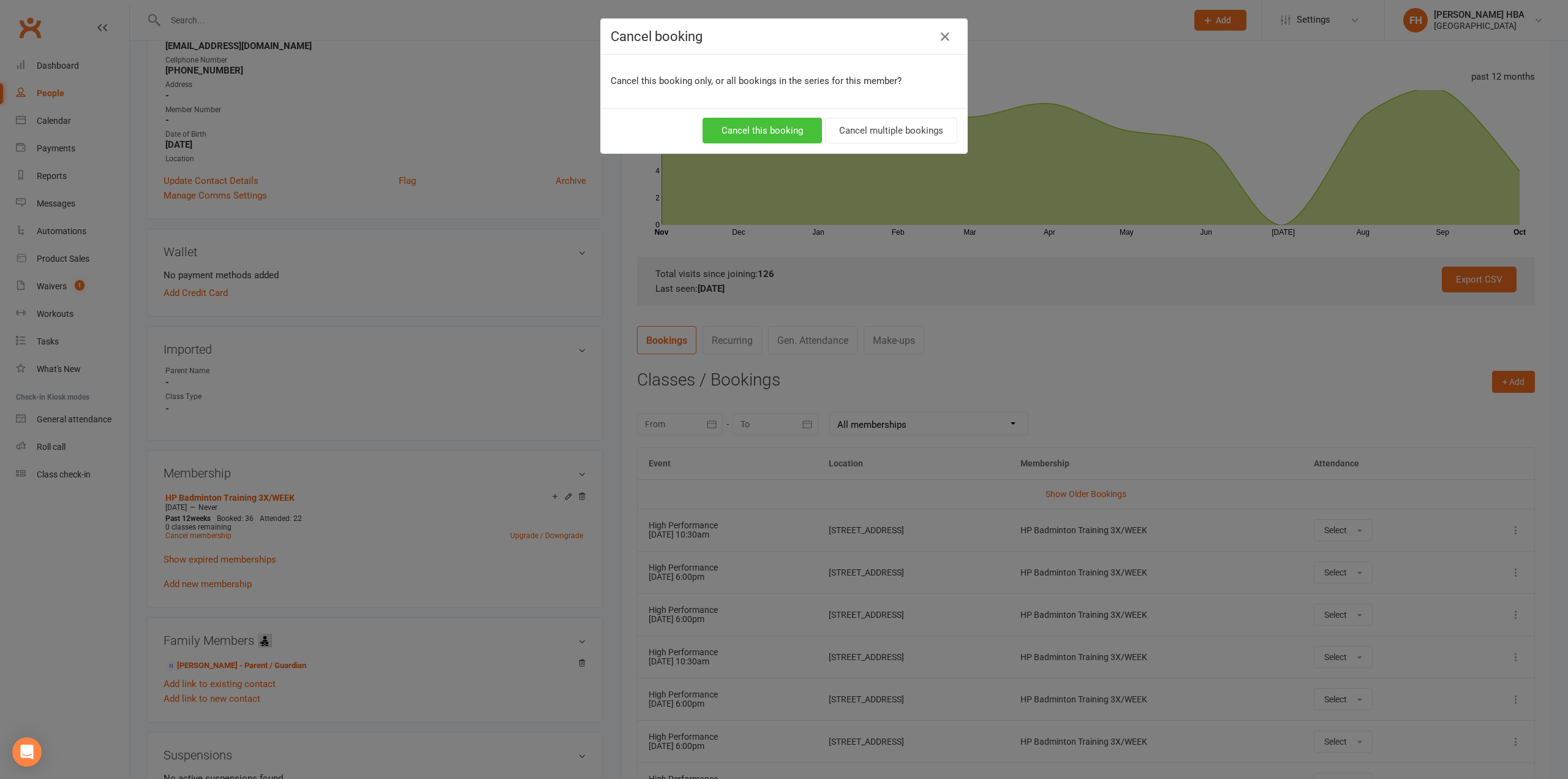
click at [782, 132] on button "Cancel this booking" at bounding box center [762, 130] width 120 height 26
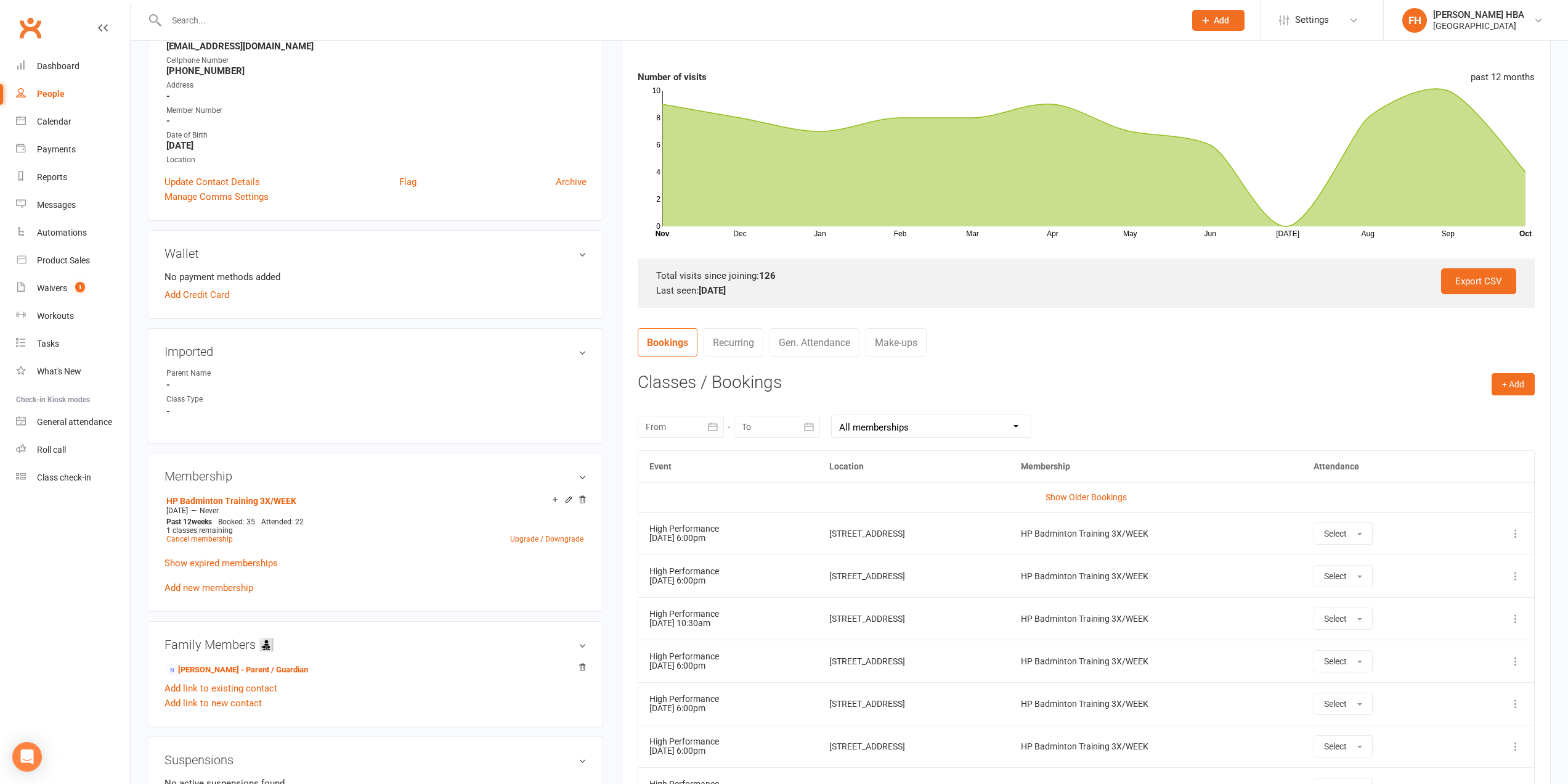
click at [336, 15] on input "text" at bounding box center [669, 20] width 1013 height 17
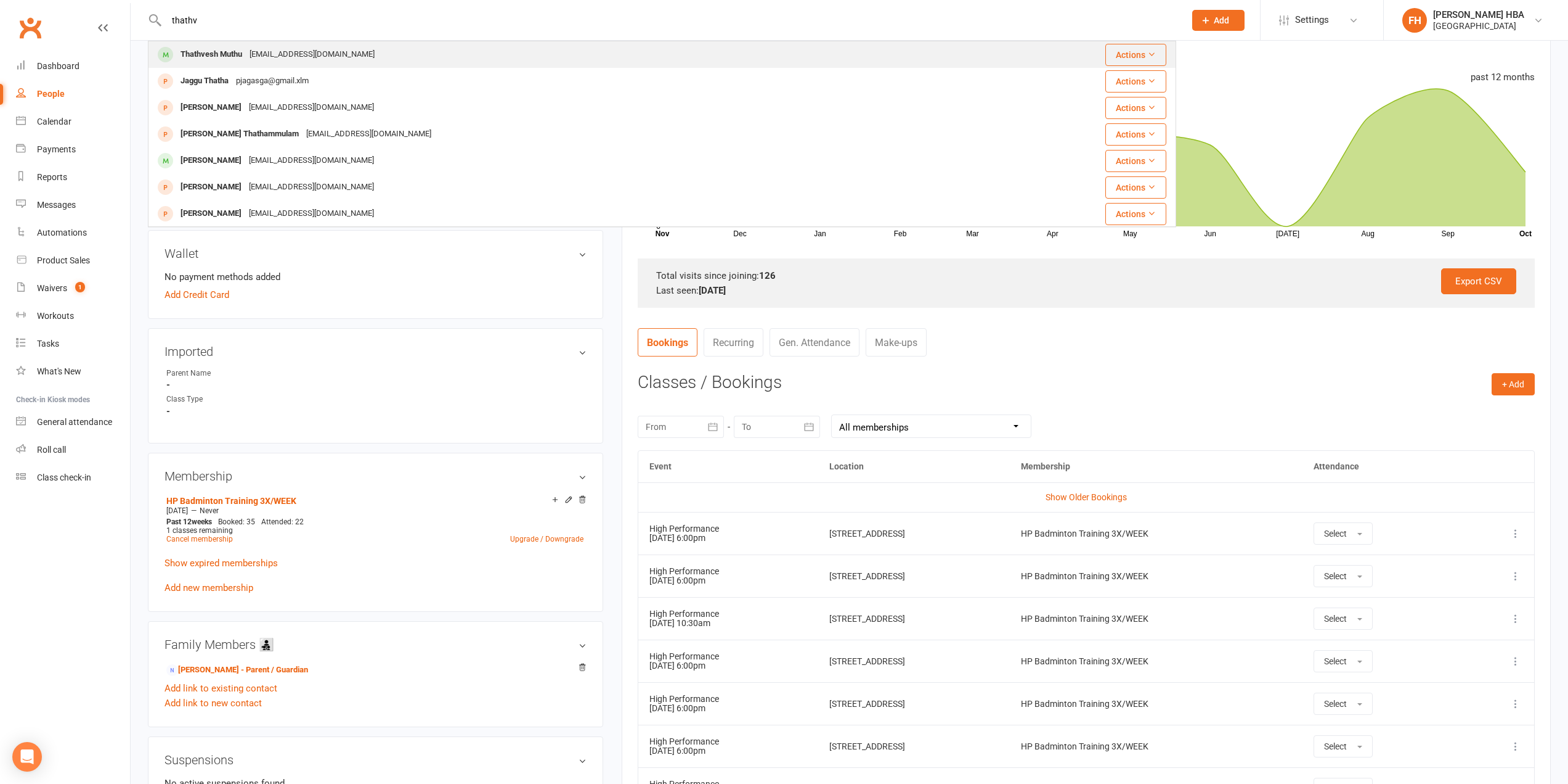
type input "thathv"
click at [327, 50] on div "[EMAIL_ADDRESS][DOMAIN_NAME]" at bounding box center [311, 55] width 132 height 18
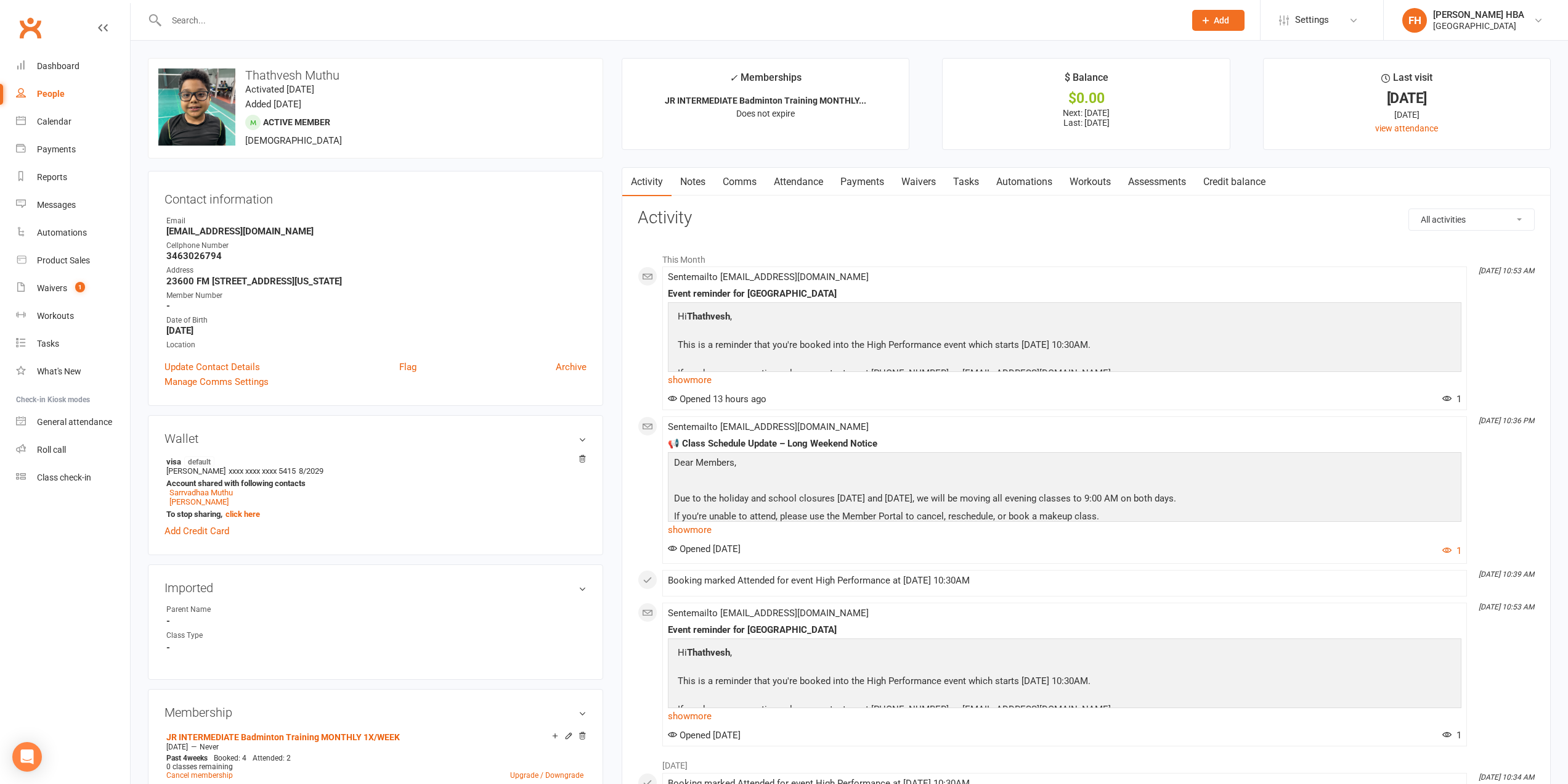
drag, startPoint x: 803, startPoint y: 187, endPoint x: 822, endPoint y: 201, distance: 23.6
click at [803, 187] on link "Attendance" at bounding box center [798, 182] width 67 height 29
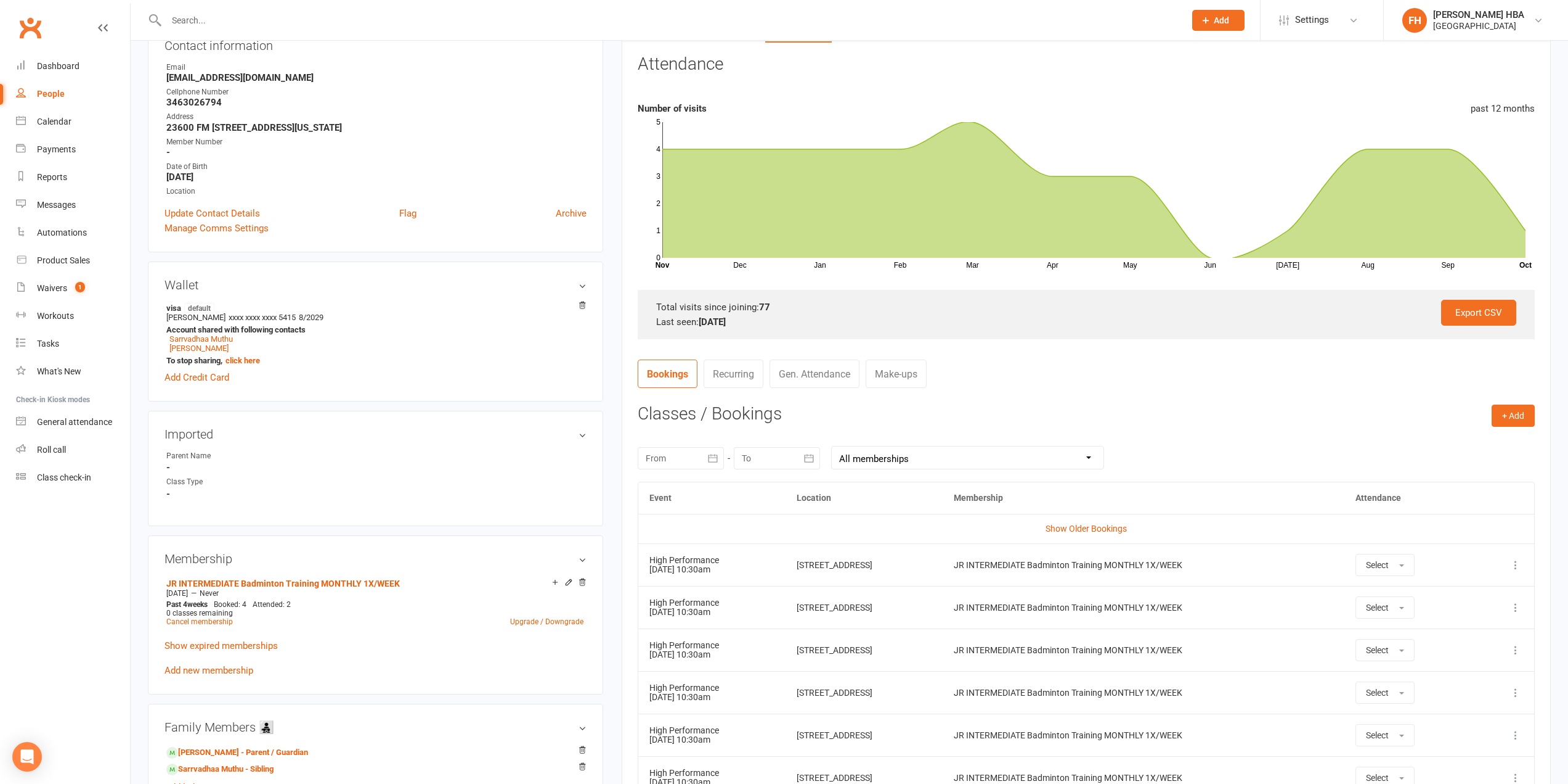
scroll to position [185, 0]
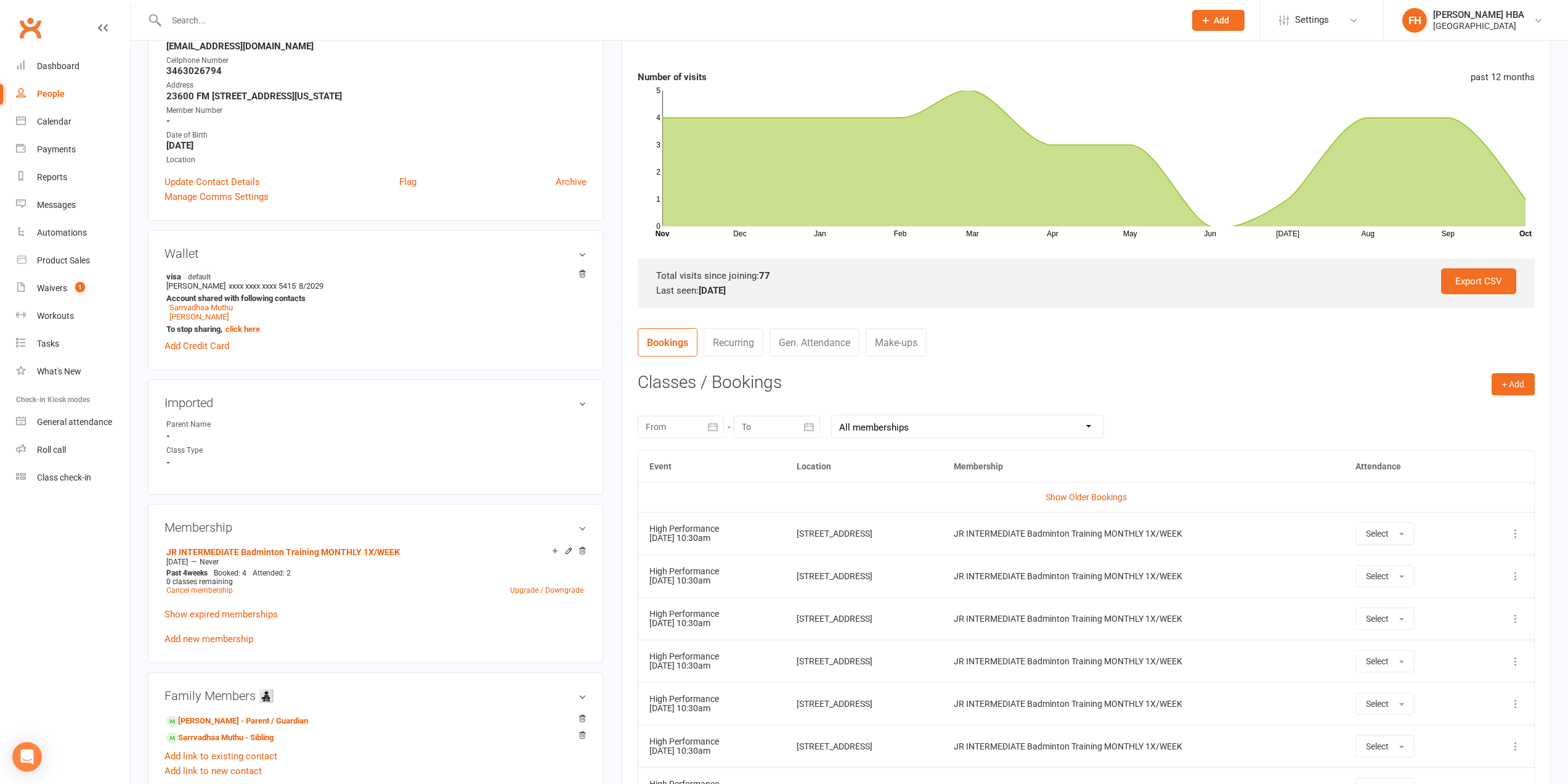
click at [1515, 534] on icon at bounding box center [1515, 533] width 12 height 12
click at [1476, 602] on link "Remove booking" at bounding box center [1462, 606] width 122 height 25
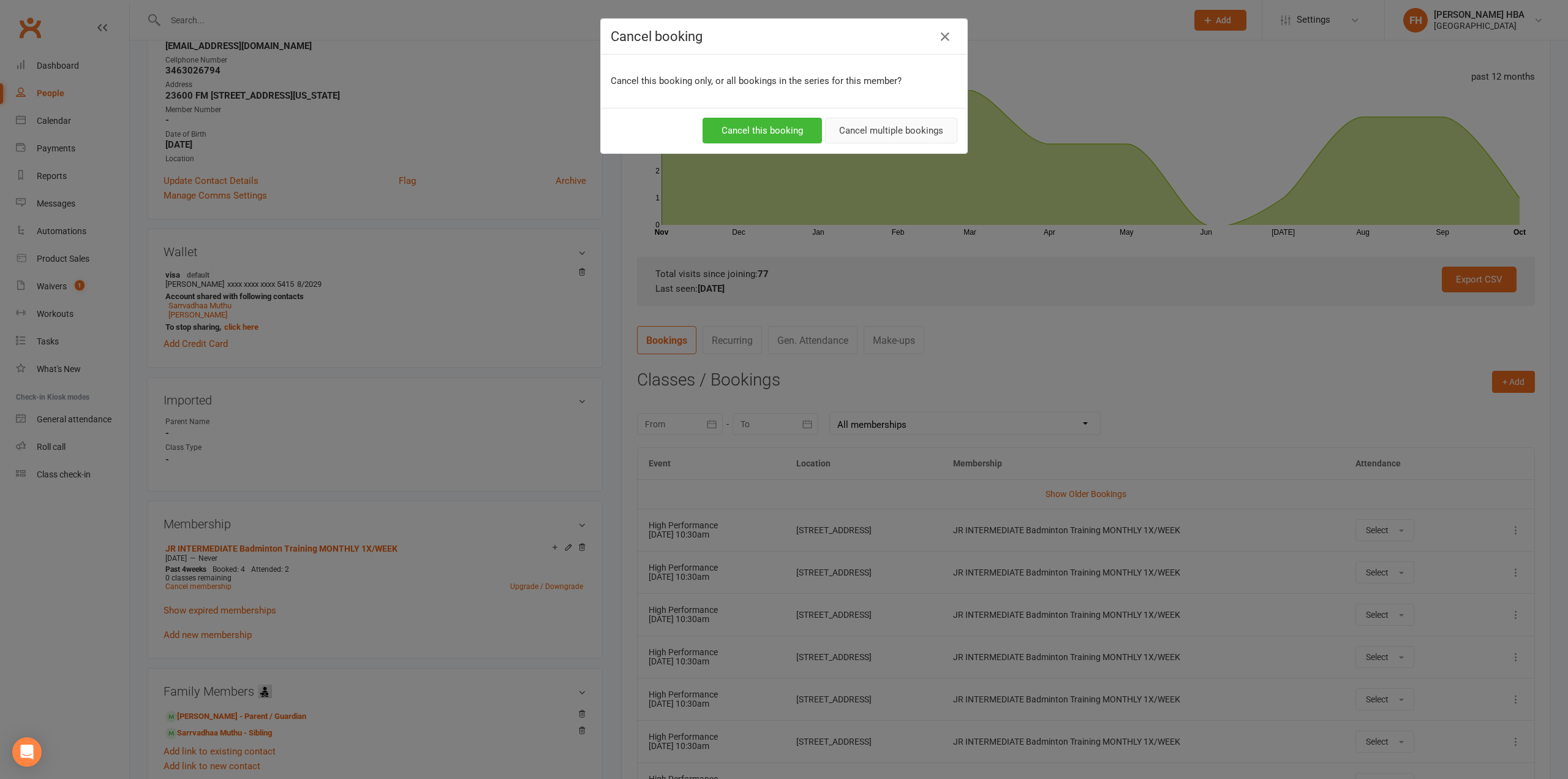
click at [884, 131] on button "Cancel multiple bookings" at bounding box center [892, 130] width 132 height 26
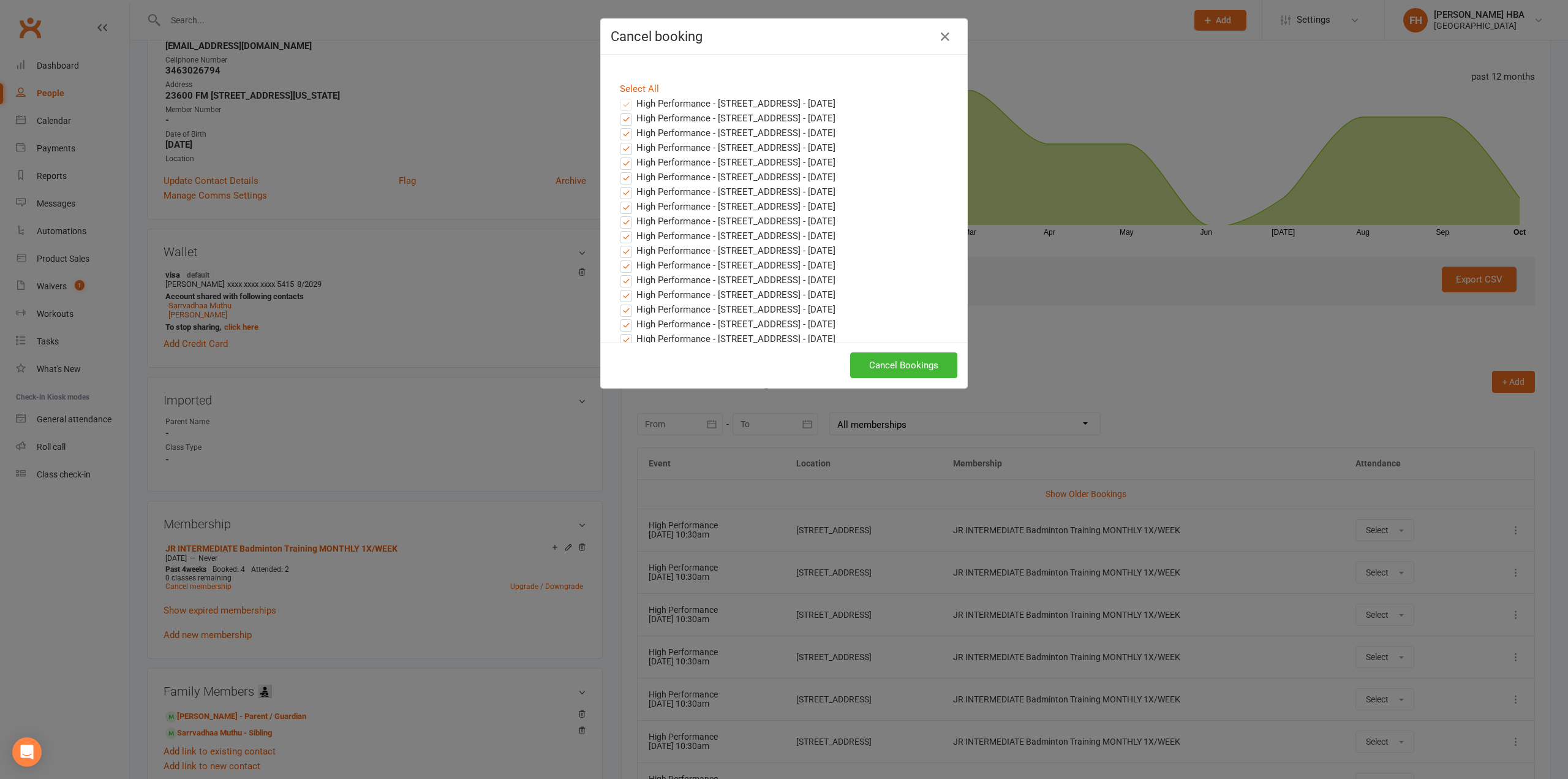
click at [472, 250] on div "Cancel booking Select All High Performance - 10611 Hidden Lake Ln, Richmond, TX…" at bounding box center [784, 390] width 1568 height 779
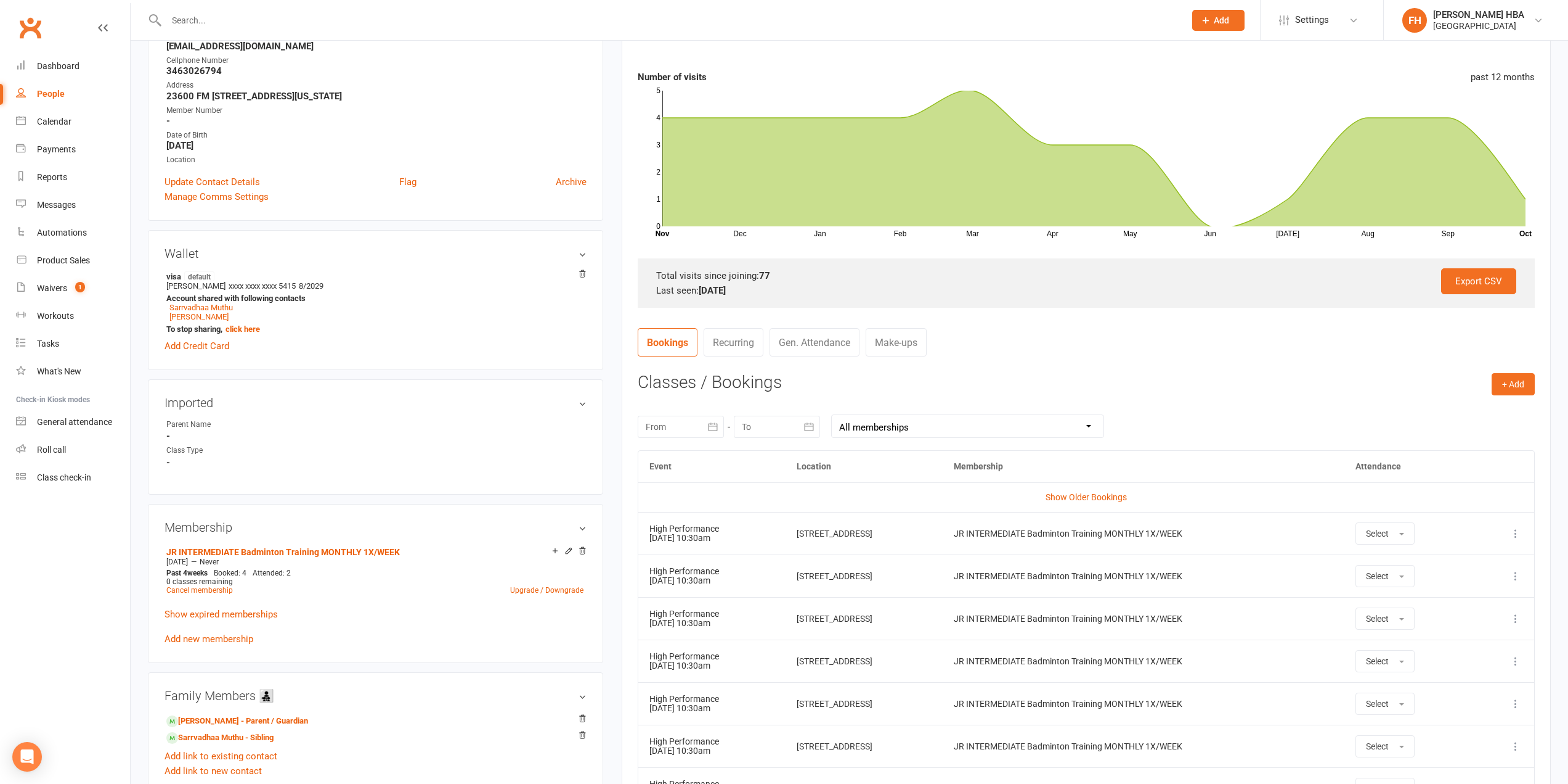
click at [1514, 530] on icon at bounding box center [1515, 533] width 12 height 12
click at [1471, 604] on link "Remove booking" at bounding box center [1462, 606] width 122 height 25
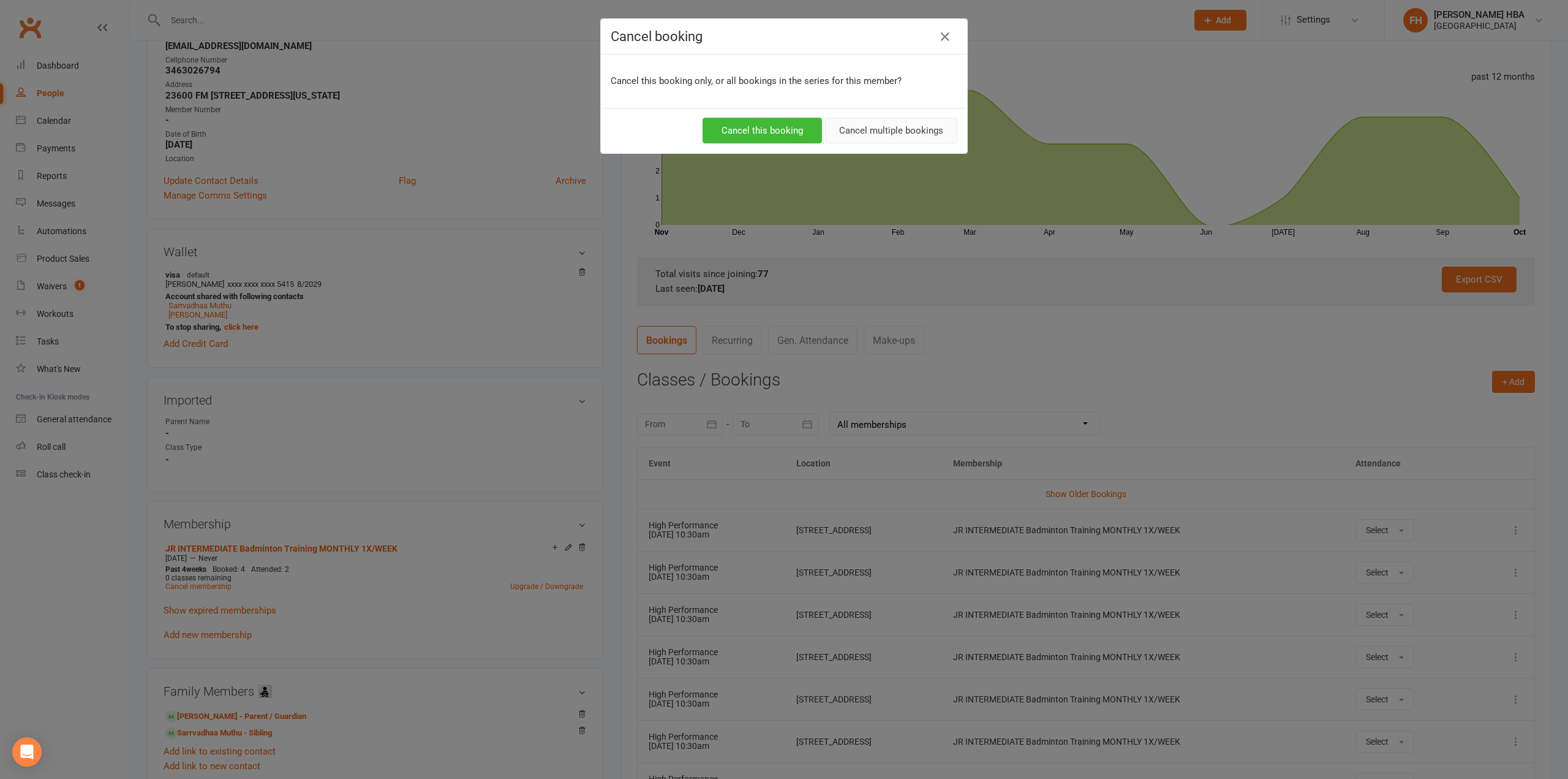
click at [858, 140] on button "Cancel multiple bookings" at bounding box center [892, 130] width 132 height 26
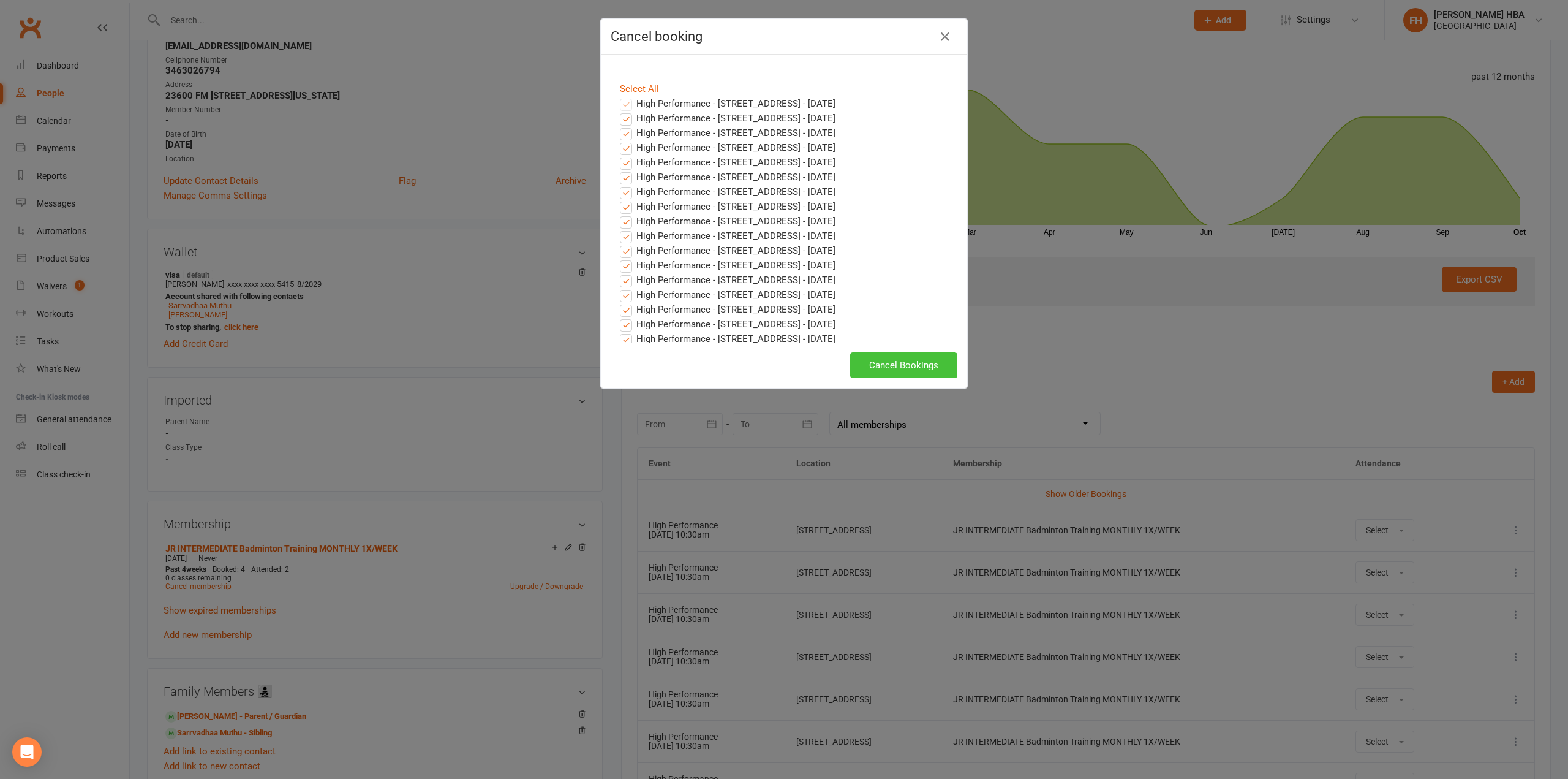
click at [910, 365] on button "Cancel Bookings" at bounding box center [904, 365] width 107 height 26
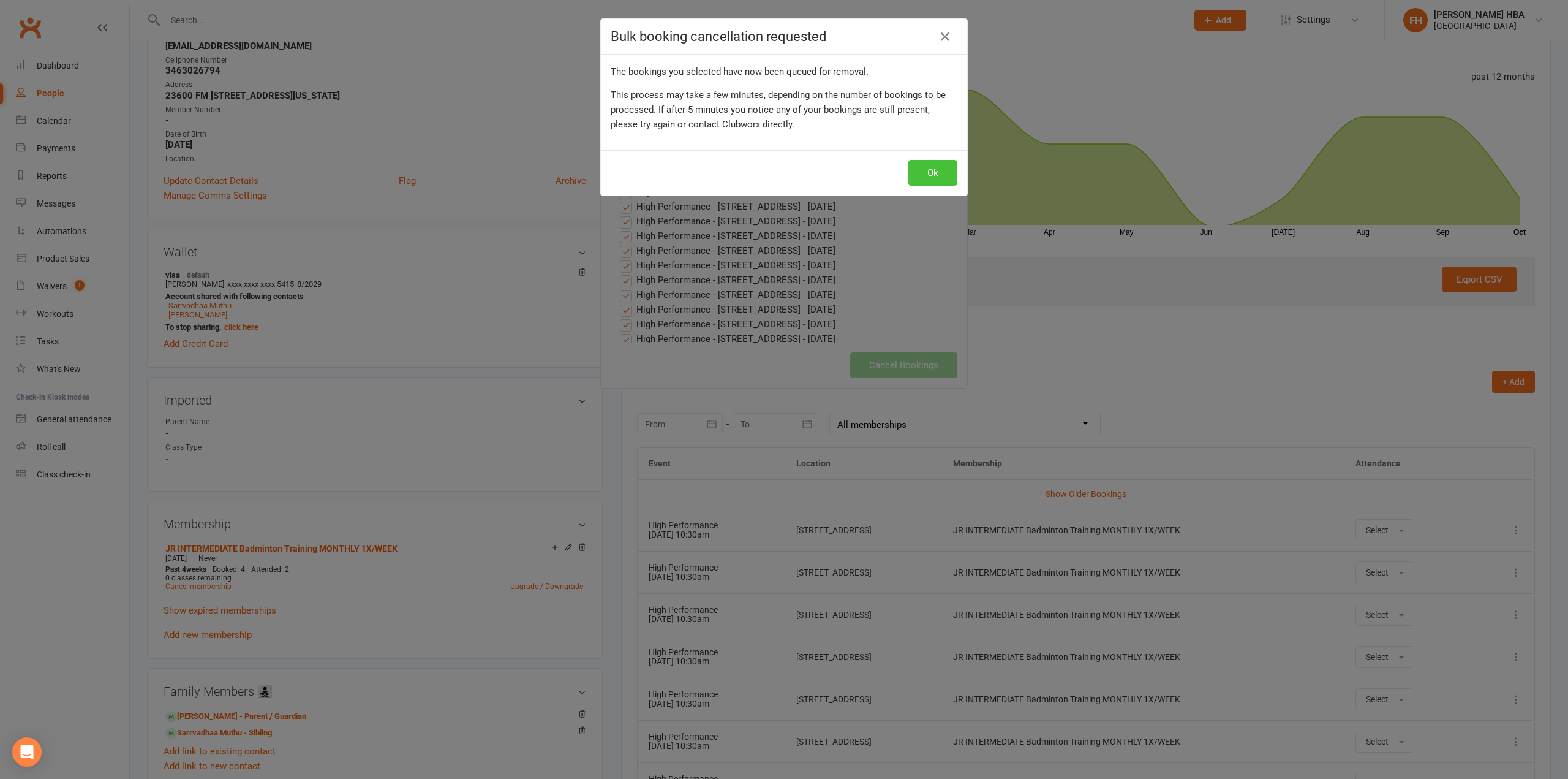
click at [927, 168] on button "Ok" at bounding box center [933, 173] width 49 height 26
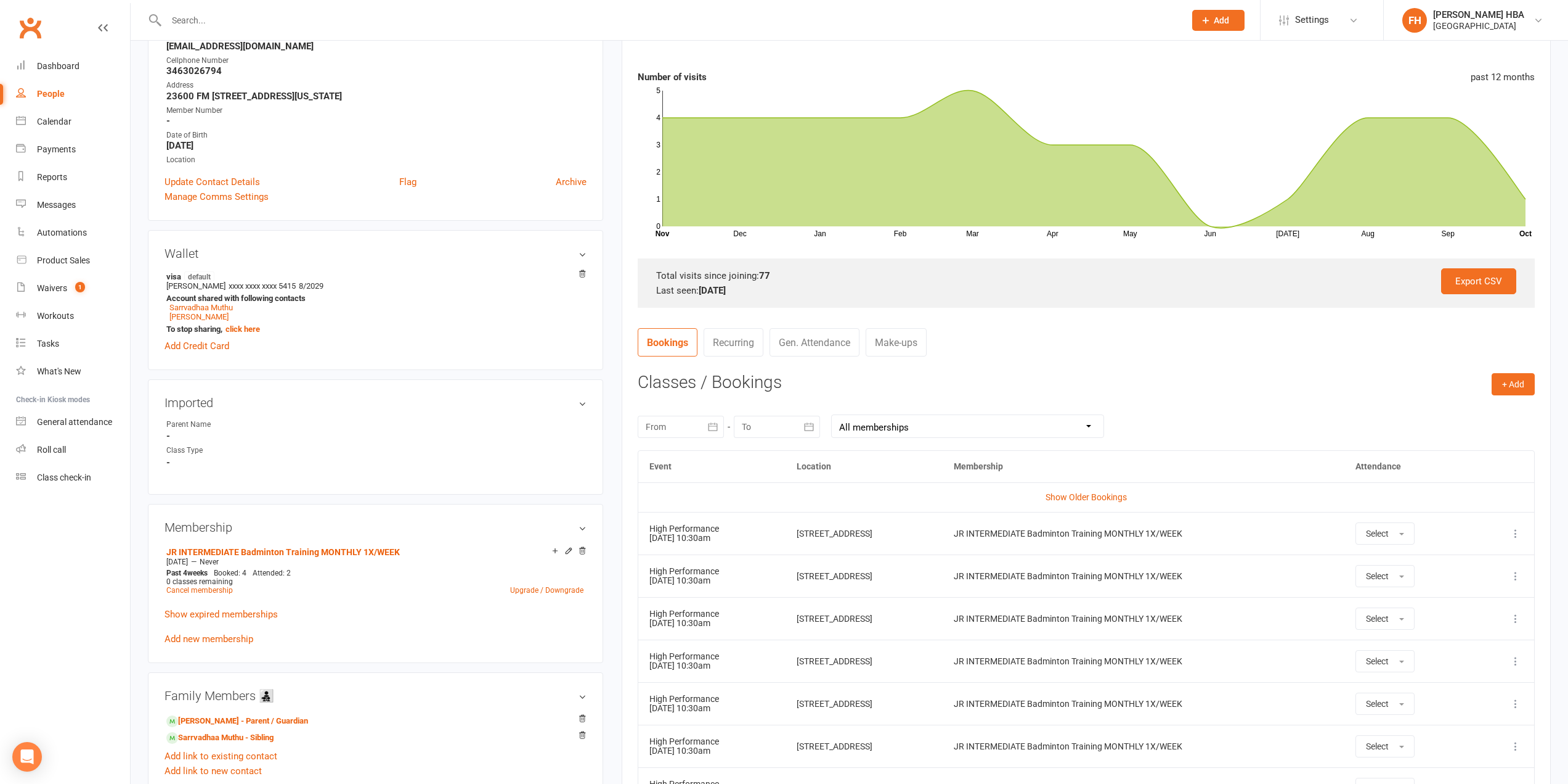
click at [410, 17] on input "text" at bounding box center [669, 20] width 1013 height 17
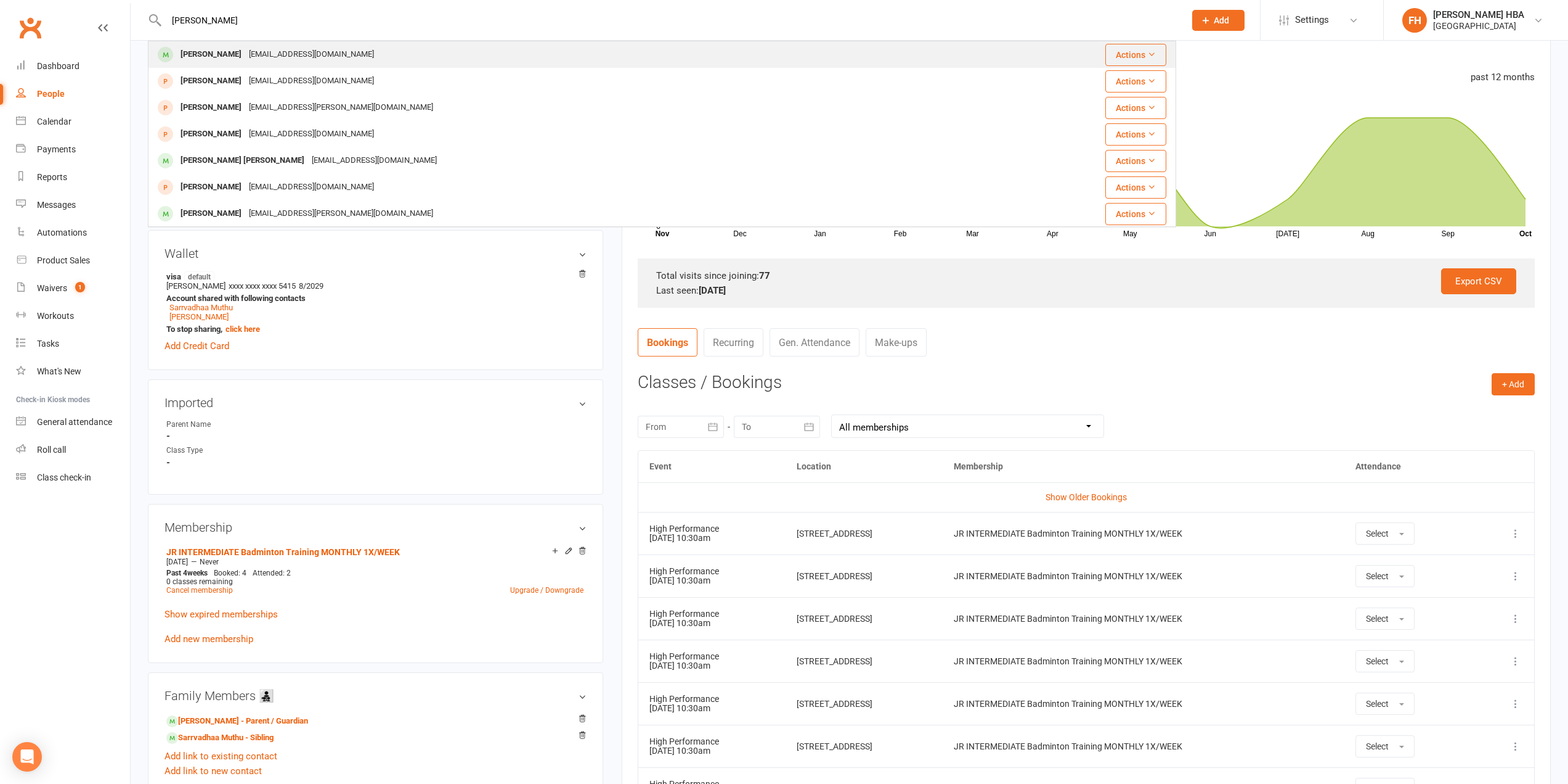
type input "rianna ganta"
click at [320, 53] on div "kabadi_vidya@yahoo.com" at bounding box center [311, 55] width 132 height 18
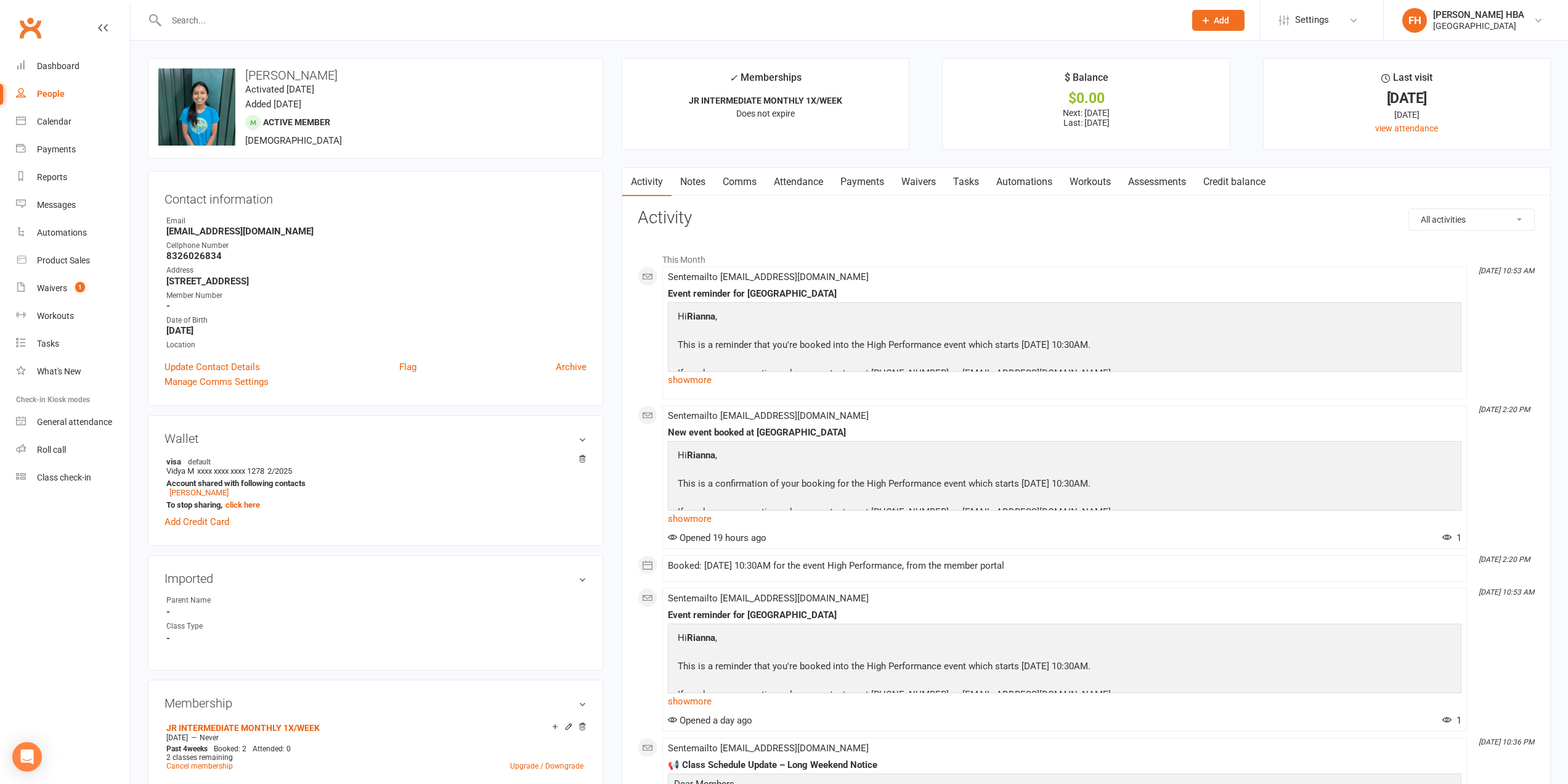
click at [866, 171] on link "Payments" at bounding box center [862, 182] width 61 height 29
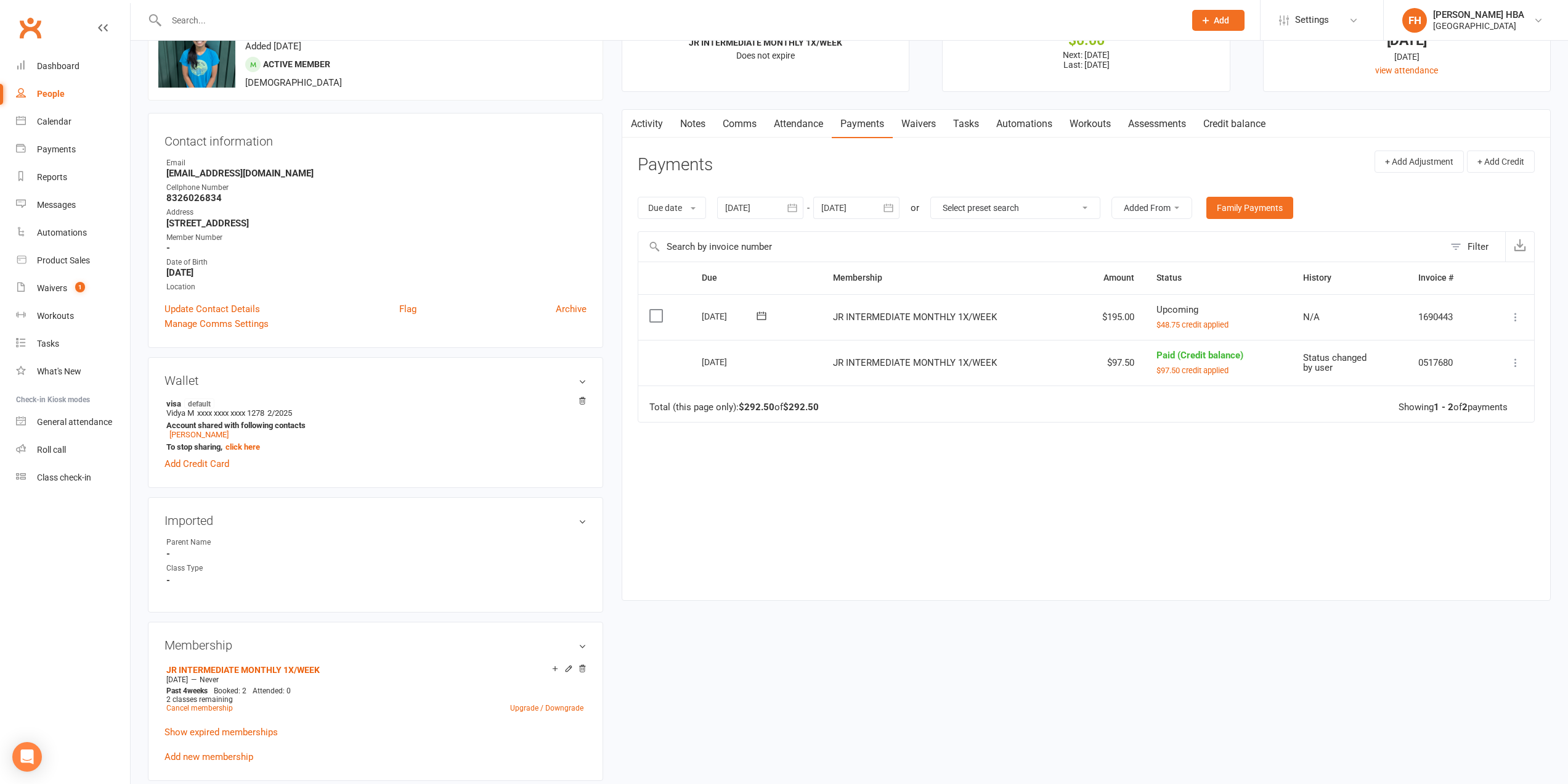
scroll to position [62, 0]
click at [864, 218] on div "Due date Due date Date paid Date failed 10 Sep 2025 September 2025 Sun Mon Tue …" at bounding box center [1086, 204] width 897 height 47
click at [872, 205] on div at bounding box center [856, 204] width 87 height 22
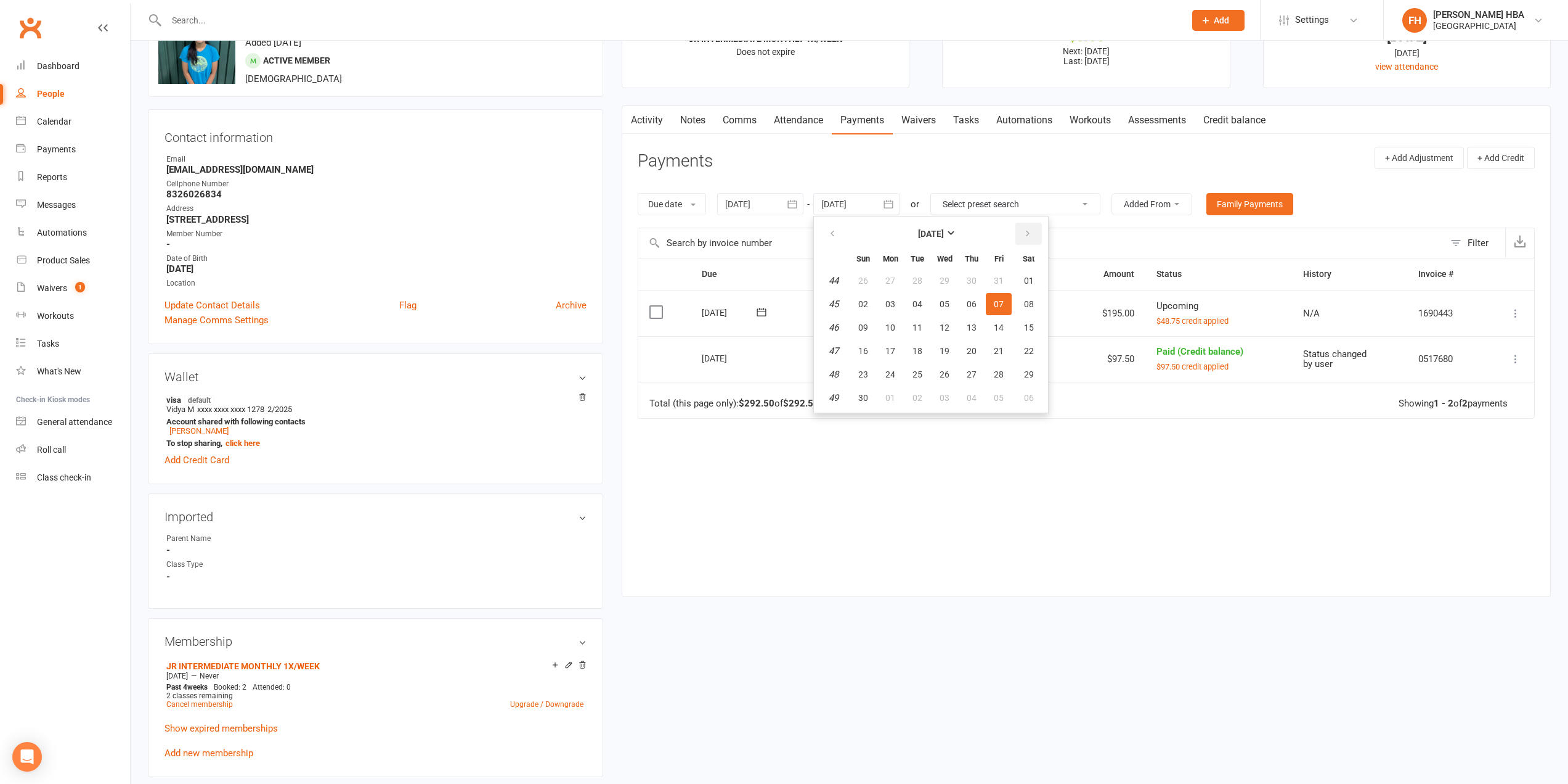
click at [1018, 235] on button "button" at bounding box center [1028, 234] width 27 height 22
click at [1003, 331] on span "19" at bounding box center [999, 327] width 10 height 10
type input "19 Dec 2025"
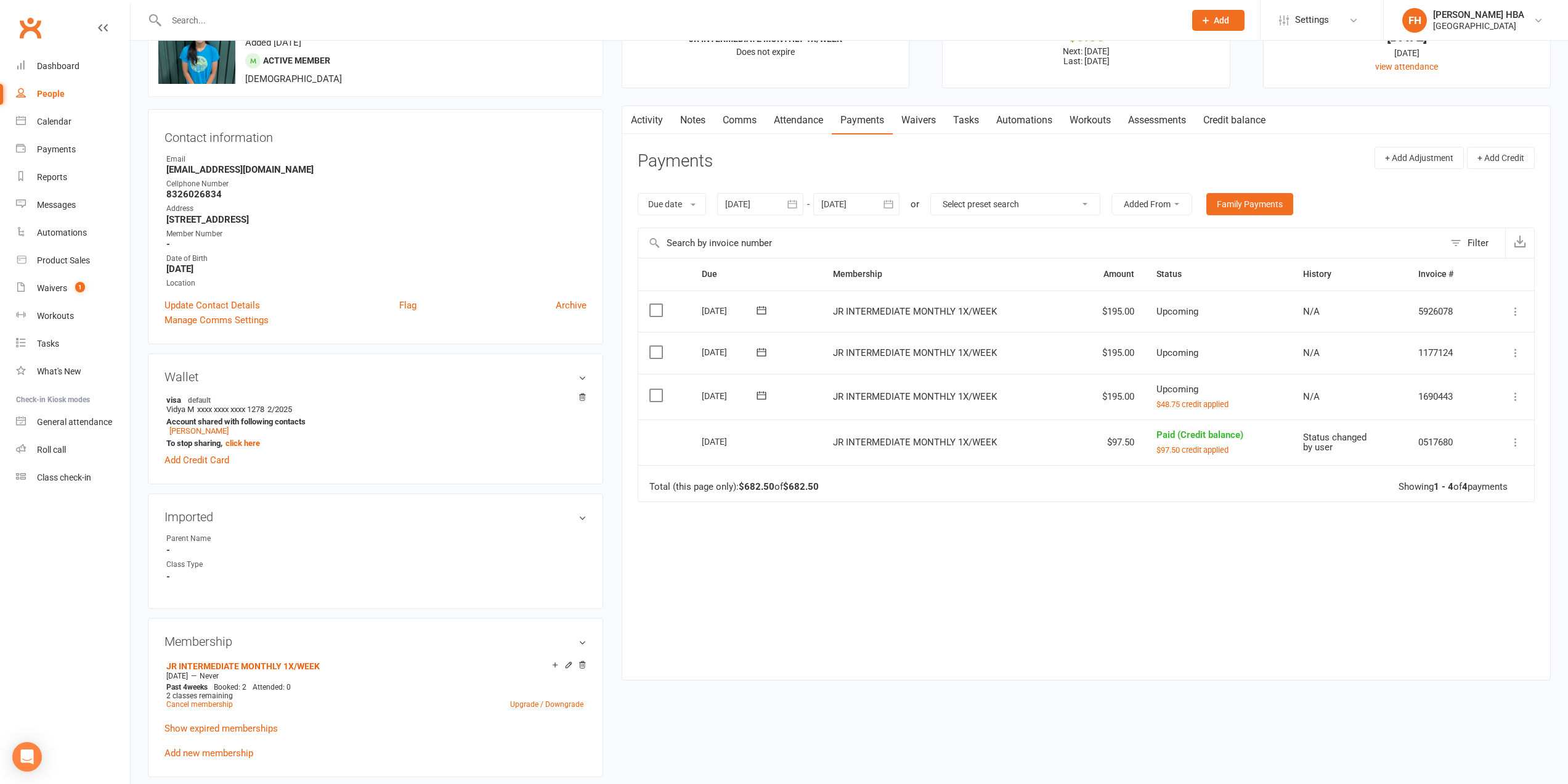
click at [806, 125] on link "Attendance" at bounding box center [798, 120] width 67 height 29
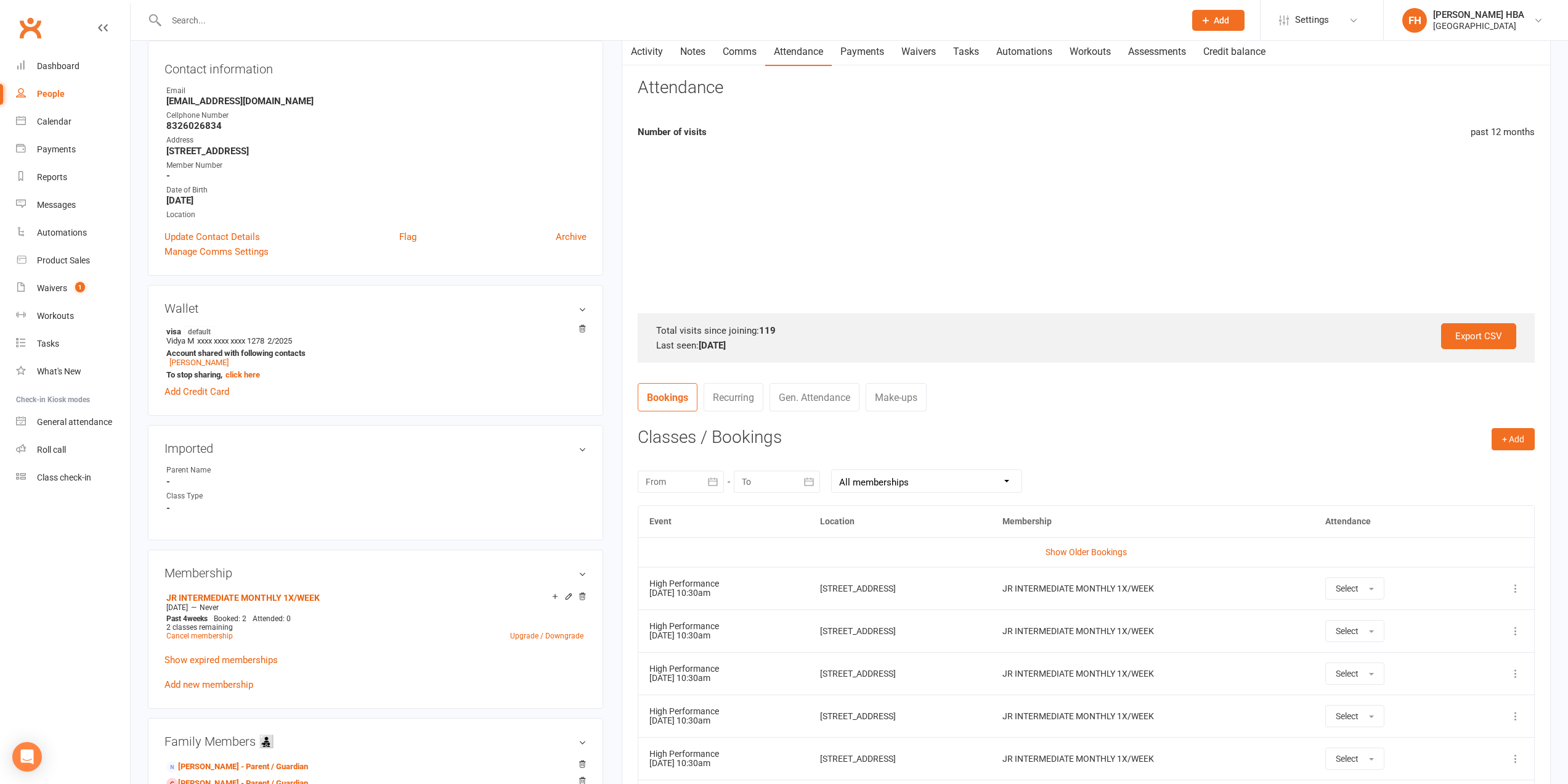
scroll to position [308, 0]
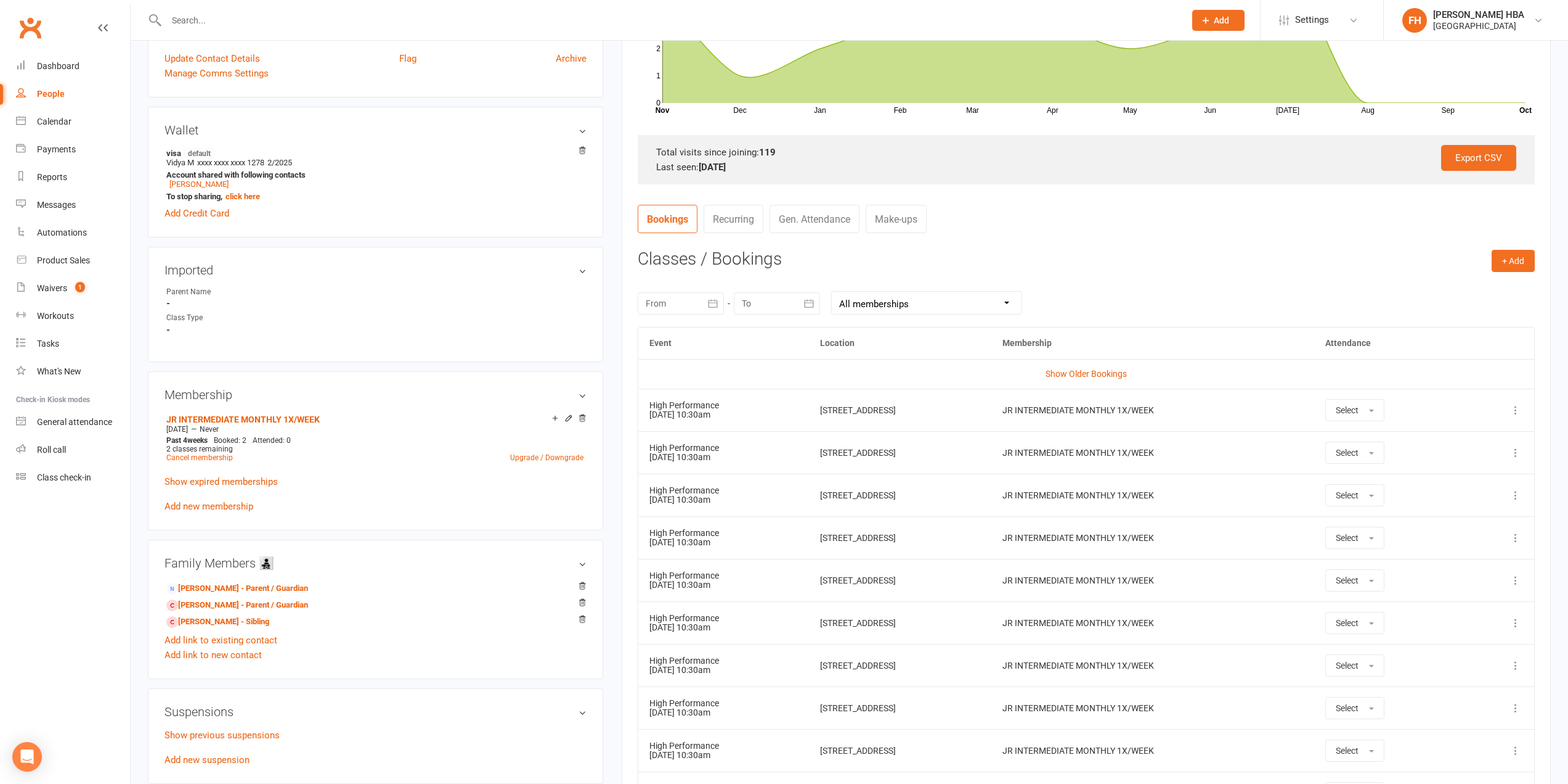
click at [696, 297] on div at bounding box center [680, 303] width 87 height 22
click at [850, 333] on icon "button" at bounding box center [852, 333] width 9 height 10
click at [684, 424] on span "09" at bounding box center [688, 426] width 10 height 10
type input "09 Nov 2025"
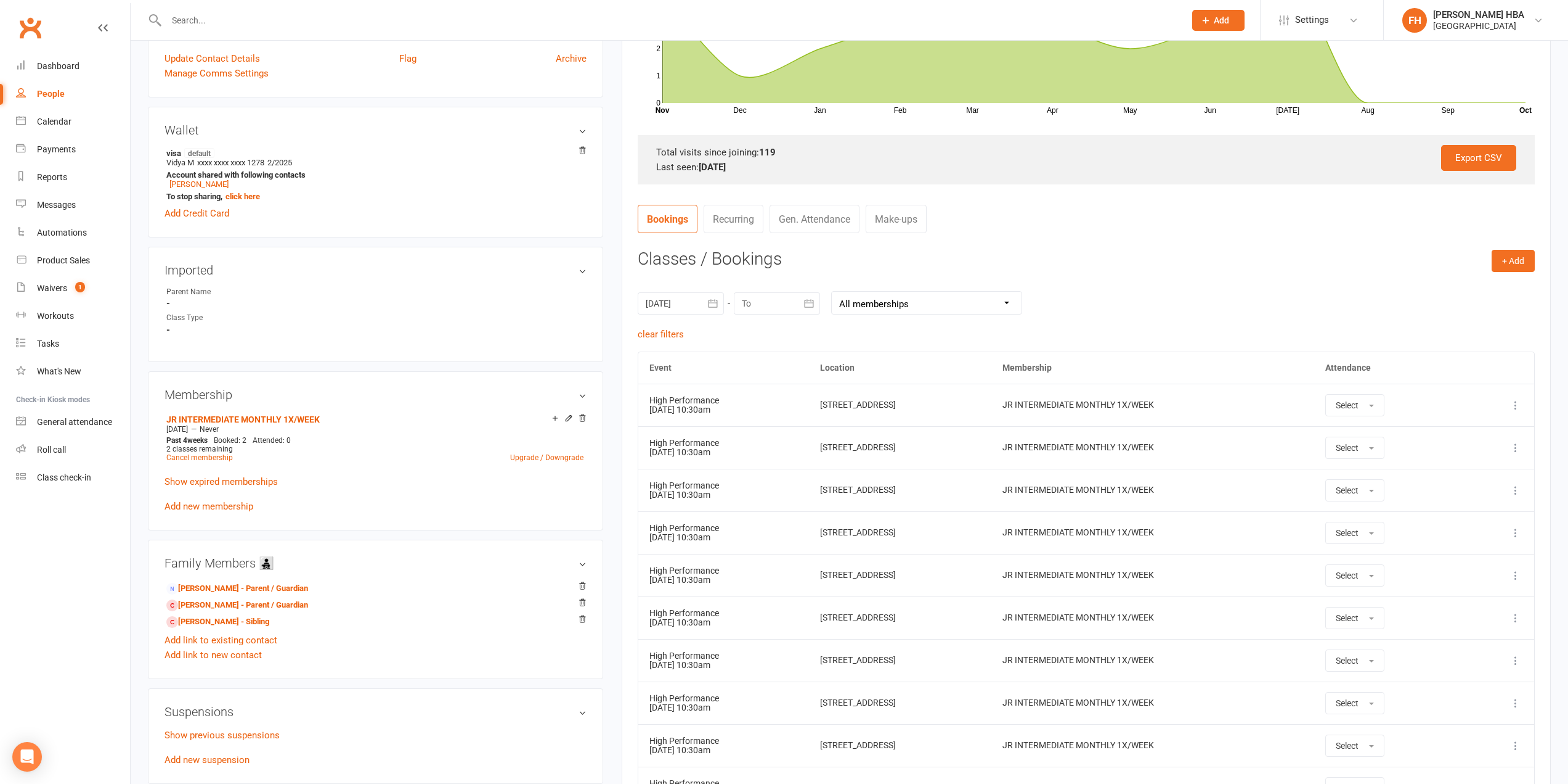
click at [756, 291] on div "09 Nov 2025 November 2025 Sun Mon Tue Wed Thu Fri Sat 44 26 27 28 29 30 31 01 4…" at bounding box center [1086, 302] width 897 height 48
click at [793, 310] on div at bounding box center [777, 303] width 87 height 22
click at [938, 332] on button "button" at bounding box center [949, 332] width 27 height 22
click at [864, 434] on button "12" at bounding box center [865, 427] width 26 height 22
type input "12 Nov 2025"
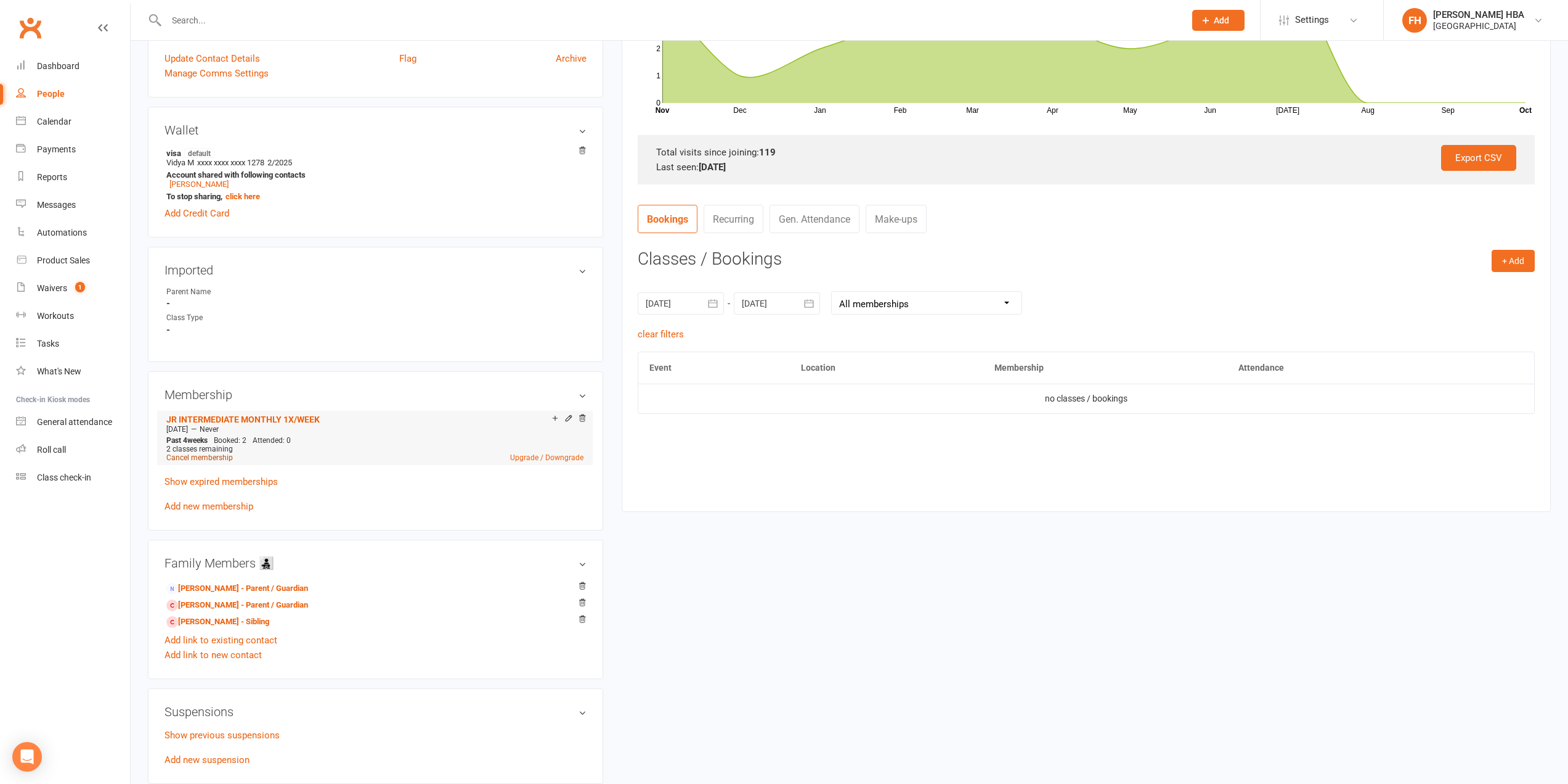
click at [203, 455] on link "Cancel membership" at bounding box center [199, 457] width 67 height 9
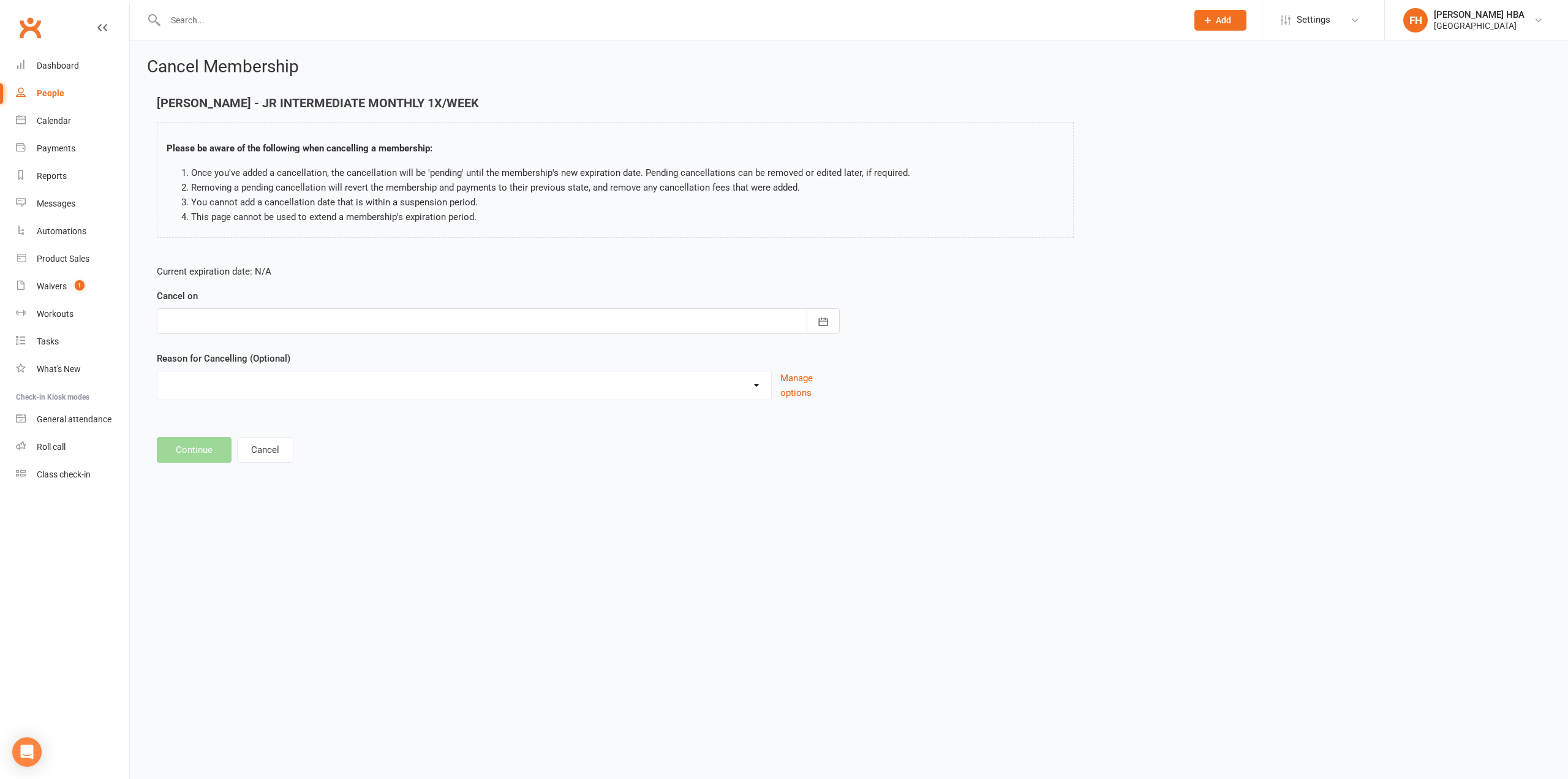
click at [575, 335] on form "Current expiration date: N/A Cancel on October 2025 Sun Mon Tue Wed Thu Fri Sat…" at bounding box center [498, 332] width 683 height 136
click at [559, 329] on div at bounding box center [498, 321] width 683 height 26
click at [376, 349] on button "button" at bounding box center [371, 352] width 27 height 22
click at [293, 451] on button "12" at bounding box center [288, 445] width 26 height 22
type input "12 Nov 2025"
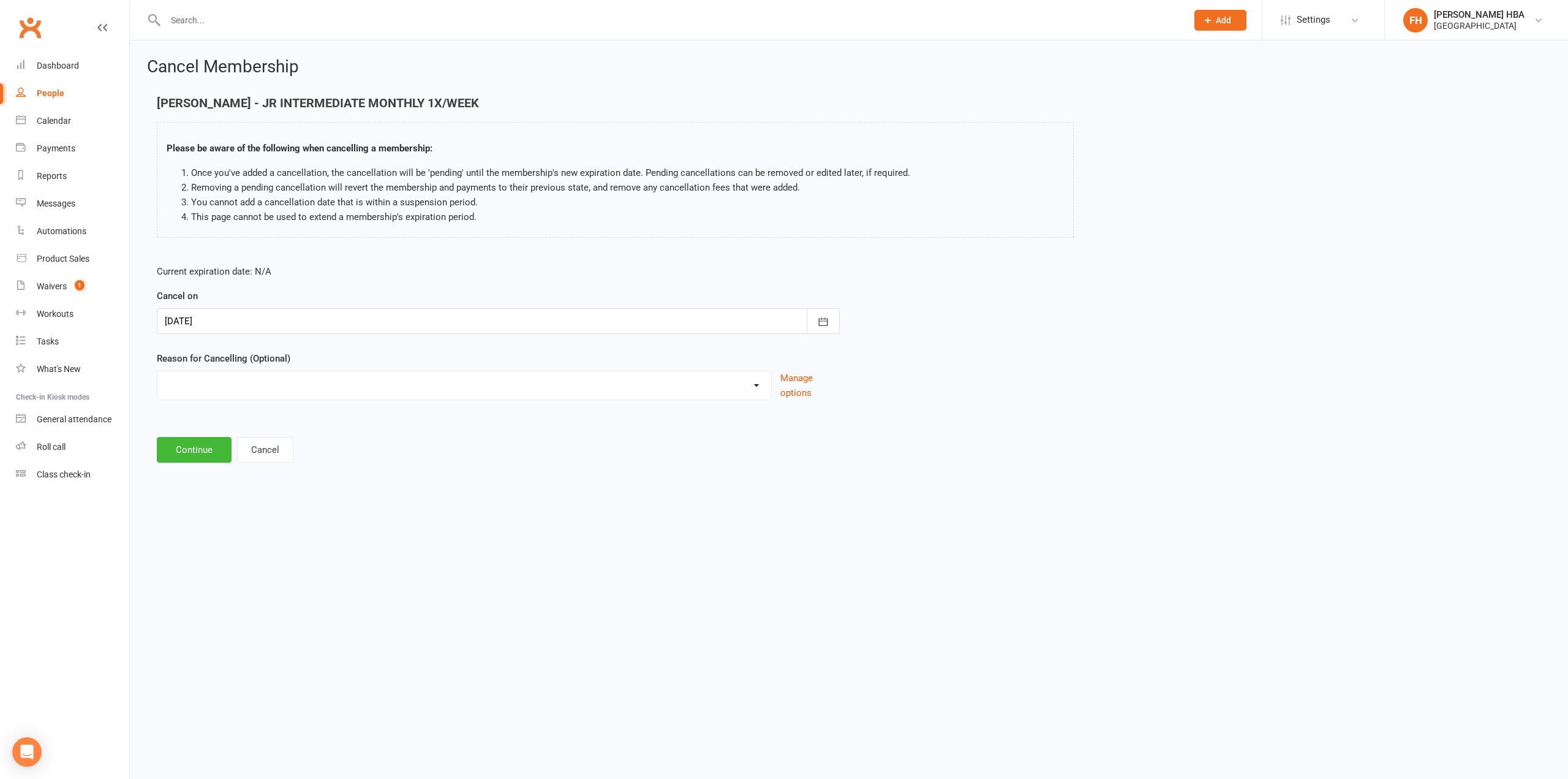
click at [285, 389] on select "Membership sync Other reason" at bounding box center [464, 384] width 614 height 25
select select "1"
click at [157, 372] on select "Membership sync Other reason" at bounding box center [464, 384] width 614 height 25
click at [206, 449] on input at bounding box center [498, 450] width 683 height 26
paste input "Grown over, needs challenging exercise"
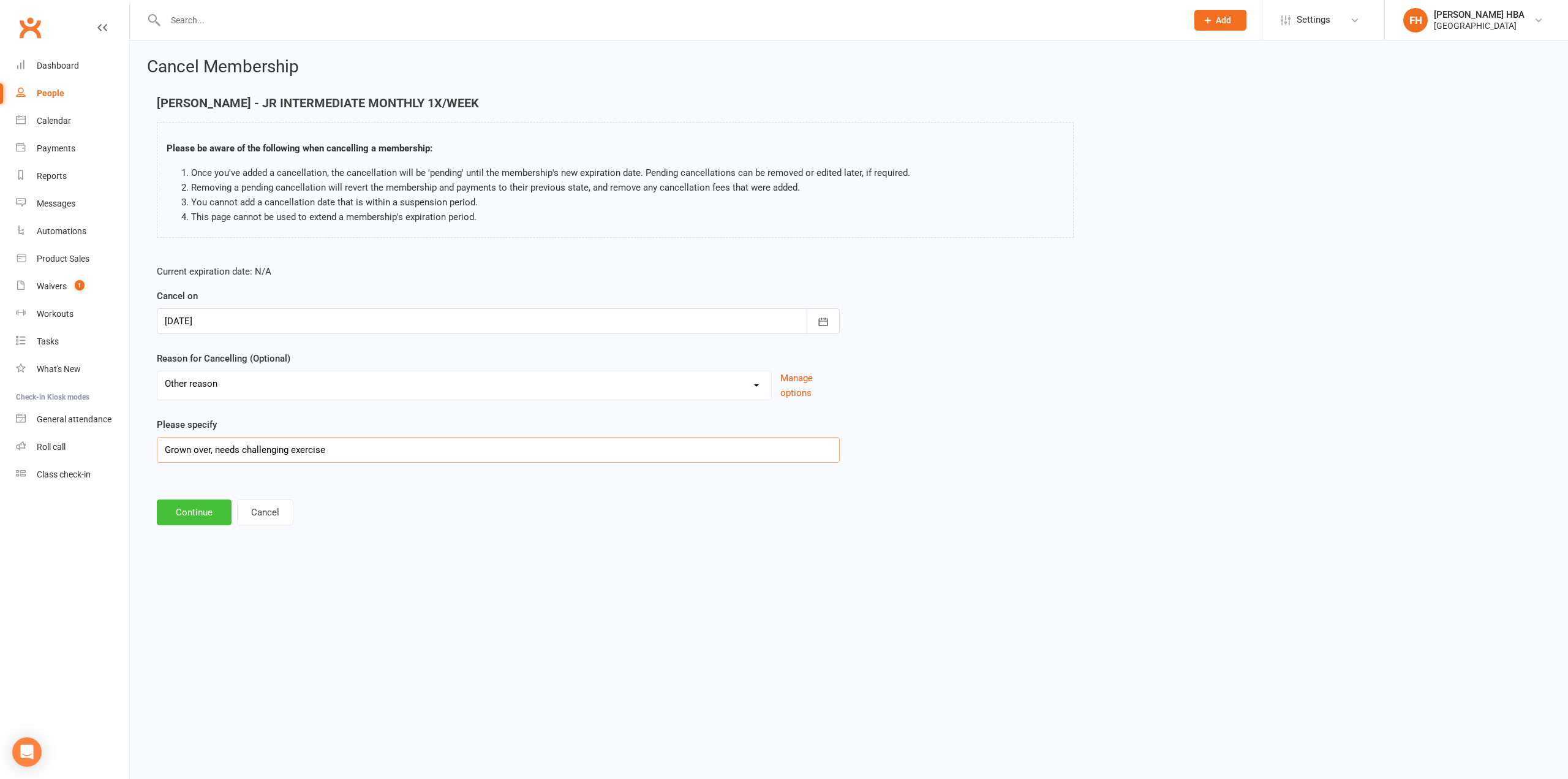
type input "Grown over, needs challenging exercise"
click at [194, 511] on button "Continue" at bounding box center [195, 512] width 75 height 26
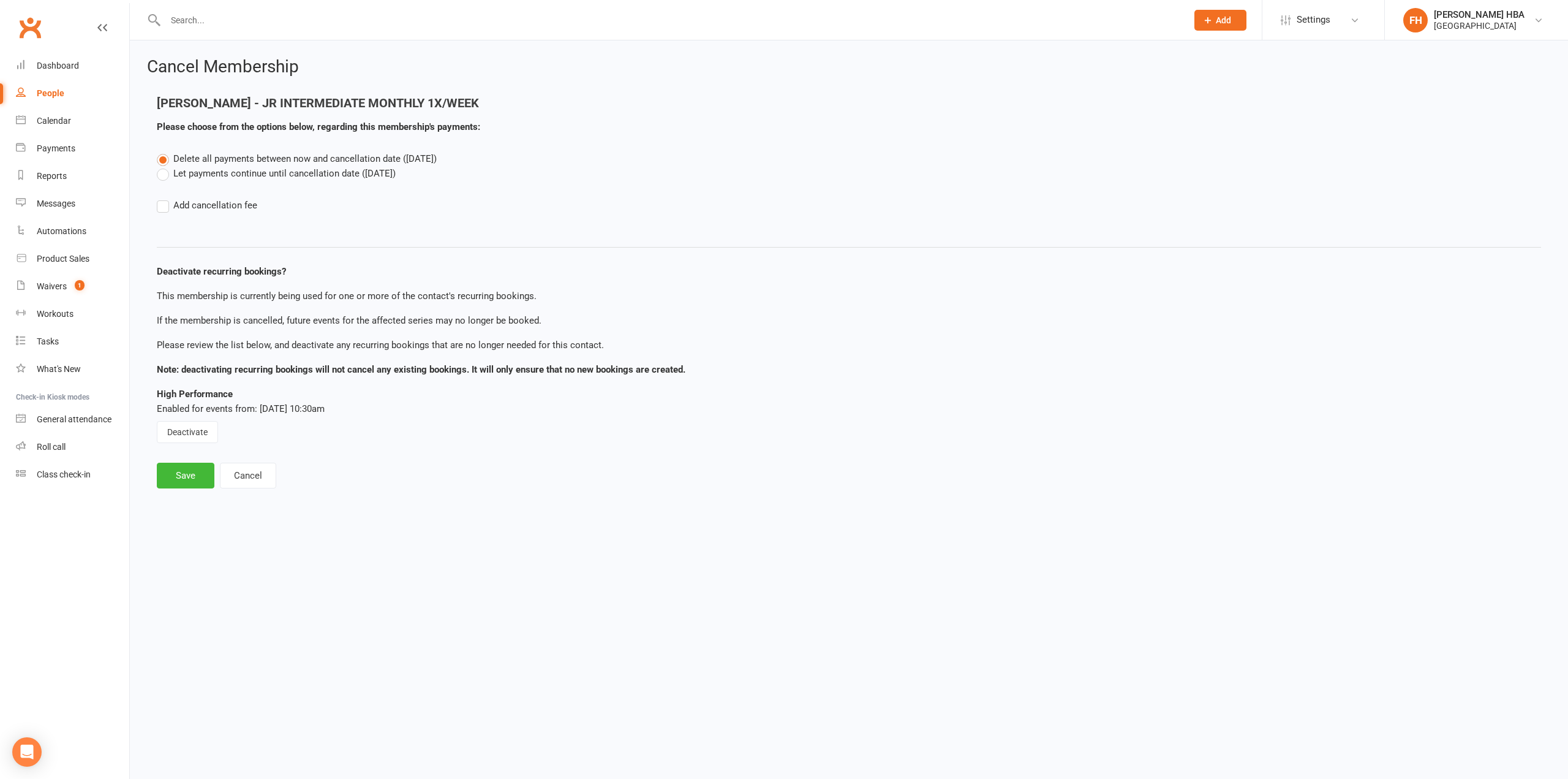
click at [196, 173] on label "Let payments continue until cancellation date (Nov 12, 2025)" at bounding box center [277, 173] width 239 height 15
click at [165, 166] on input "Let payments continue until cancellation date (Nov 12, 2025)" at bounding box center [161, 166] width 8 height 0
click at [194, 433] on button "Deactivate" at bounding box center [188, 432] width 61 height 22
click at [184, 476] on button "Save" at bounding box center [186, 476] width 57 height 26
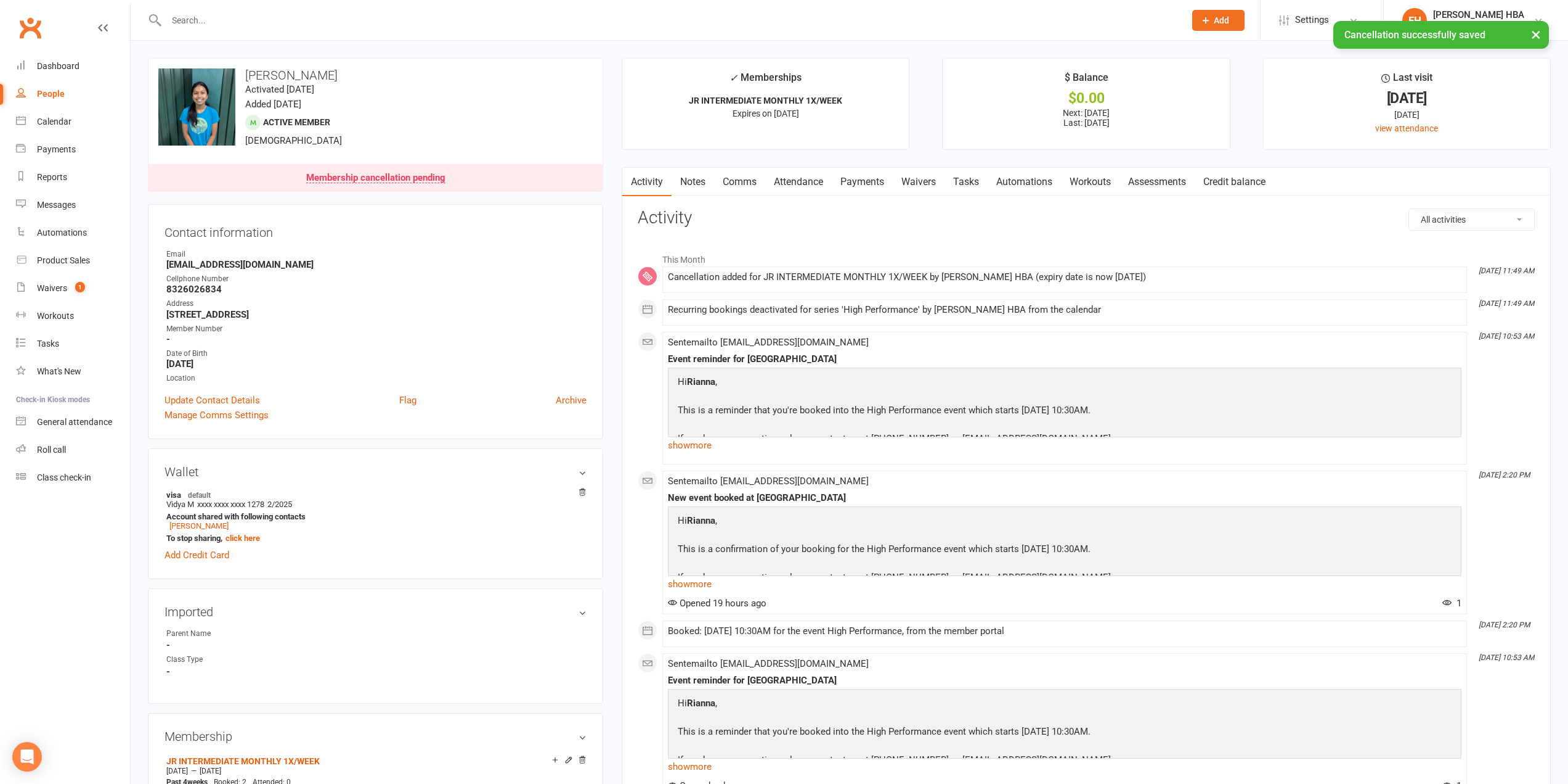
click at [807, 187] on link "Attendance" at bounding box center [798, 182] width 67 height 29
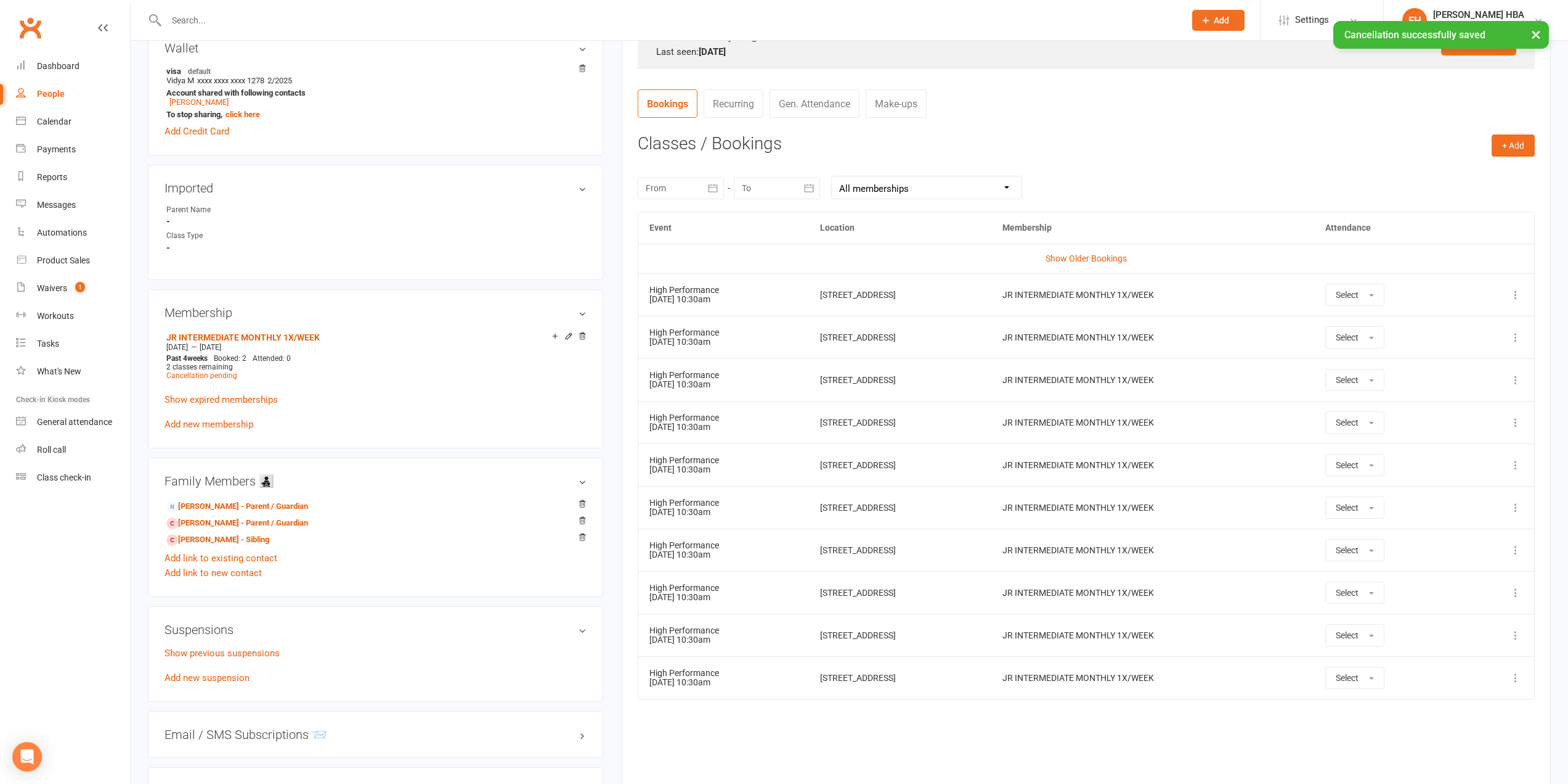
scroll to position [432, 0]
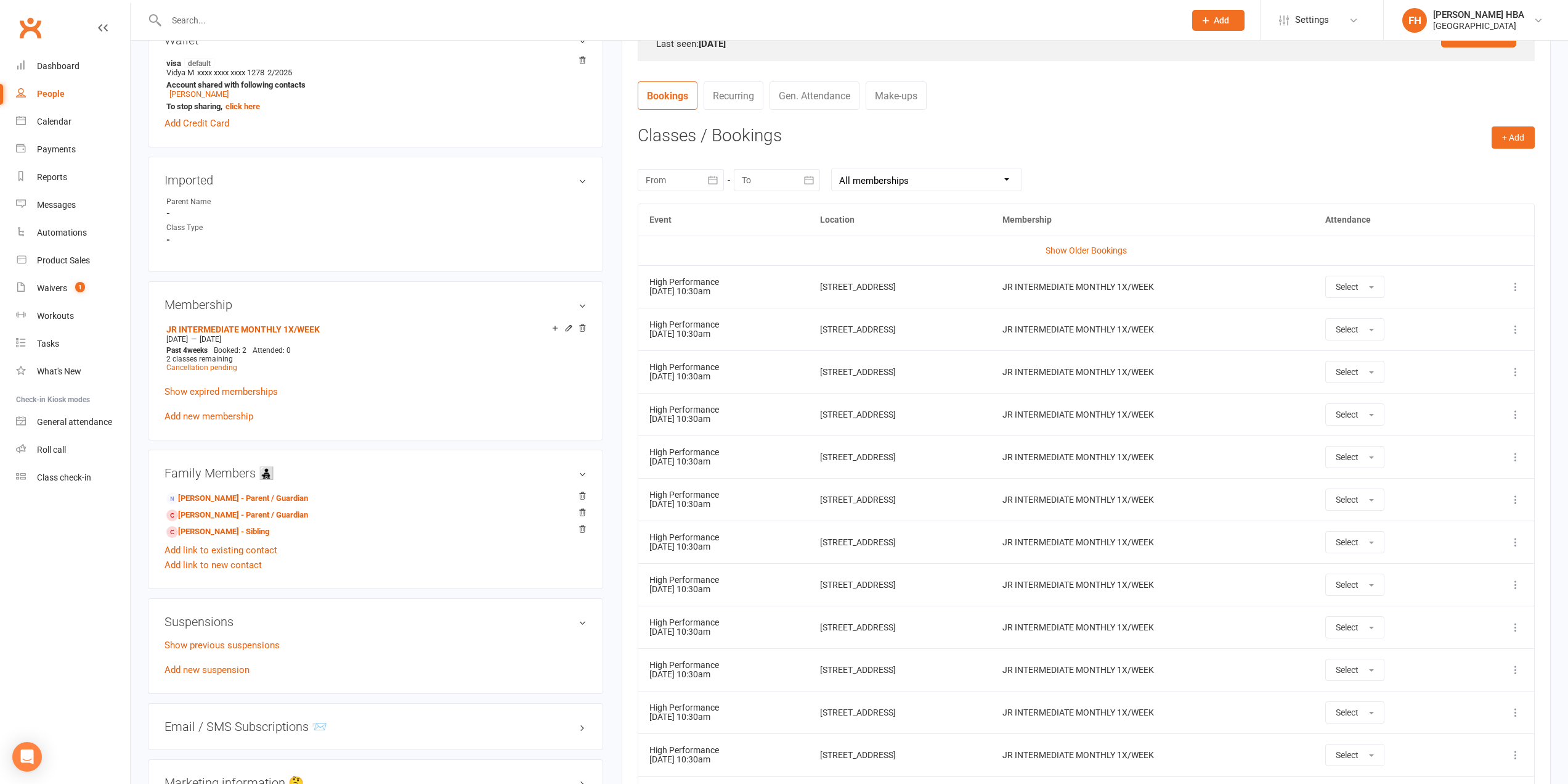
click at [1520, 540] on icon at bounding box center [1515, 541] width 12 height 12
click at [1462, 606] on link "Remove booking" at bounding box center [1462, 615] width 122 height 25
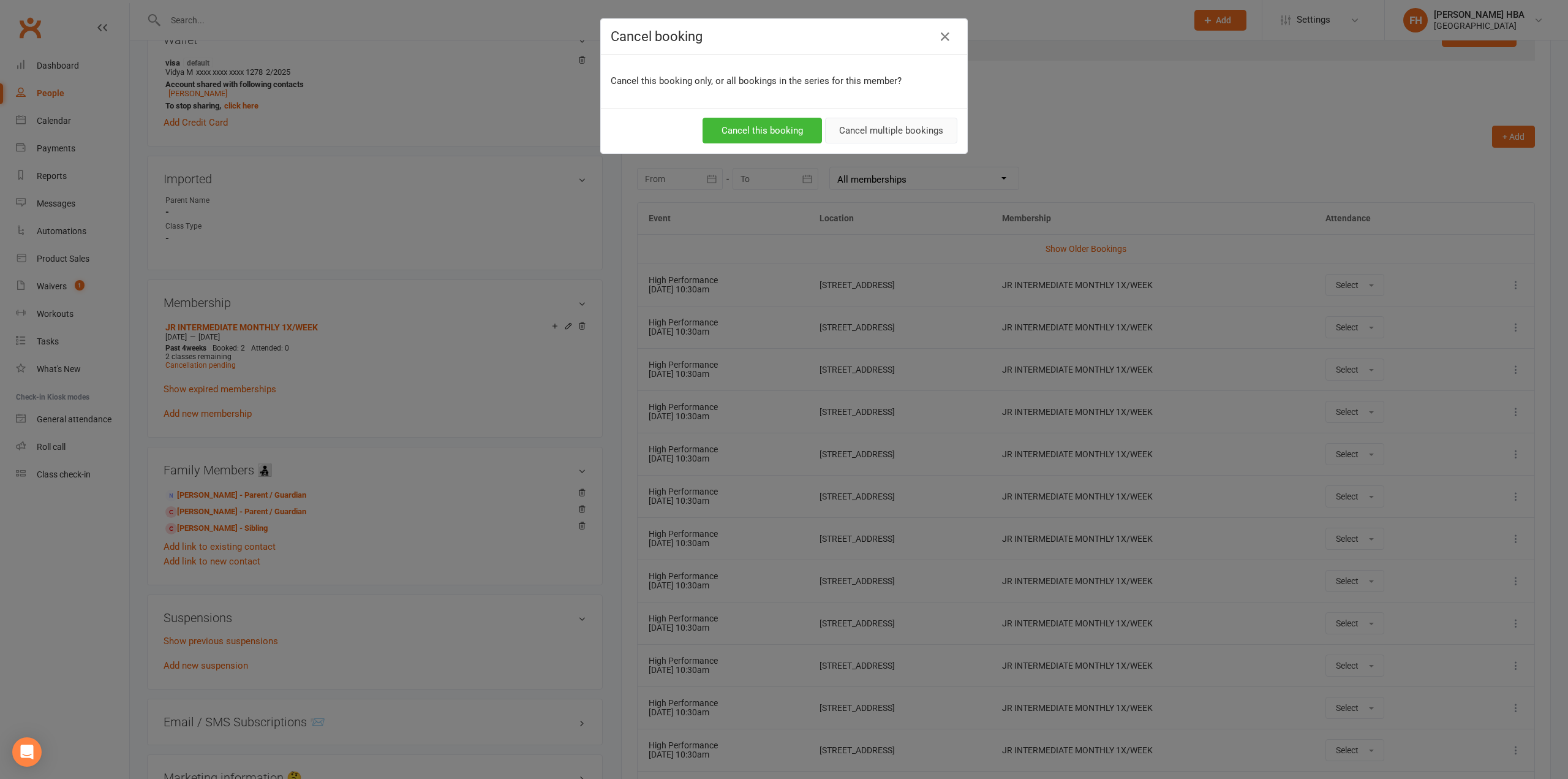
click at [867, 125] on button "Cancel multiple bookings" at bounding box center [892, 130] width 132 height 26
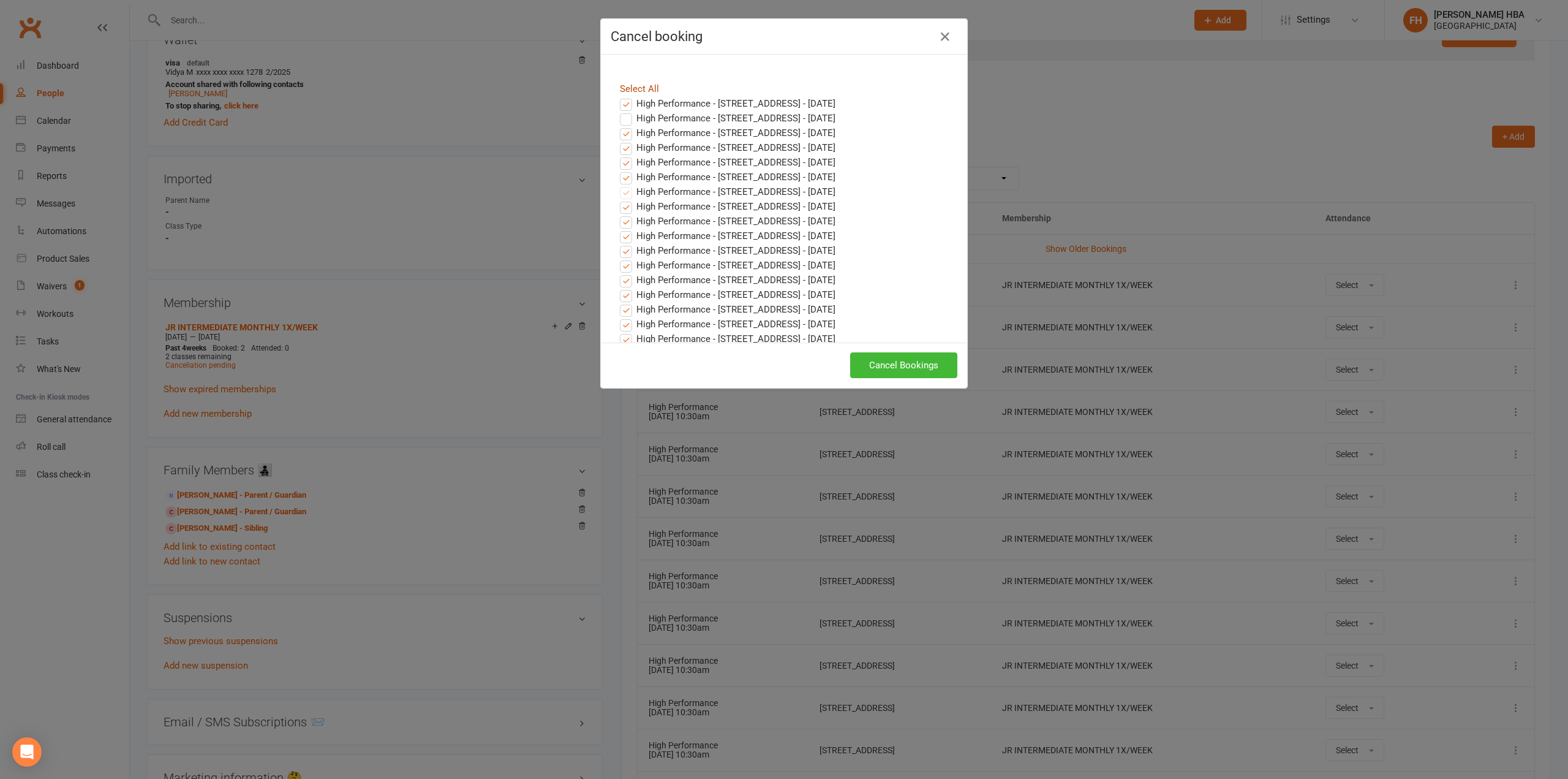
click at [649, 85] on link "Select All" at bounding box center [640, 88] width 40 height 11
click at [649, 86] on link "Select All" at bounding box center [640, 88] width 40 height 11
click at [647, 91] on link "Select All" at bounding box center [640, 88] width 40 height 11
click at [647, 108] on label "High Performance - 10611 Hidden Lake Ln, Richmond, TX 77406 - Oct 11, 2025" at bounding box center [728, 103] width 216 height 15
click at [619, 96] on input "High Performance - 10611 Hidden Lake Ln, Richmond, TX 77406 - Oct 11, 2025" at bounding box center [615, 96] width 8 height 0
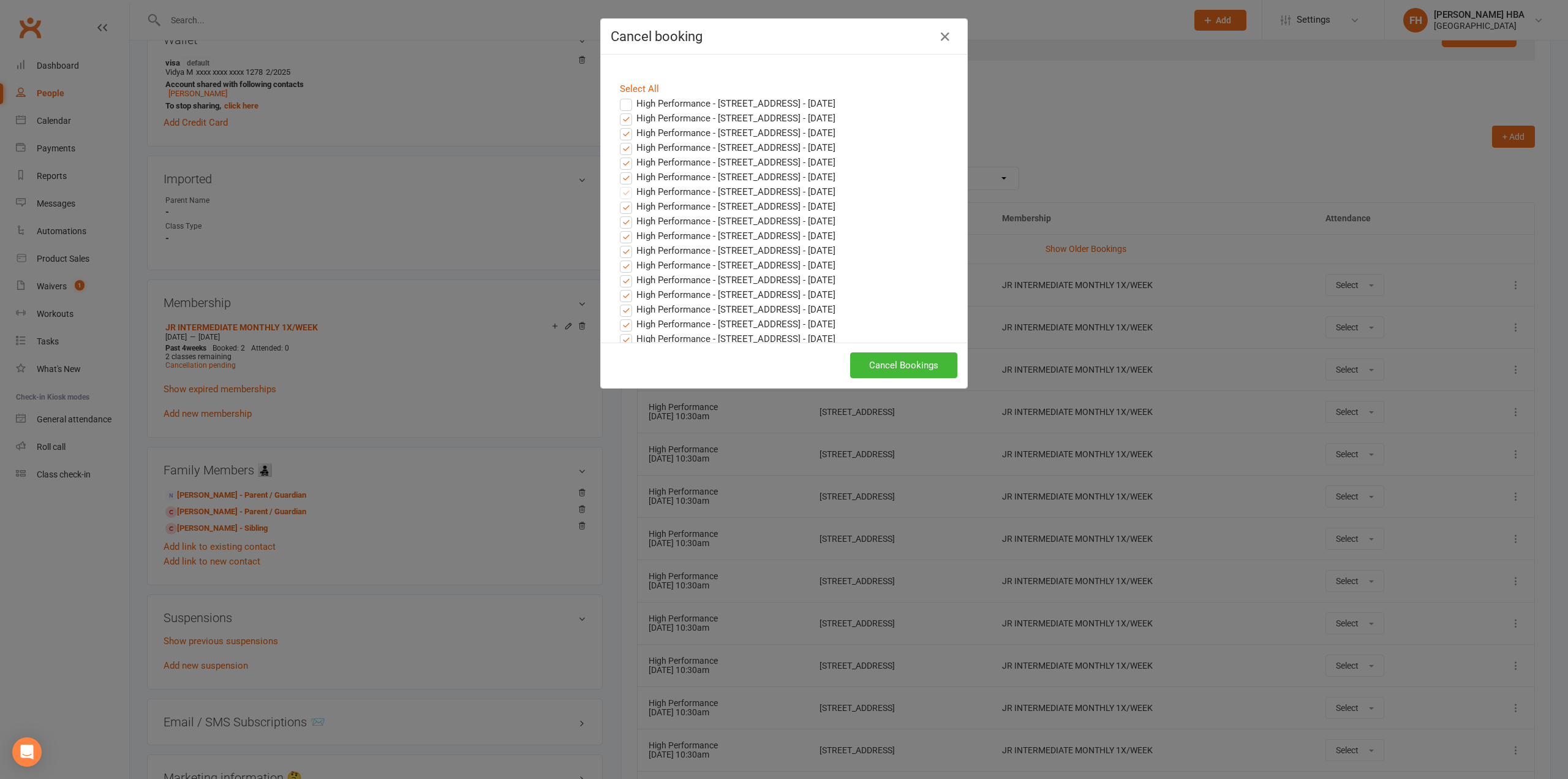
click at [641, 126] on label "High Performance - 10611 Hidden Lake Ln, Richmond, TX 77406 - Oct 12, 2025" at bounding box center [728, 118] width 216 height 15
click at [619, 111] on input "High Performance - 10611 Hidden Lake Ln, Richmond, TX 77406 - Oct 12, 2025" at bounding box center [615, 111] width 8 height 0
drag, startPoint x: 636, startPoint y: 158, endPoint x: 633, endPoint y: 183, distance: 25.2
click at [636, 140] on label "High Performance - 10611 Hidden Lake Ln, Richmond, TX 77406 - Oct 18, 2025" at bounding box center [728, 132] width 216 height 15
click at [619, 126] on input "High Performance - 10611 Hidden Lake Ln, Richmond, TX 77406 - Oct 18, 2025" at bounding box center [615, 126] width 8 height 0
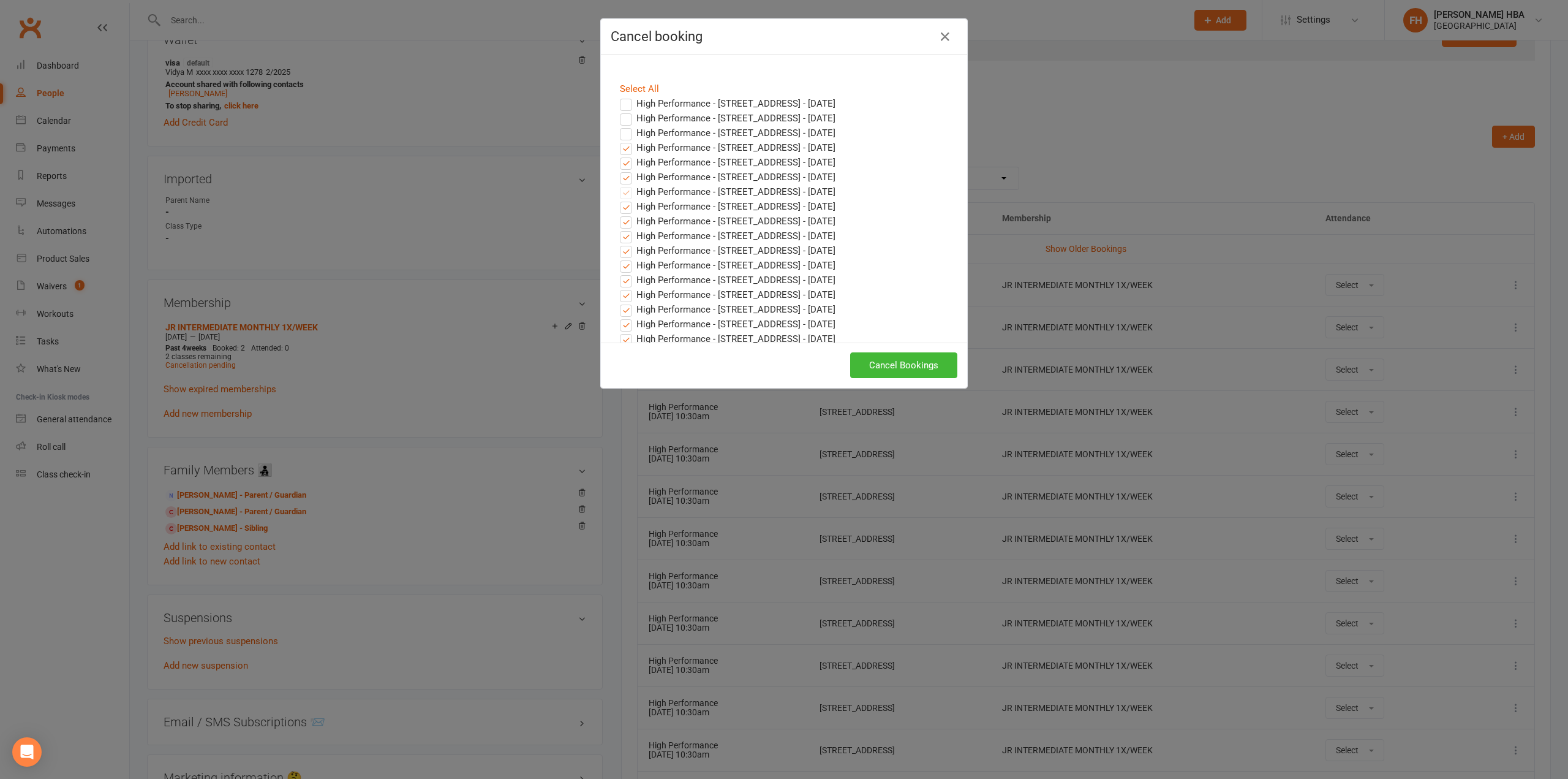
click at [631, 155] on label "High Performance - 10611 Hidden Lake Ln, Richmond, TX 77406 - Oct 25, 2025" at bounding box center [728, 147] width 216 height 15
click at [619, 140] on input "High Performance - 10611 Hidden Lake Ln, Richmond, TX 77406 - Oct 25, 2025" at bounding box center [615, 140] width 8 height 0
click at [631, 155] on label "High Performance - 10611 Hidden Lake Ln, Richmond, TX 77406 - Oct 25, 2025" at bounding box center [728, 147] width 216 height 15
click at [619, 140] on input "High Performance - 10611 Hidden Lake Ln, Richmond, TX 77406 - Oct 25, 2025" at bounding box center [615, 140] width 8 height 0
click at [632, 155] on label "High Performance - 10611 Hidden Lake Ln, Richmond, TX 77406 - Oct 25, 2025" at bounding box center [728, 147] width 216 height 15
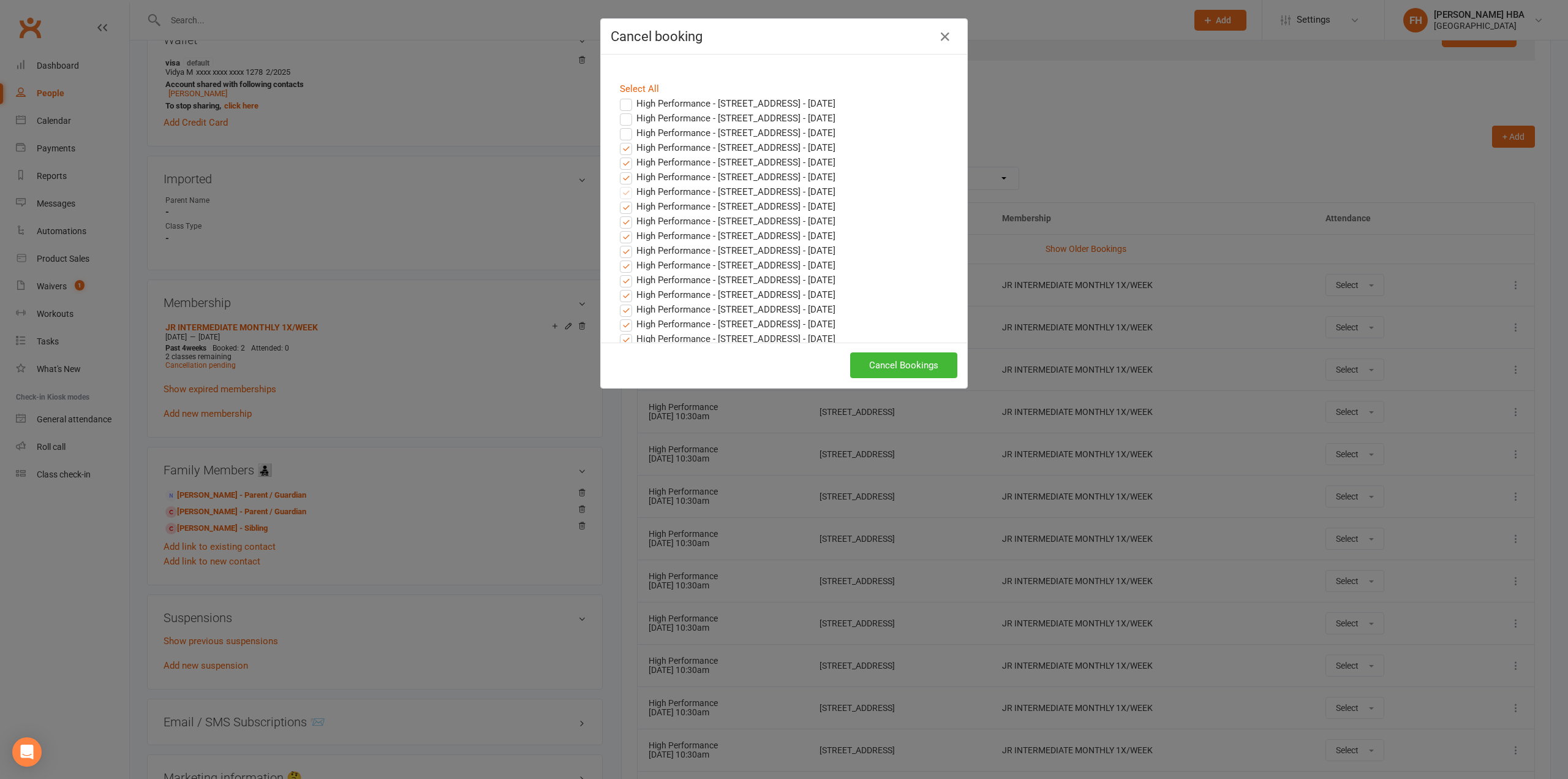
click at [619, 140] on input "High Performance - 10611 Hidden Lake Ln, Richmond, TX 77406 - Oct 25, 2025" at bounding box center [615, 140] width 8 height 0
click at [636, 170] on label "High Performance - 10611 Hidden Lake Ln, Richmond, TX 77406 - Nov 01, 2025" at bounding box center [728, 162] width 216 height 15
click at [619, 155] on input "High Performance - 10611 Hidden Lake Ln, Richmond, TX 77406 - Nov 01, 2025" at bounding box center [615, 155] width 8 height 0
click at [640, 185] on label "High Performance - 10611 Hidden Lake Ln, Richmond, TX 77406 - Nov 08, 2025" at bounding box center [728, 177] width 216 height 15
click at [619, 170] on input "High Performance - 10611 Hidden Lake Ln, Richmond, TX 77406 - Nov 08, 2025" at bounding box center [615, 170] width 8 height 0
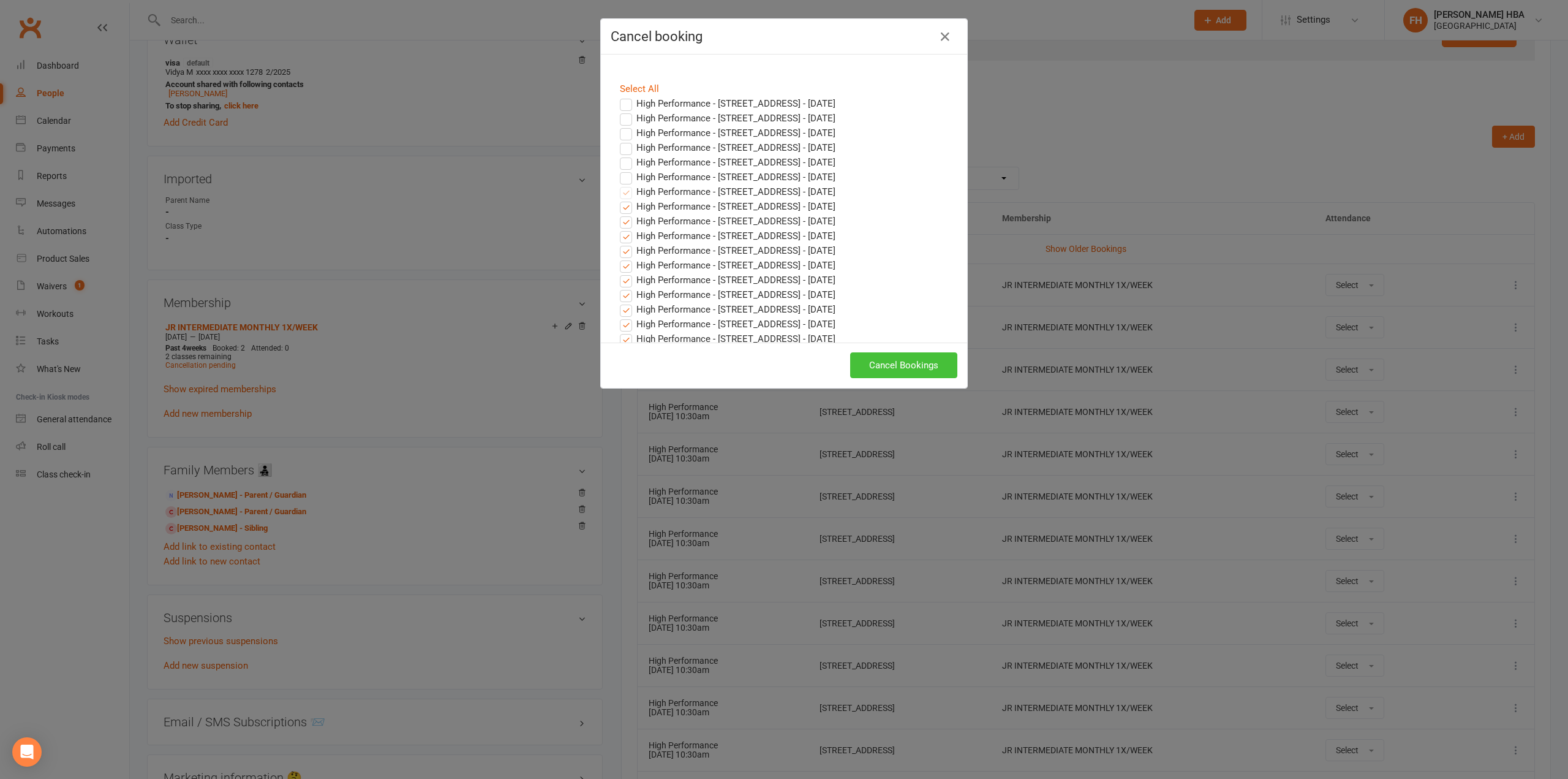
click at [880, 366] on button "Cancel Bookings" at bounding box center [904, 365] width 107 height 26
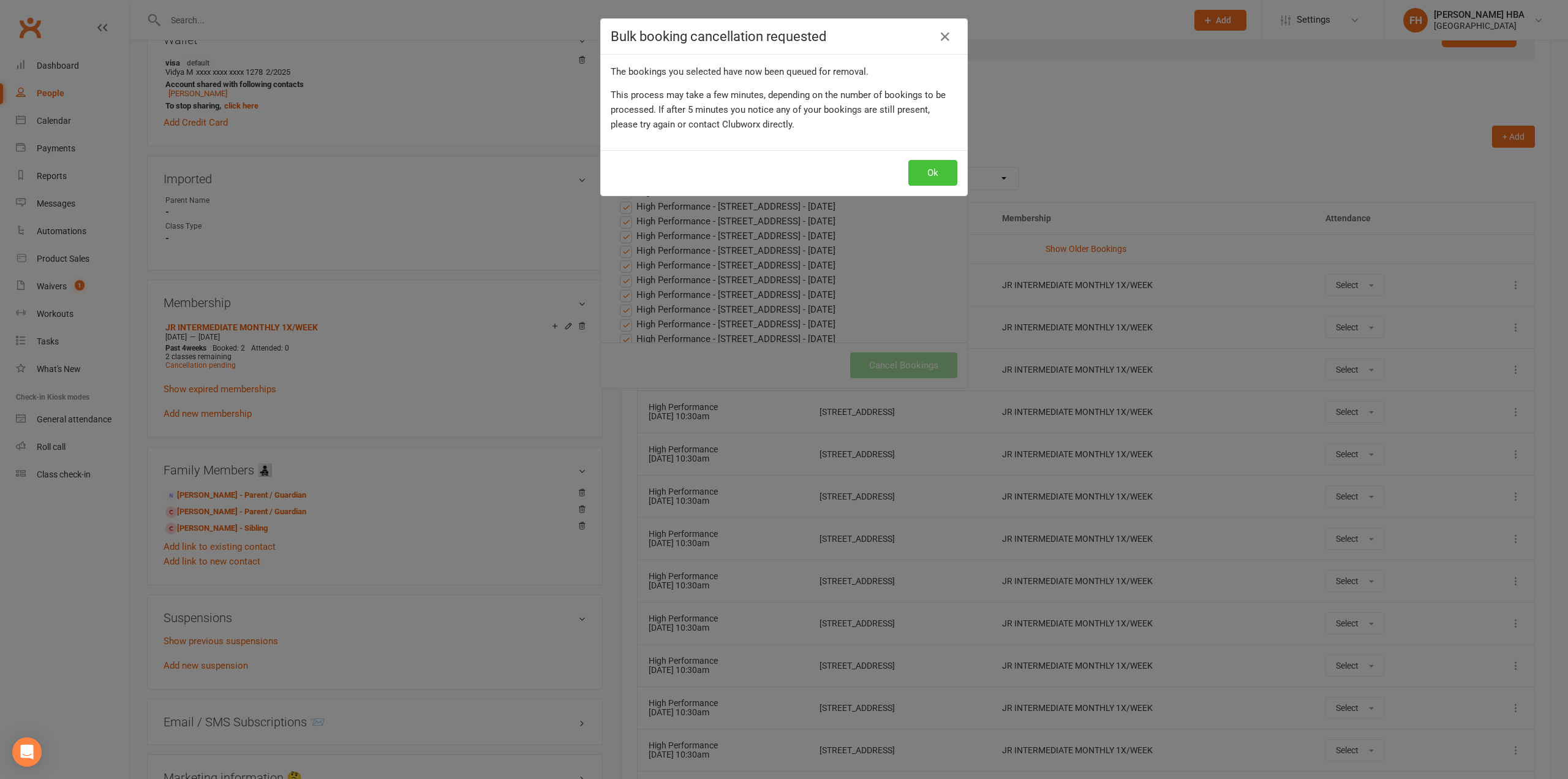
click at [920, 171] on button "Ok" at bounding box center [933, 173] width 49 height 26
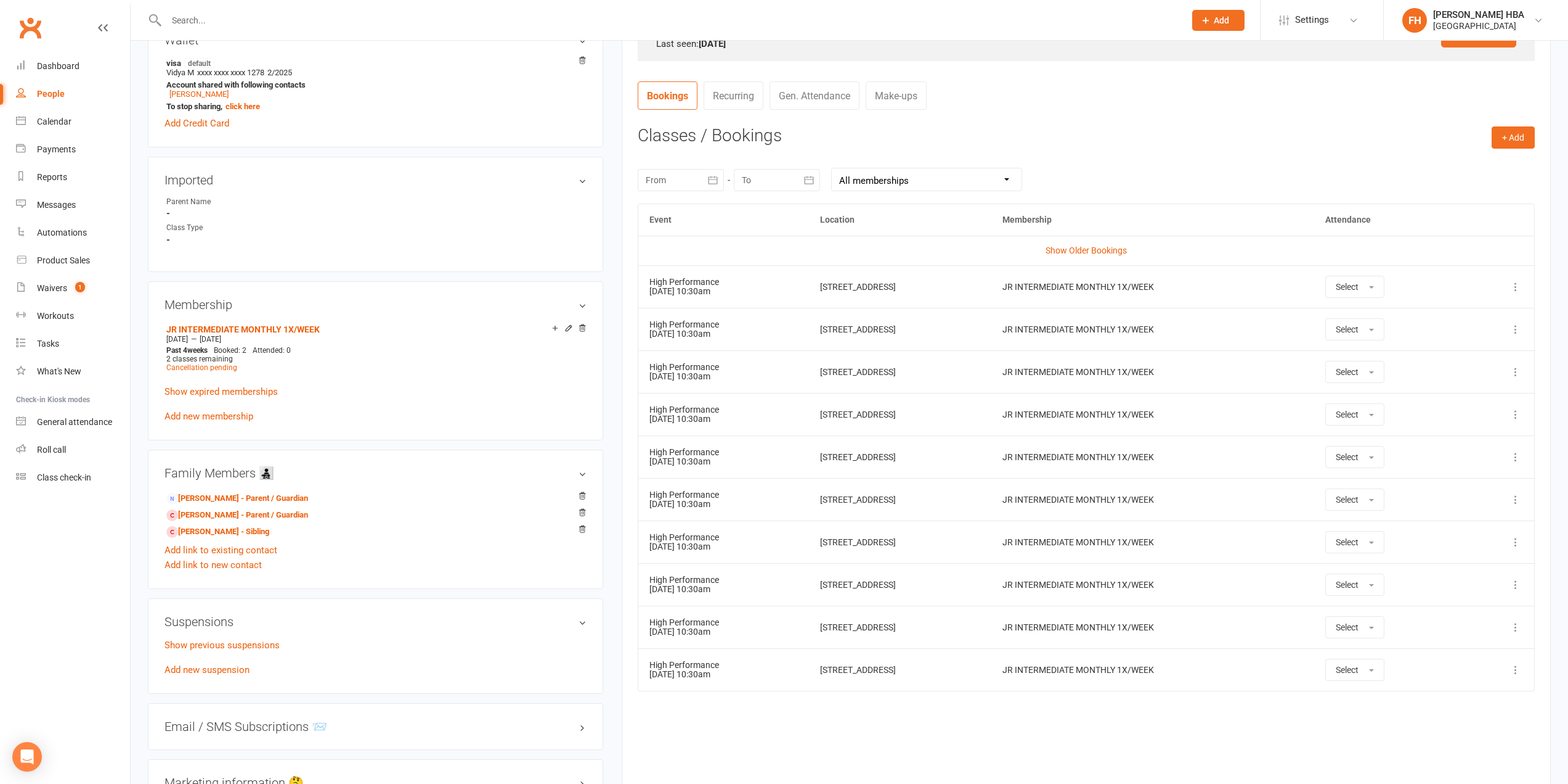
click at [268, 32] on div at bounding box center [662, 20] width 1028 height 40
click at [271, 26] on input "text" at bounding box center [669, 20] width 1013 height 17
type input "anuja"
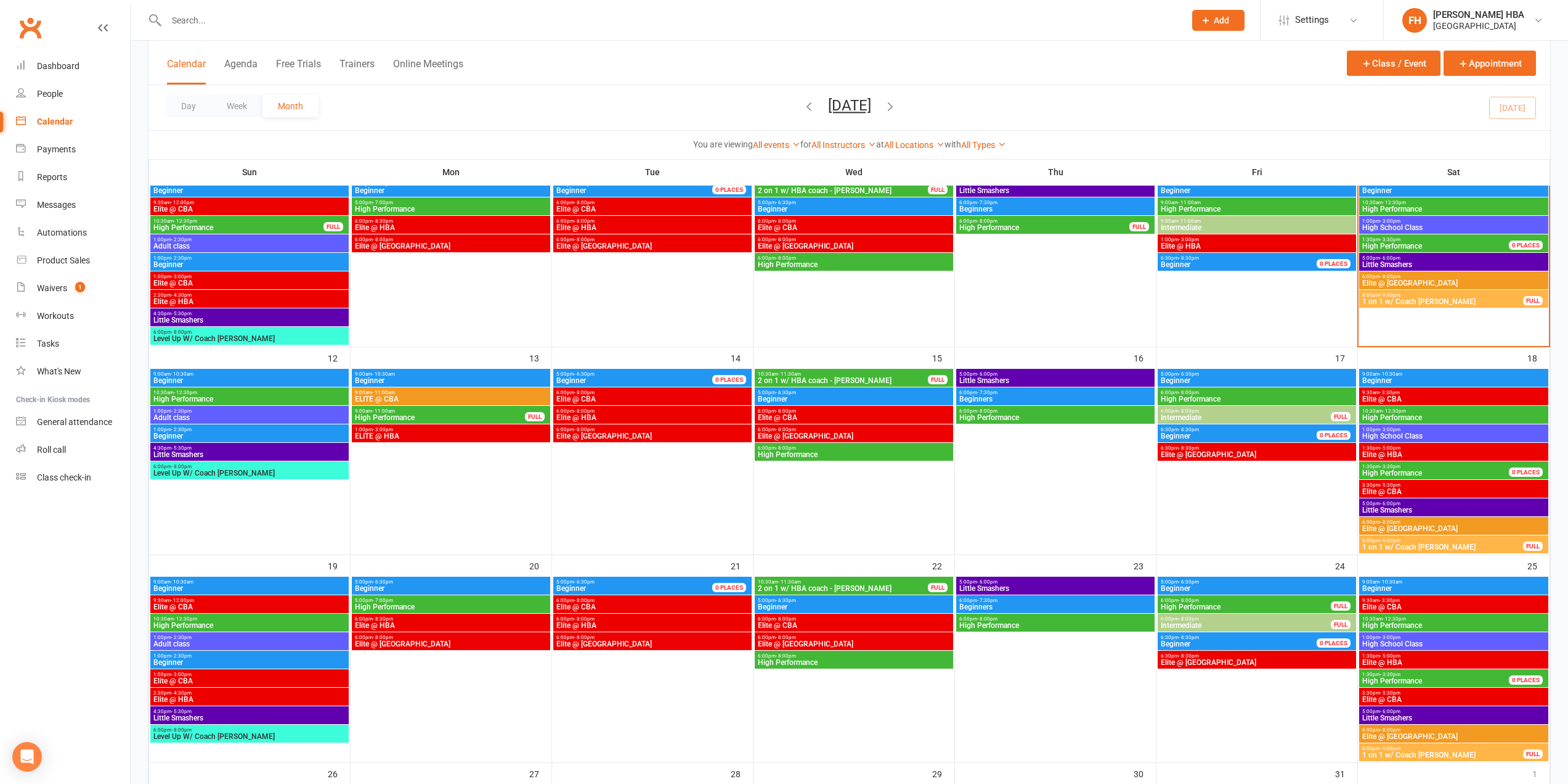
scroll to position [308, 0]
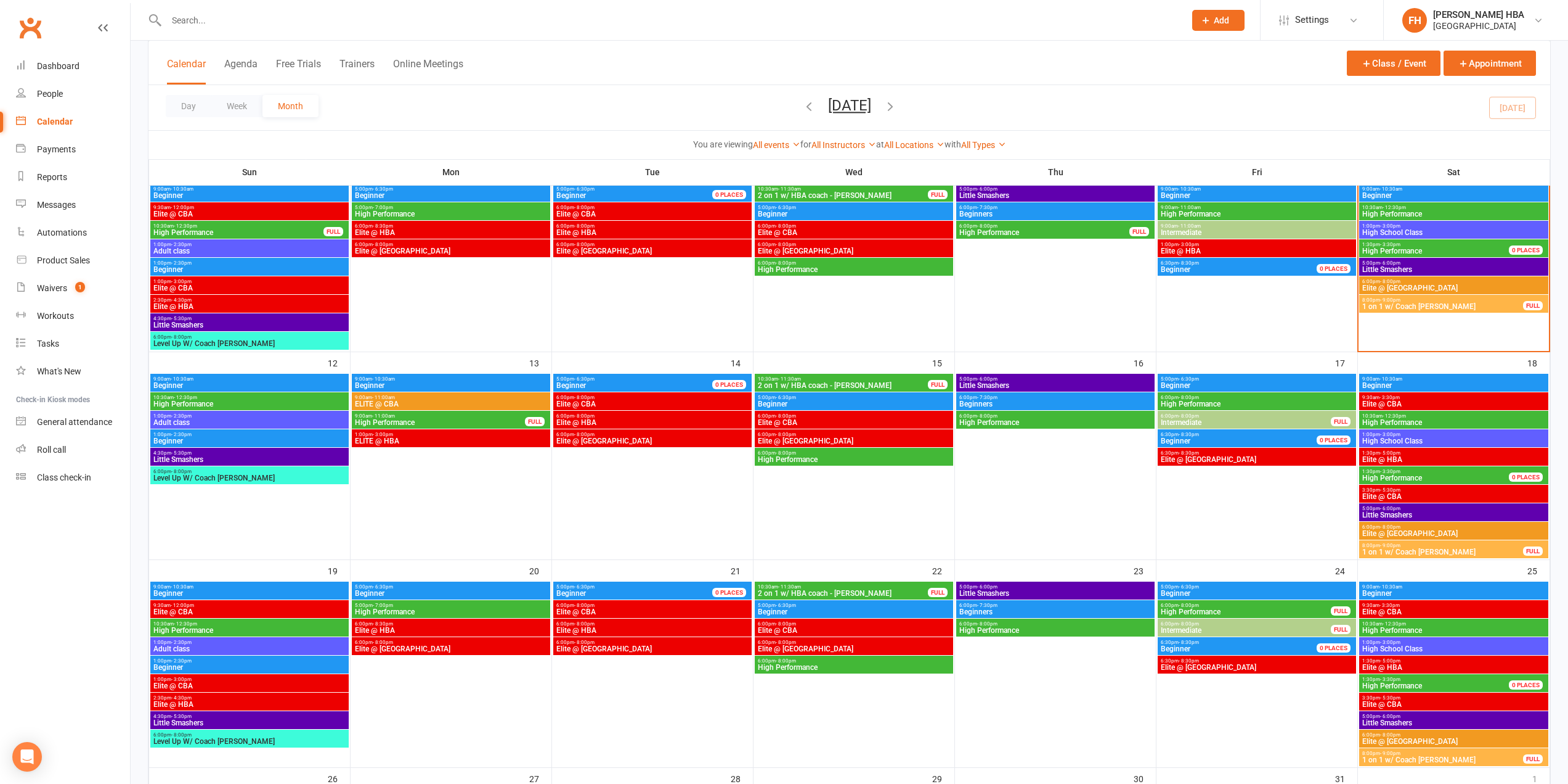
click at [980, 425] on span "High Performance" at bounding box center [1055, 422] width 194 height 7
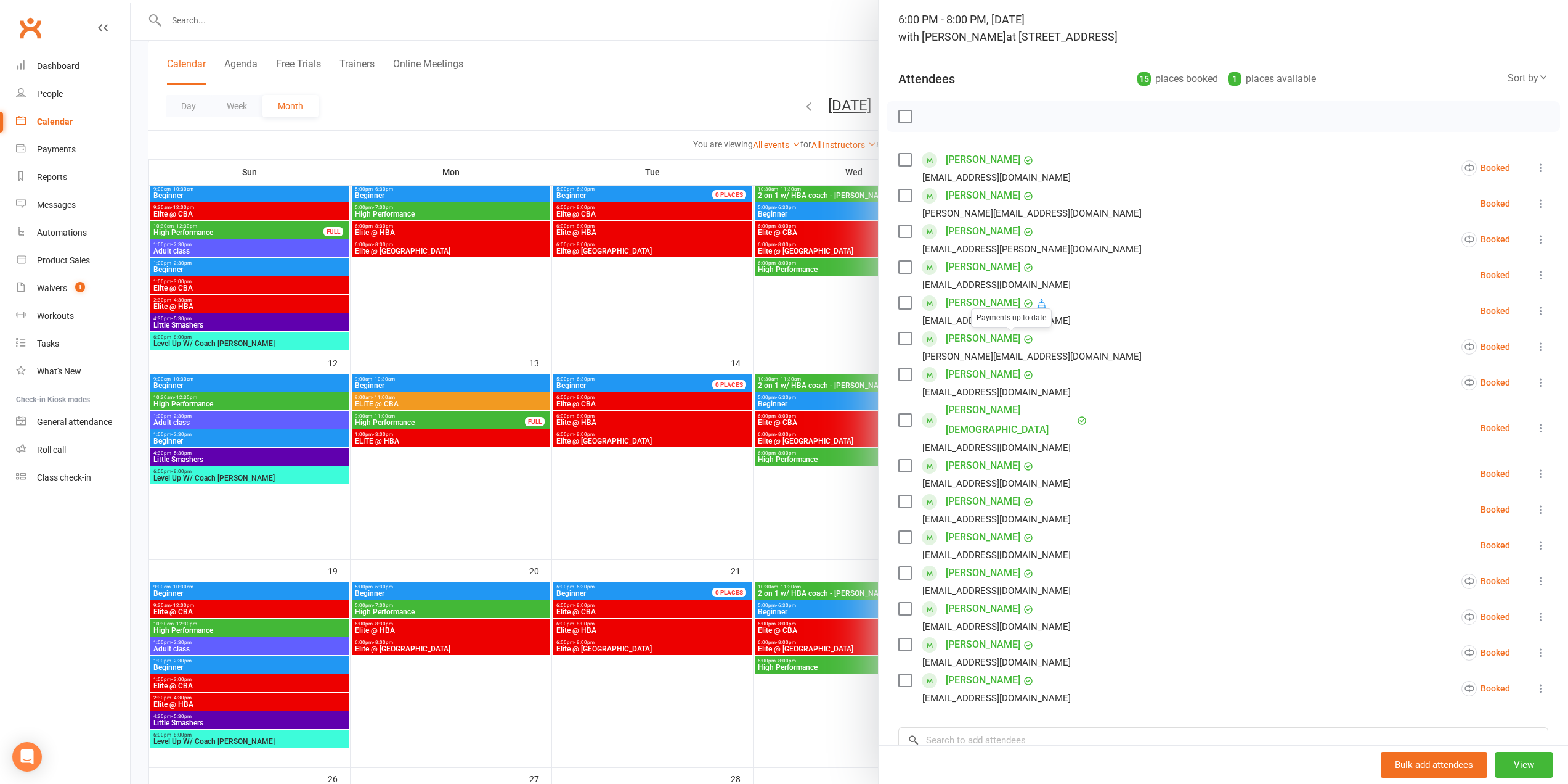
scroll to position [243, 0]
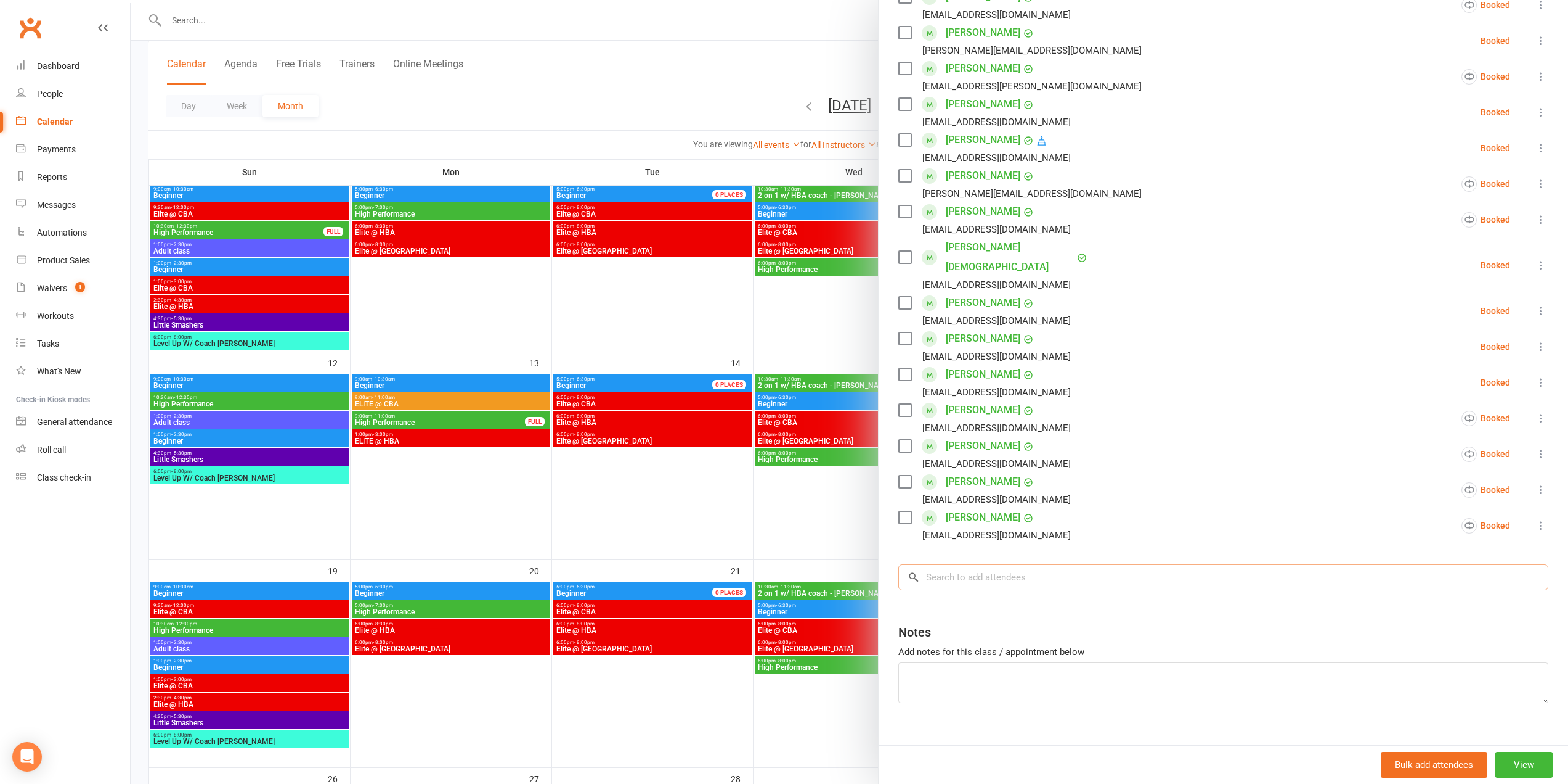
click at [1017, 564] on input "search" at bounding box center [1223, 577] width 650 height 26
paste input "thathv"
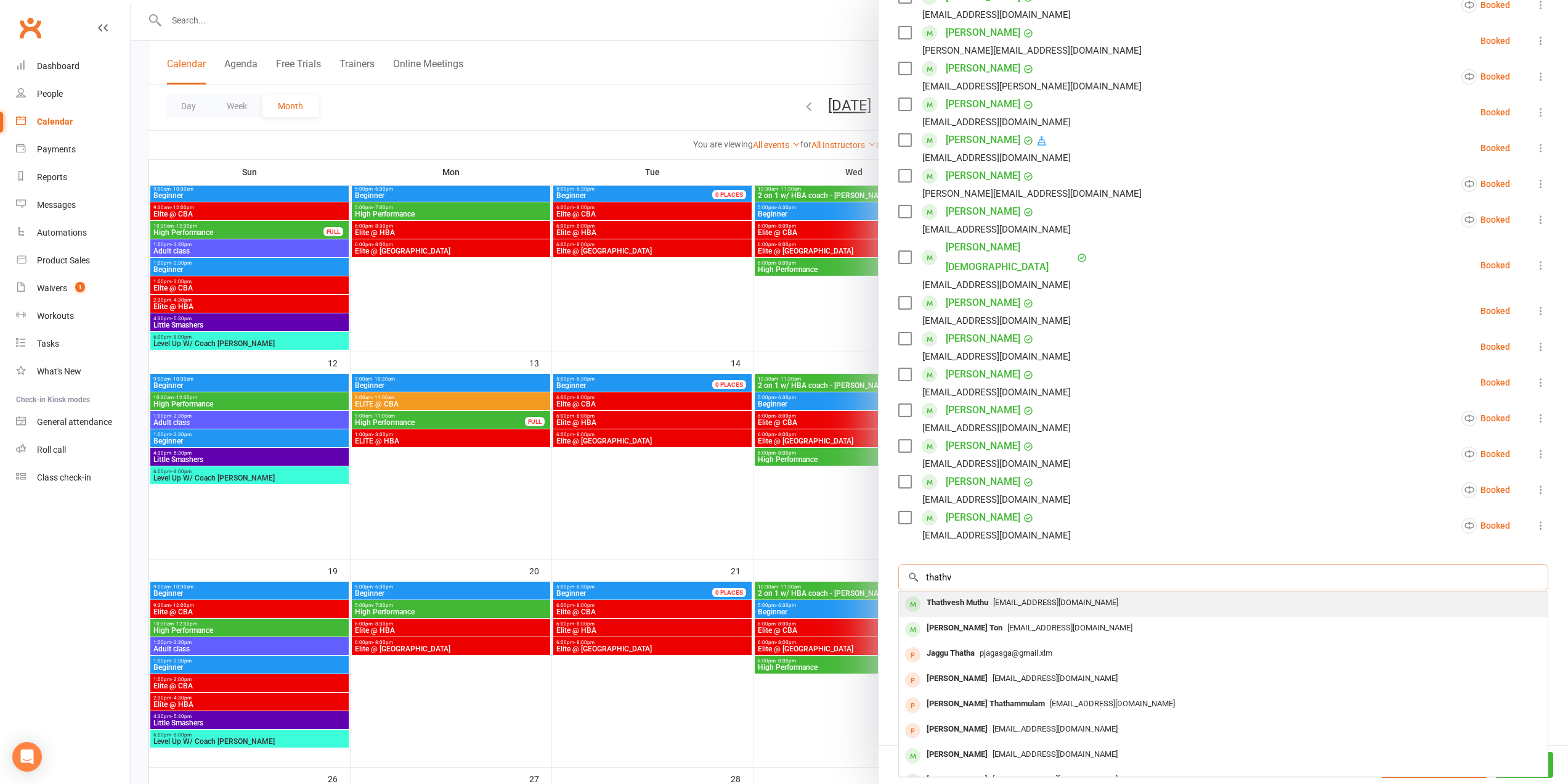
type input "thathv"
click at [1020, 597] on span "[EMAIL_ADDRESS][DOMAIN_NAME]" at bounding box center [1056, 601] width 125 height 9
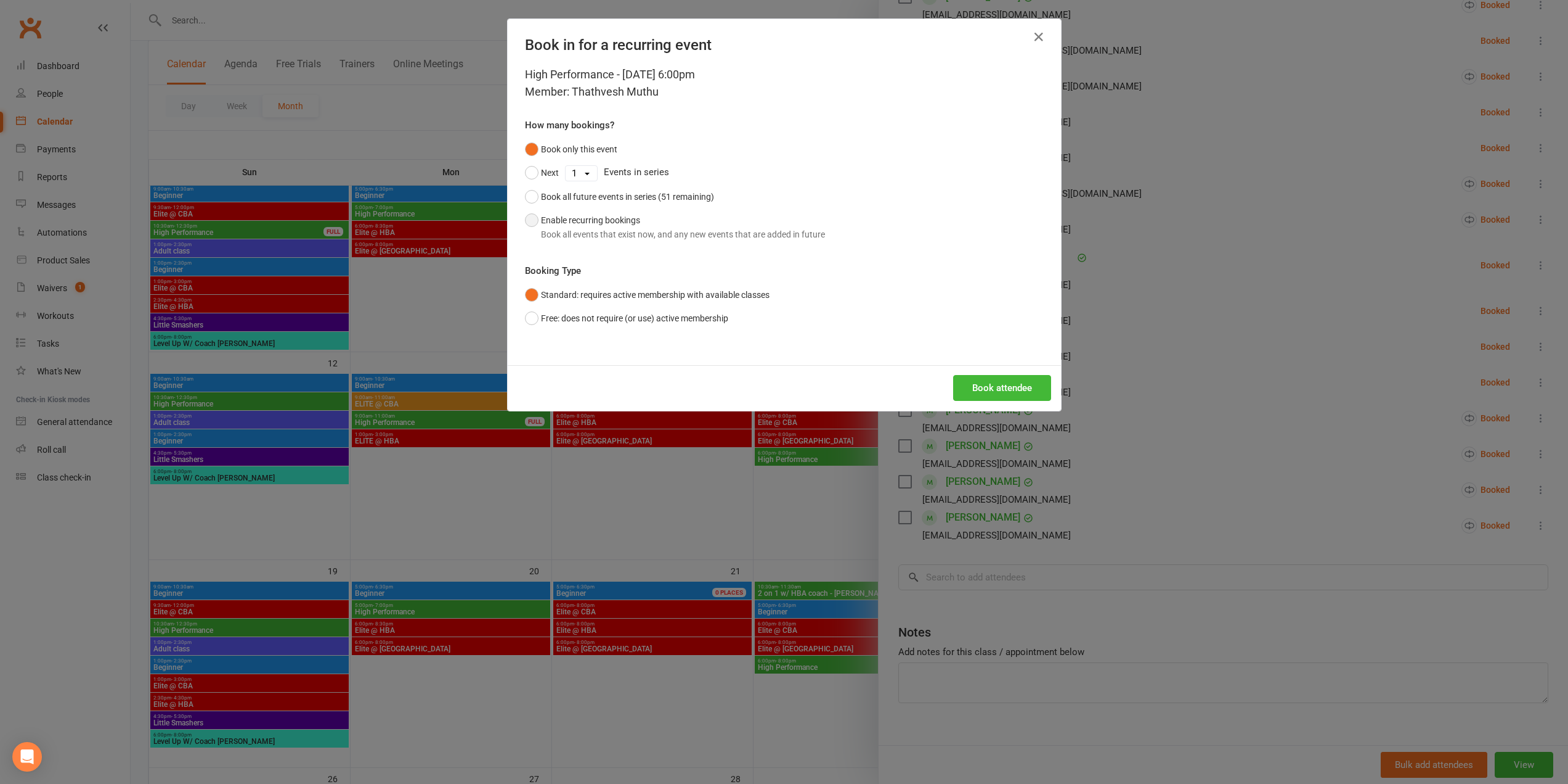
click at [550, 233] on div "Book all events that exist now, and any new events that are added in future" at bounding box center [683, 235] width 284 height 14
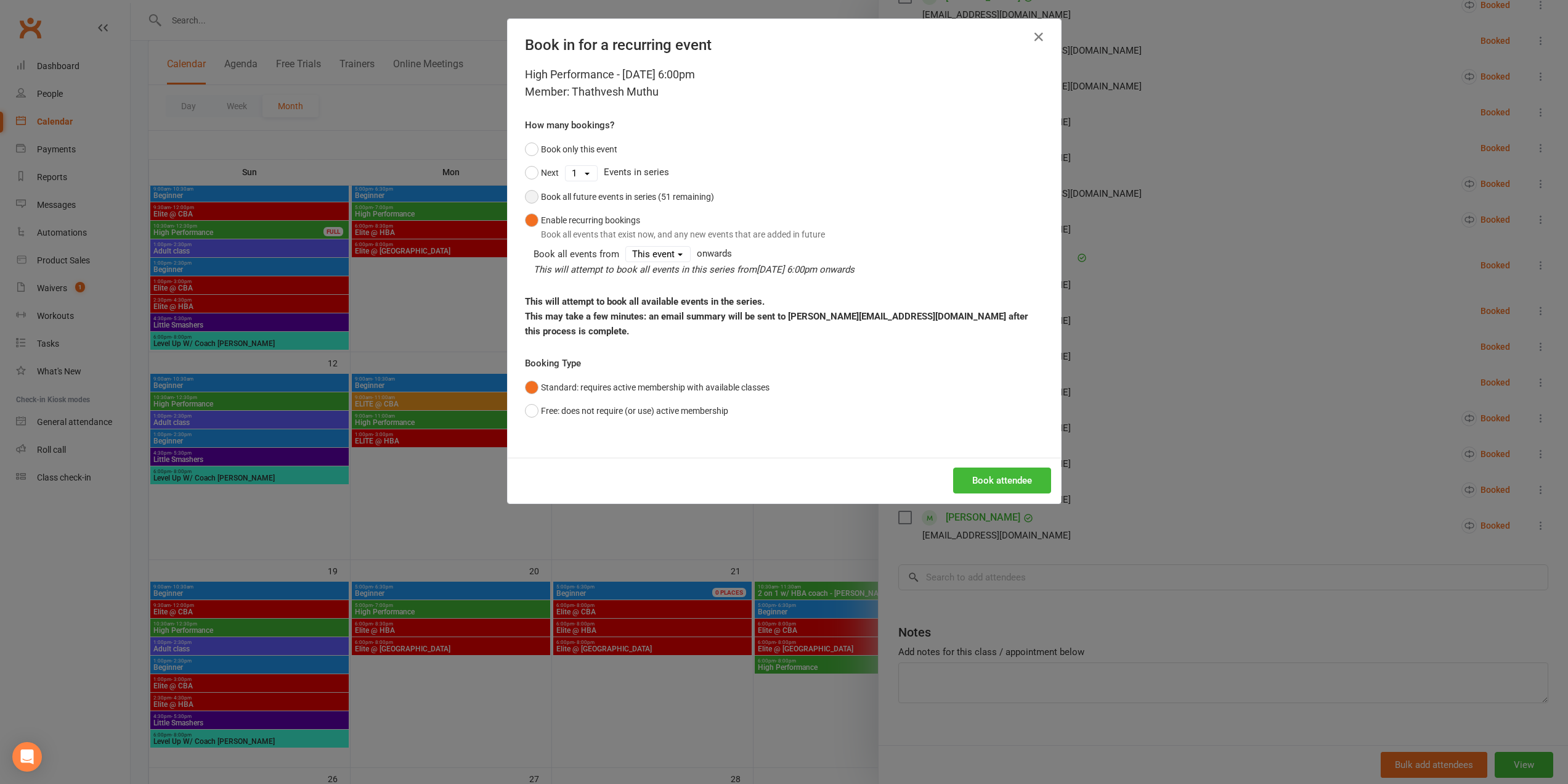
click at [562, 195] on div "Book all future events in series (51 remaining)" at bounding box center [627, 197] width 173 height 14
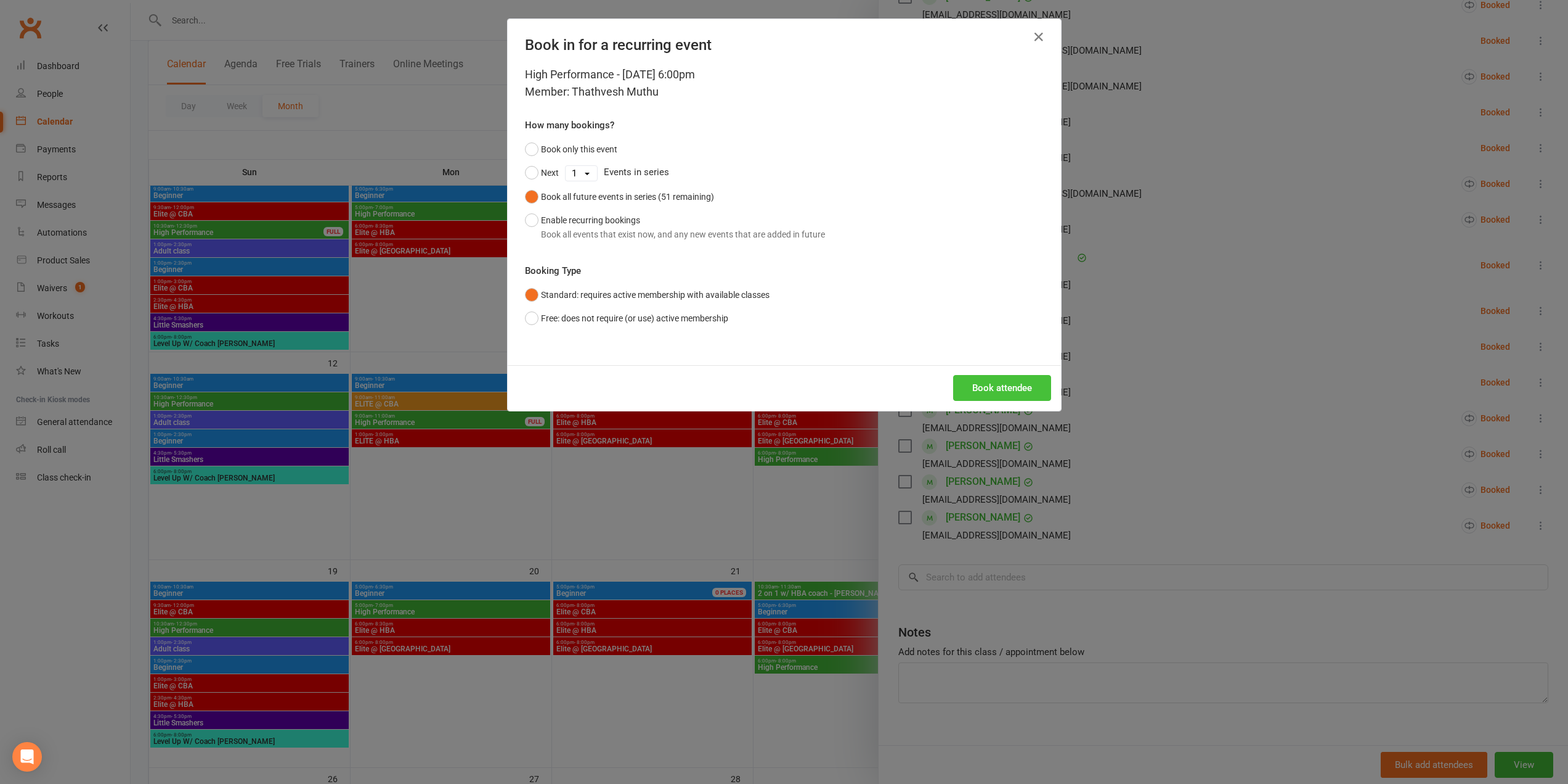
click at [989, 395] on button "Book attendee" at bounding box center [1002, 388] width 98 height 26
